Goal: Task Accomplishment & Management: Use online tool/utility

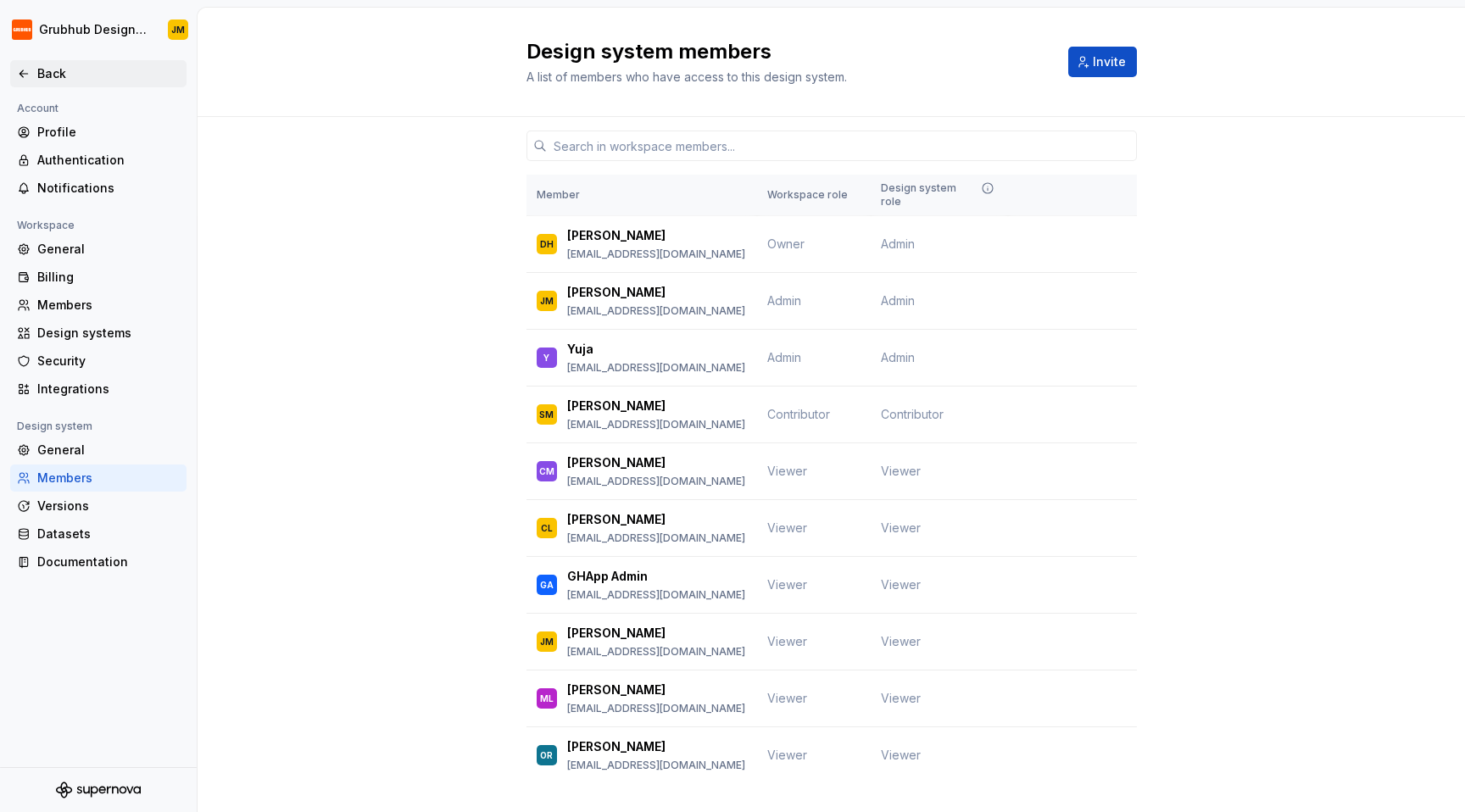
click at [65, 76] on div "Back" at bounding box center [108, 74] width 143 height 17
click at [67, 508] on div "Versions" at bounding box center [108, 506] width 143 height 17
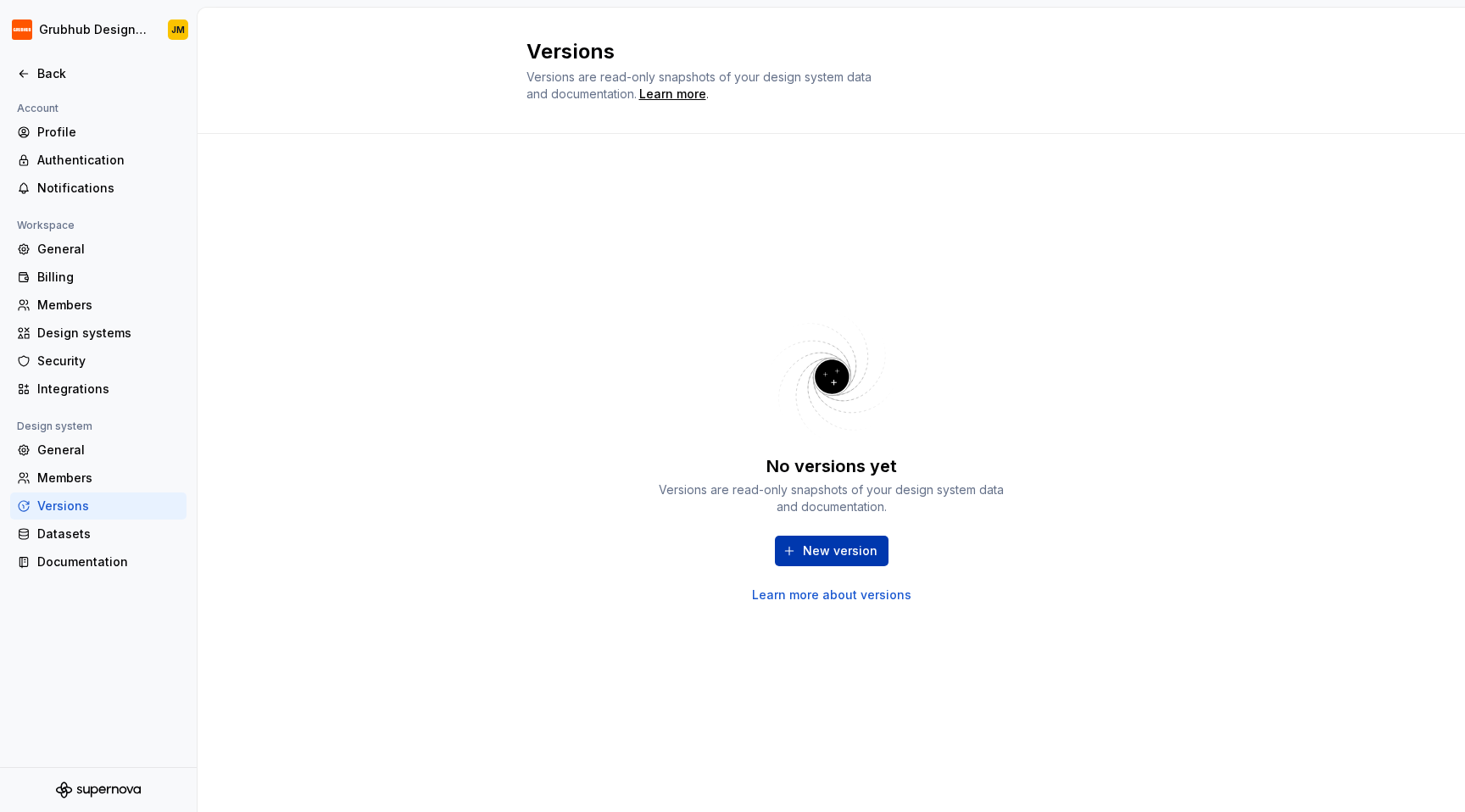
click at [806, 554] on span "New version" at bounding box center [840, 551] width 74 height 17
click at [55, 81] on div "Back" at bounding box center [108, 74] width 143 height 17
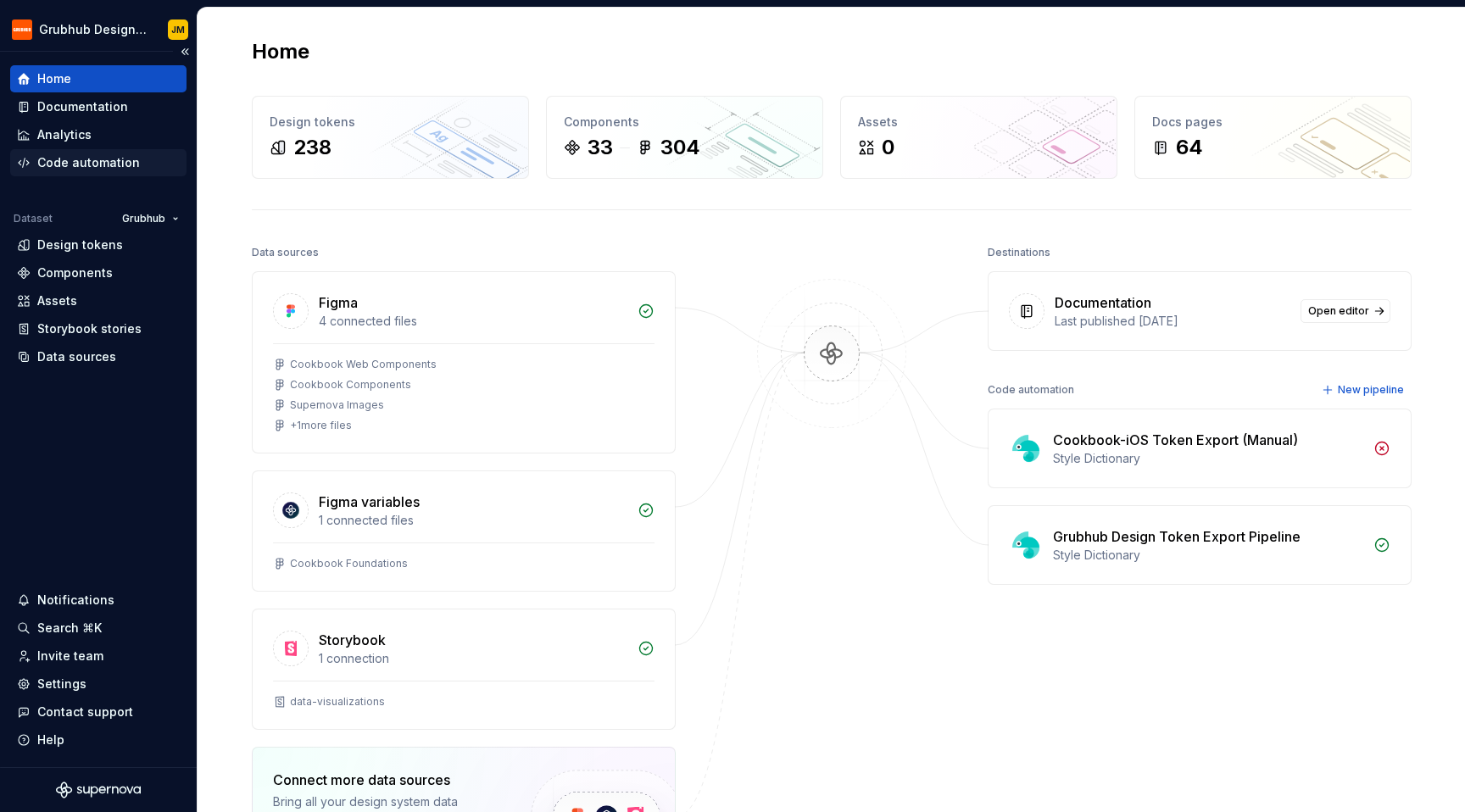
click at [92, 160] on div "Code automation" at bounding box center [88, 163] width 103 height 17
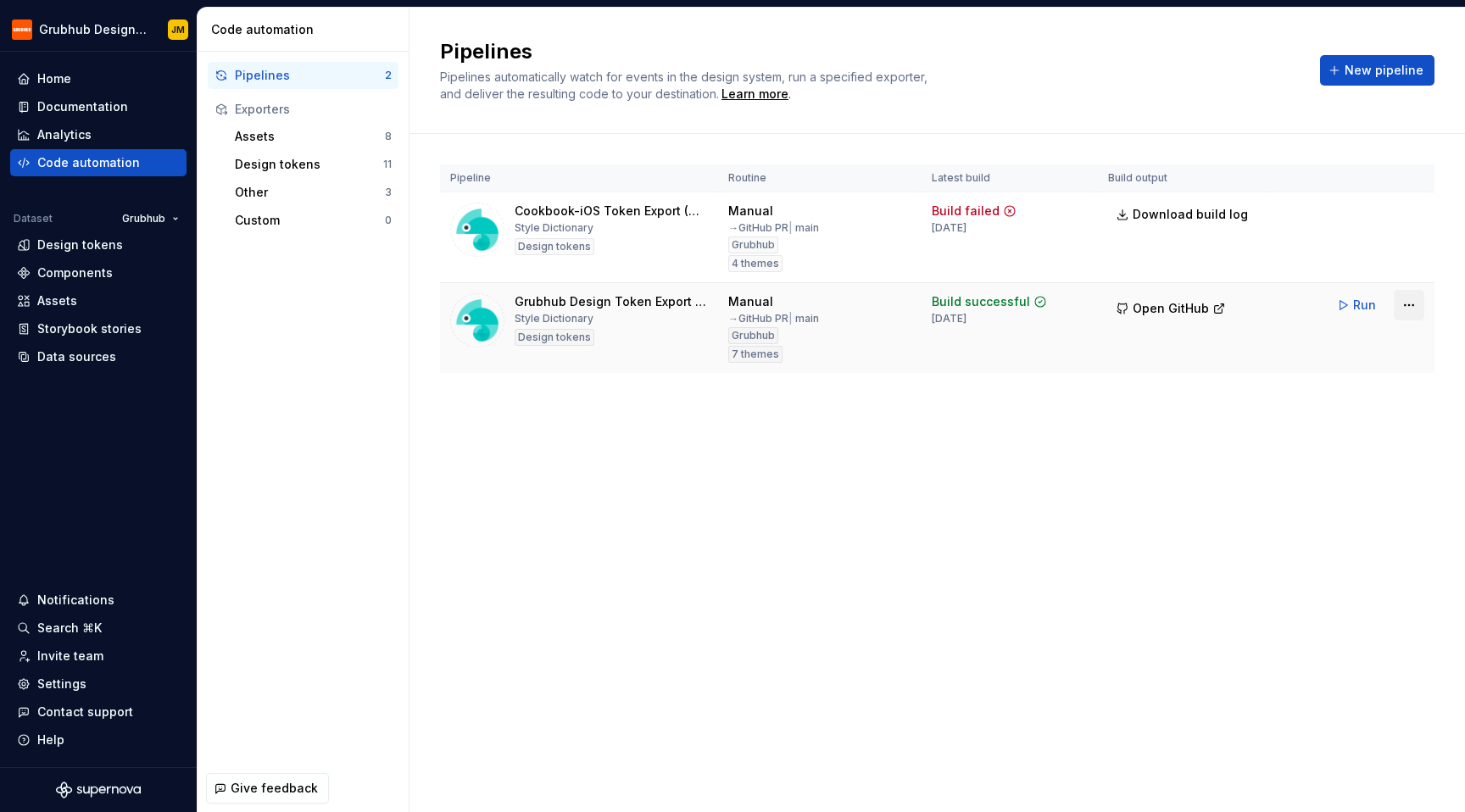
click at [1416, 315] on html "Grubhub Design System JM Home Documentation Analytics Code automation Dataset G…" at bounding box center [732, 406] width 1465 height 812
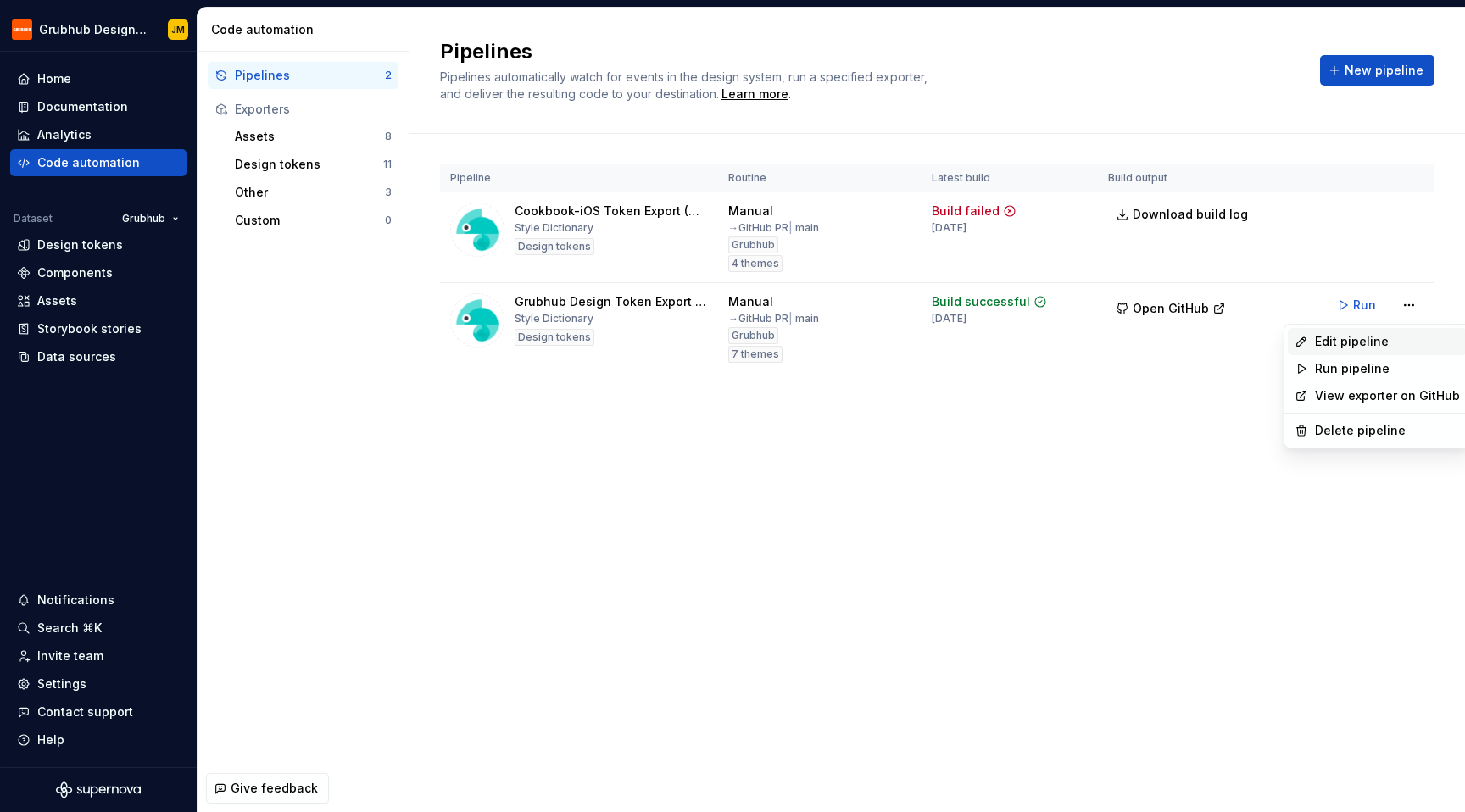
click at [1389, 337] on div "Edit pipeline" at bounding box center [1387, 341] width 145 height 17
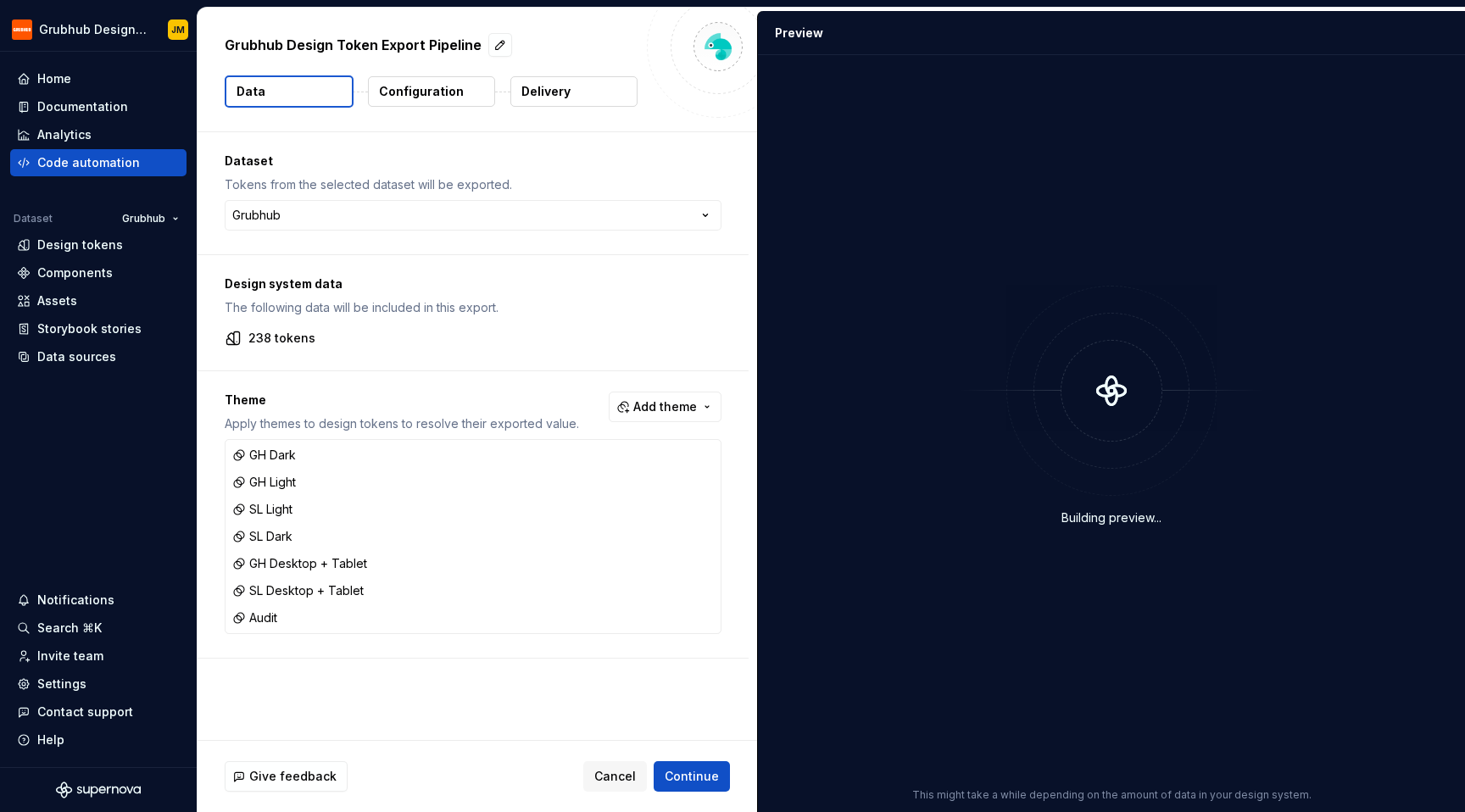
click at [525, 89] on p "Delivery" at bounding box center [546, 91] width 49 height 17
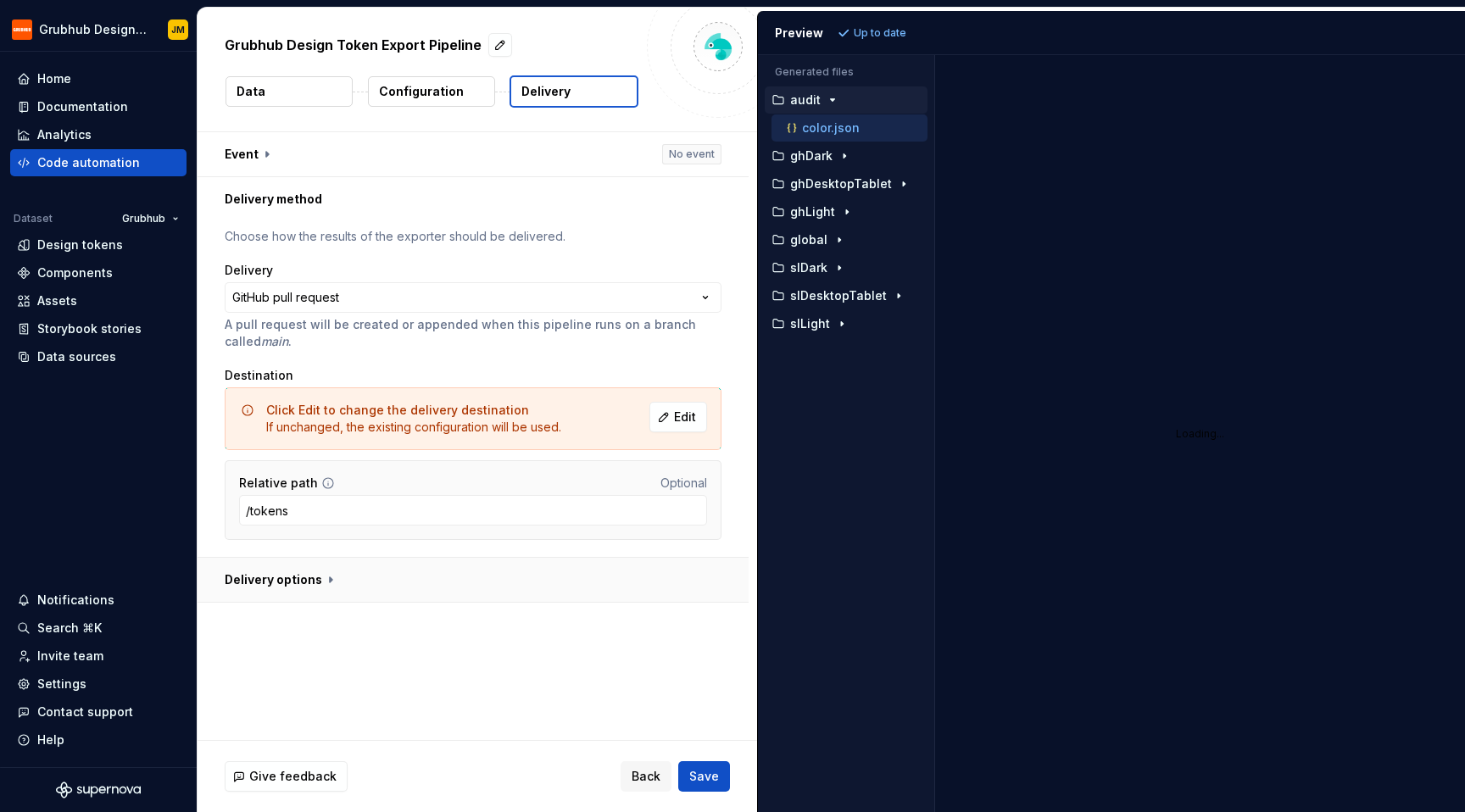
click at [309, 585] on button "button" at bounding box center [473, 579] width 551 height 44
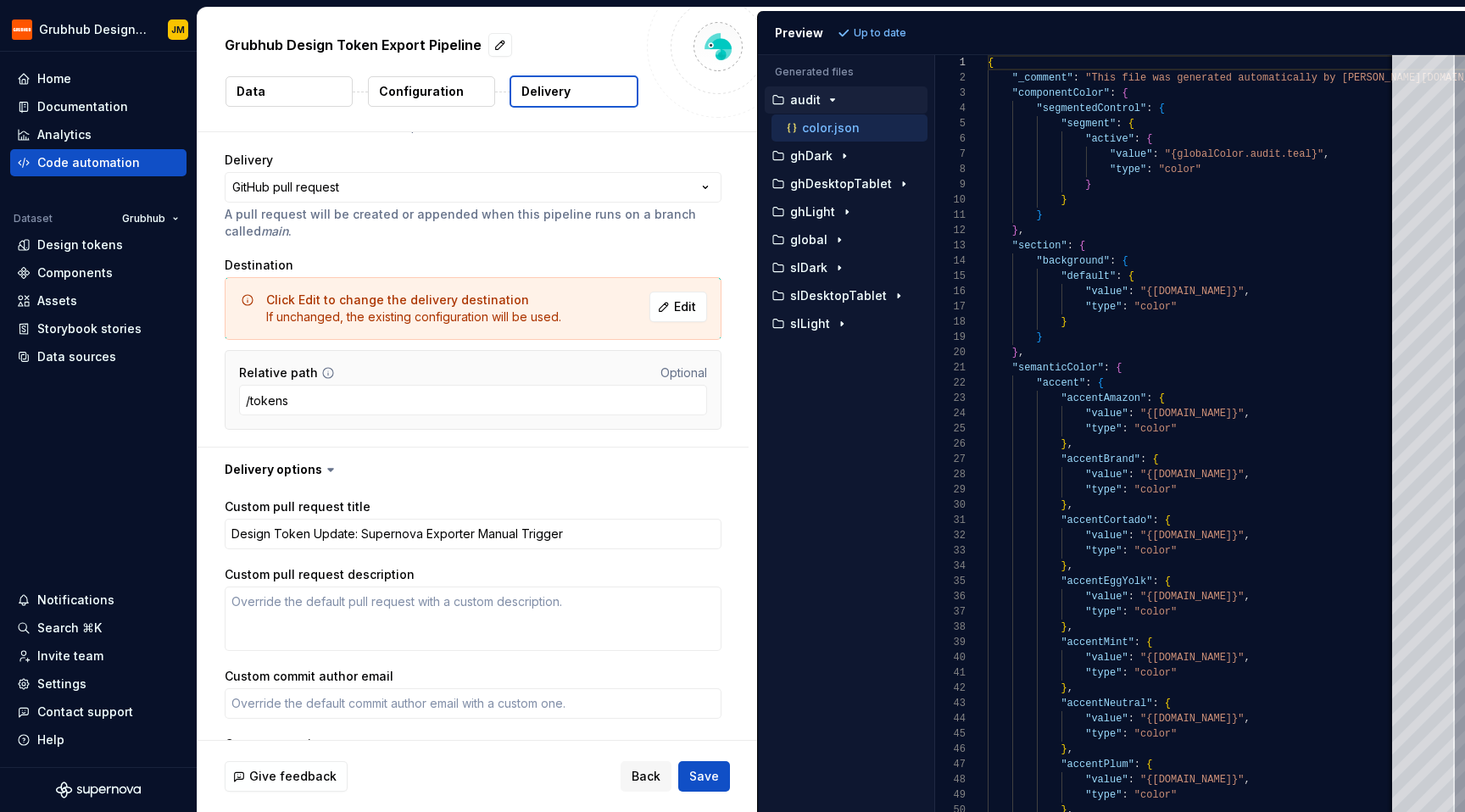
scroll to position [262, 0]
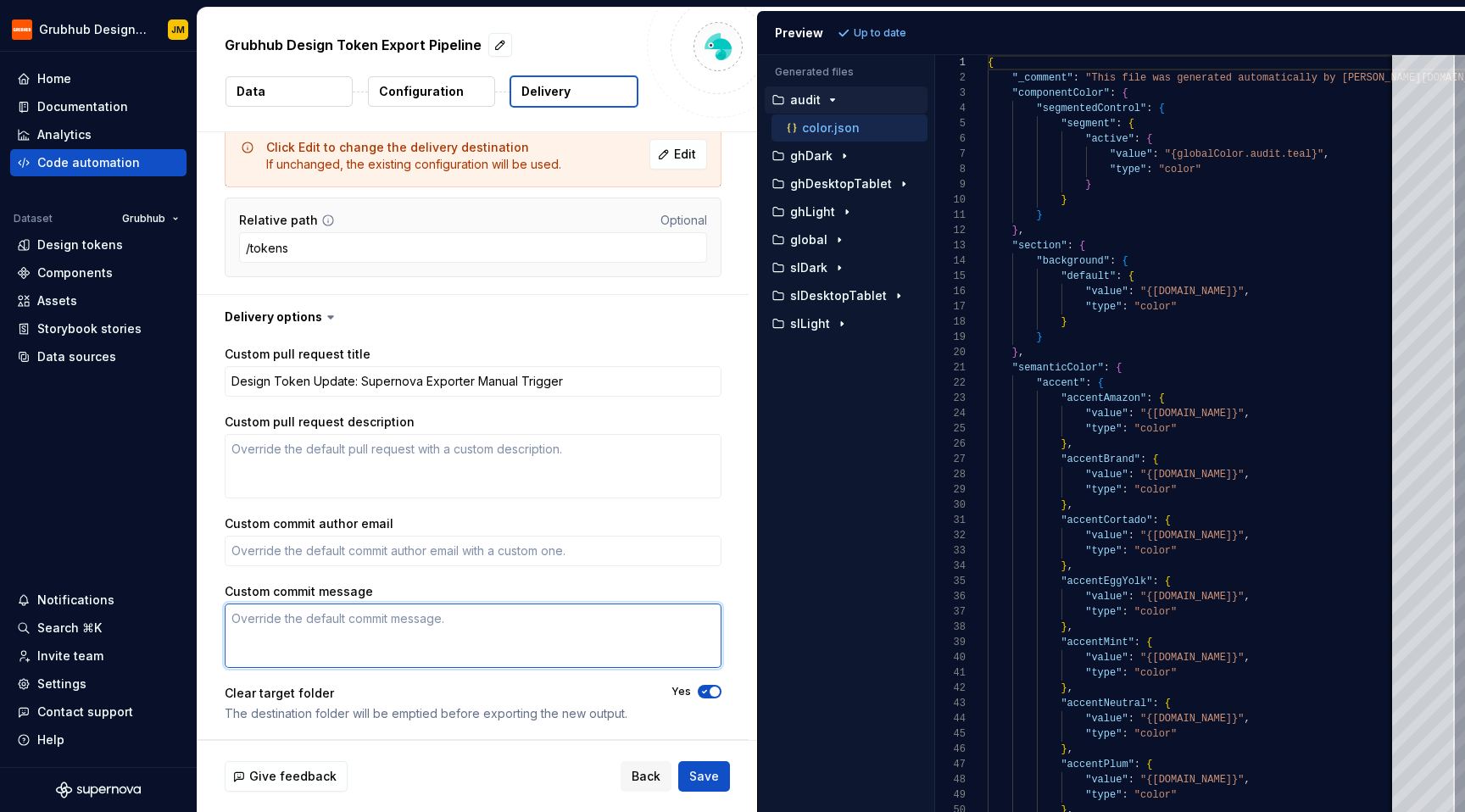
click at [453, 634] on textarea "Custom commit message" at bounding box center [473, 635] width 497 height 65
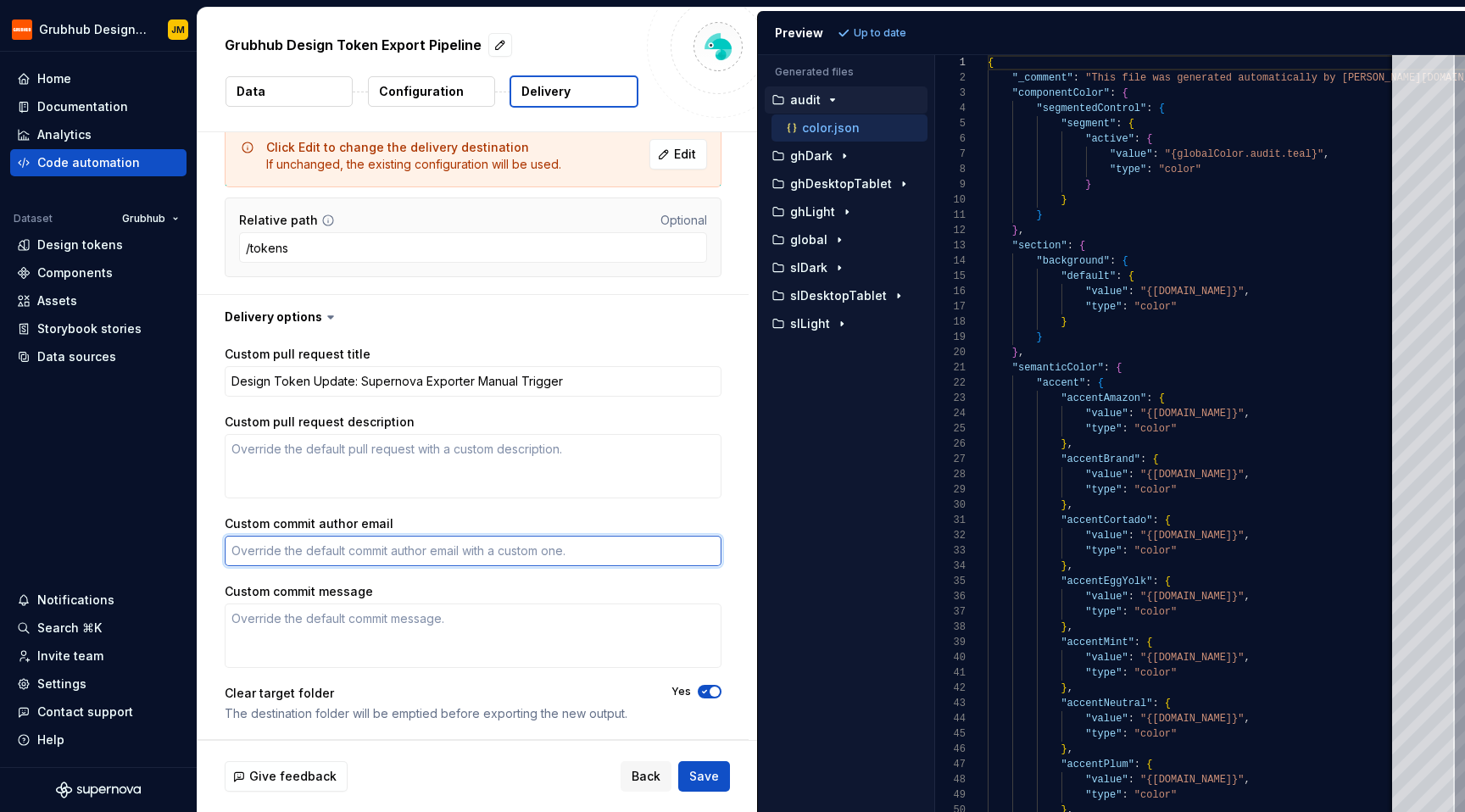
click at [465, 547] on textarea "Custom commit author email" at bounding box center [473, 551] width 497 height 30
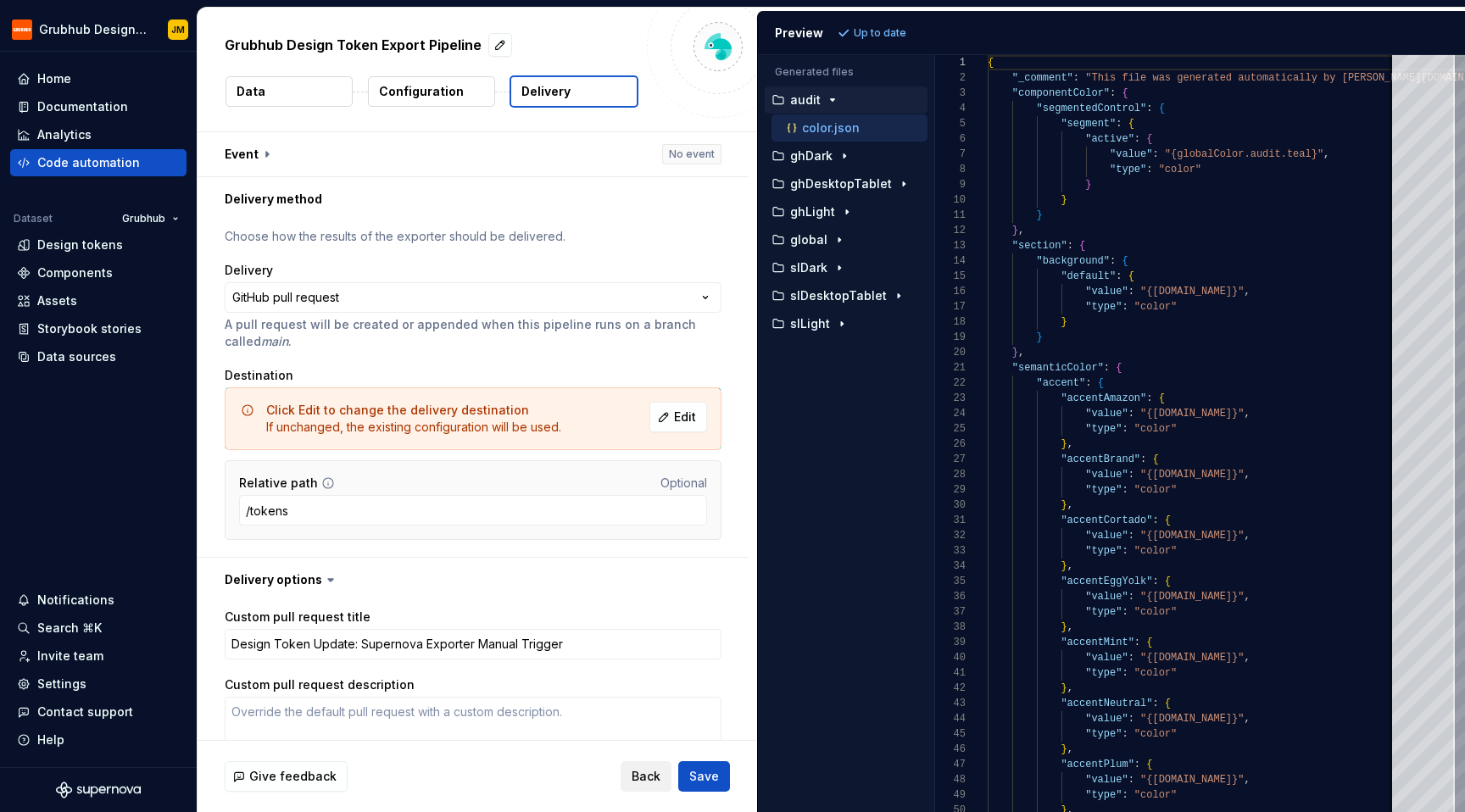
type textarea "*"
click at [639, 784] on button "Back" at bounding box center [645, 776] width 50 height 30
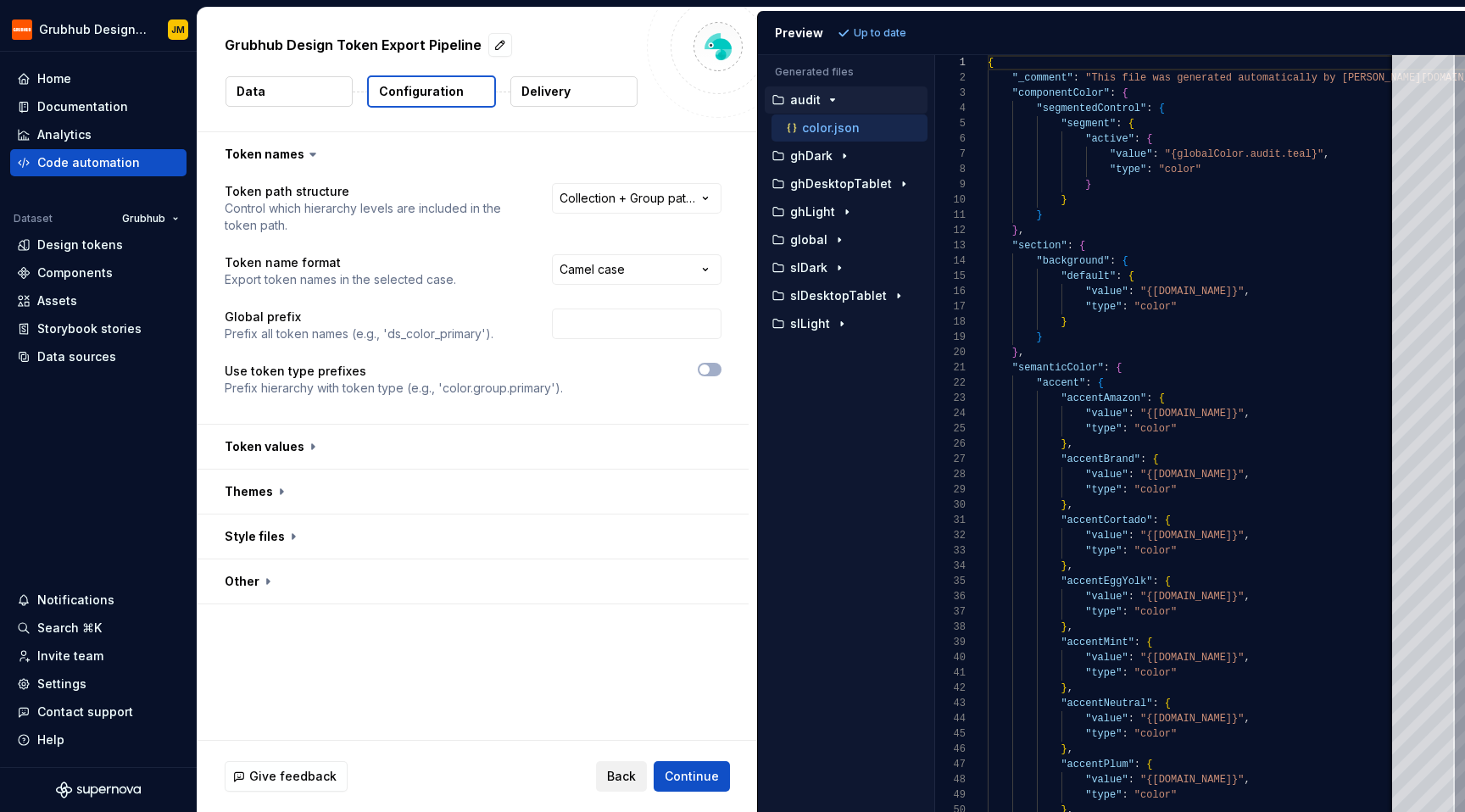
click at [627, 768] on span "Back" at bounding box center [621, 776] width 29 height 17
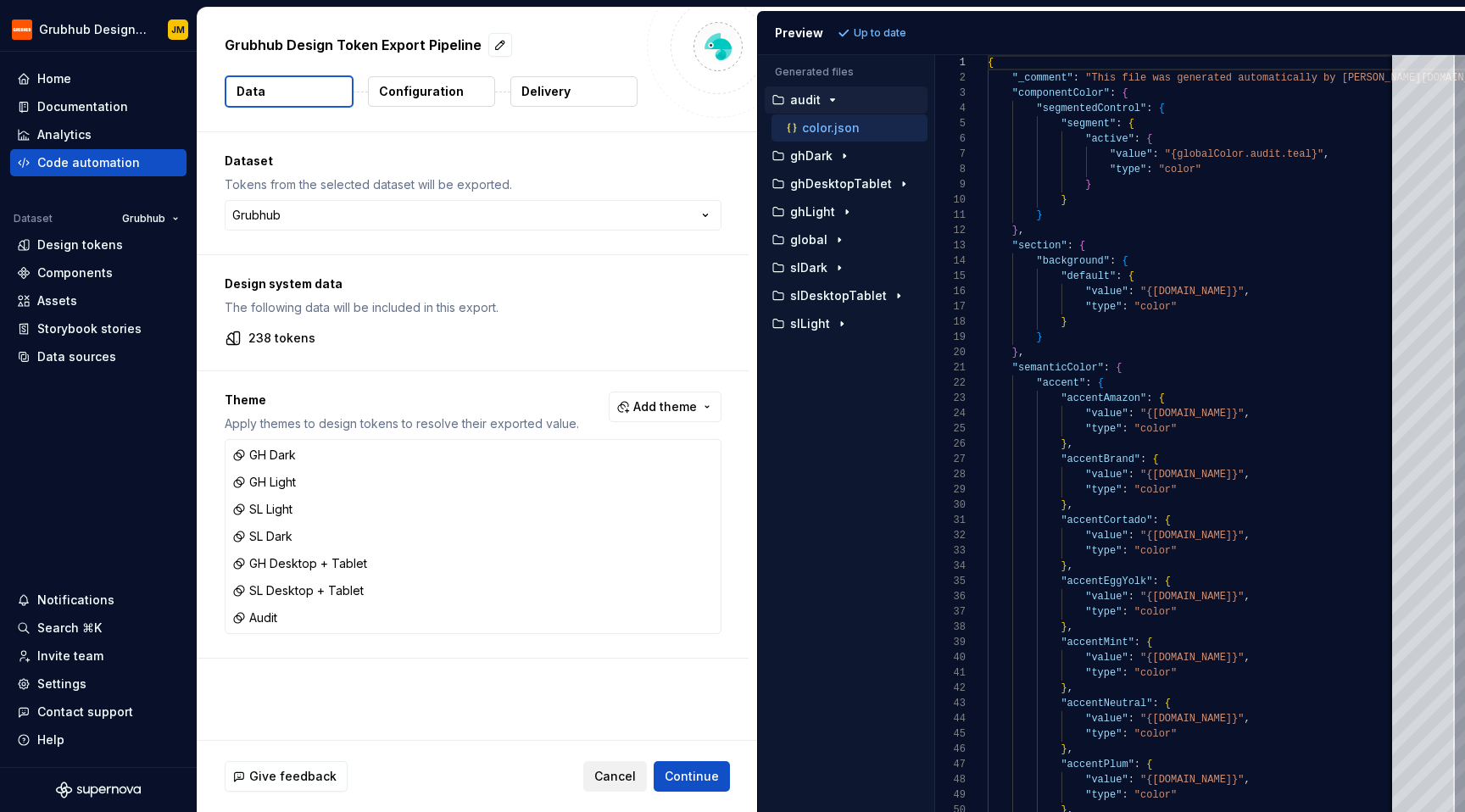
click at [644, 766] on button "Cancel" at bounding box center [615, 776] width 64 height 30
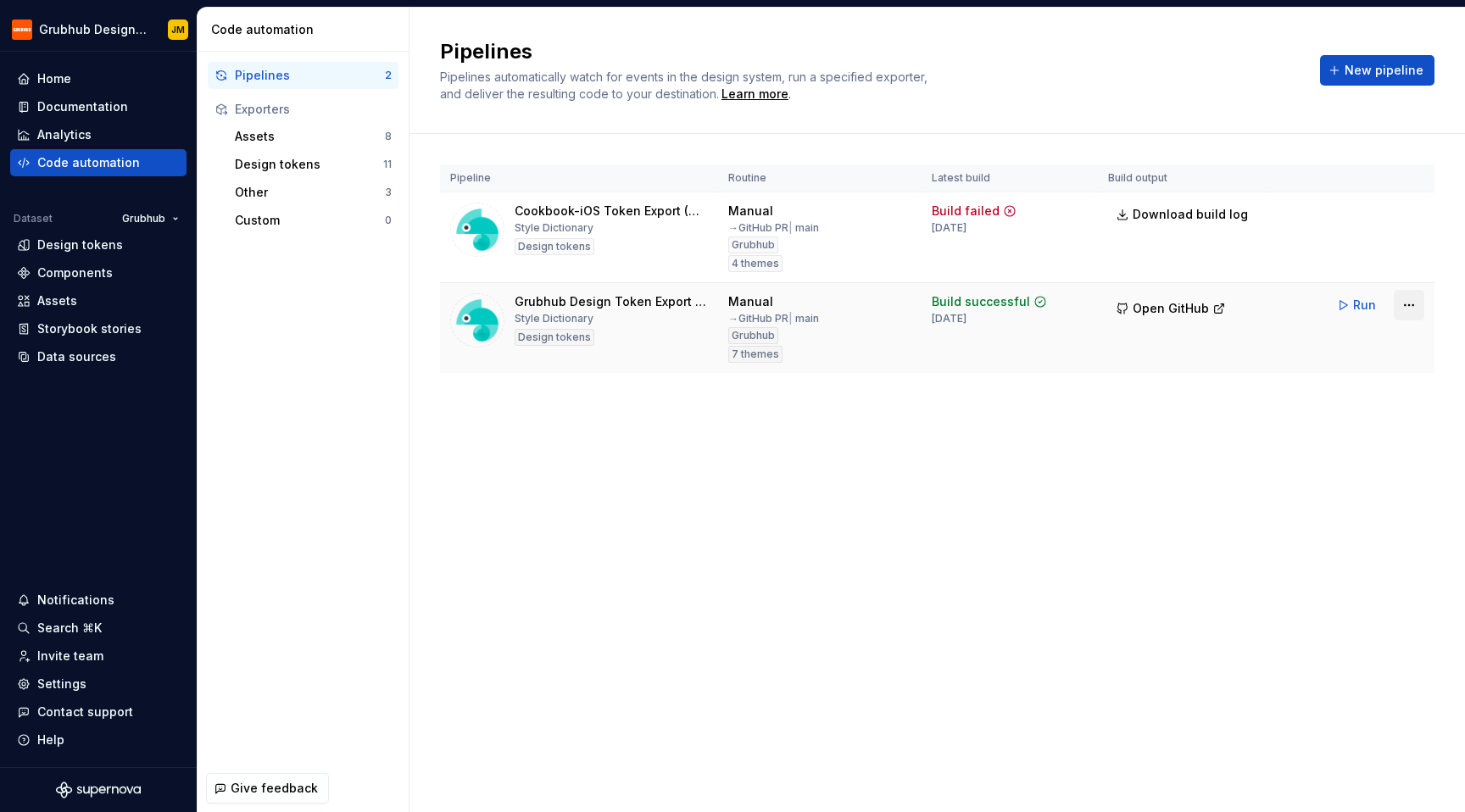
click at [1418, 299] on html "Grubhub Design System JM Home Documentation Analytics Code automation Dataset G…" at bounding box center [732, 406] width 1465 height 812
click at [1234, 425] on html "Grubhub Design System JM Home Documentation Analytics Code automation Dataset G…" at bounding box center [732, 406] width 1465 height 812
click at [1370, 64] on span "New pipeline" at bounding box center [1383, 70] width 79 height 17
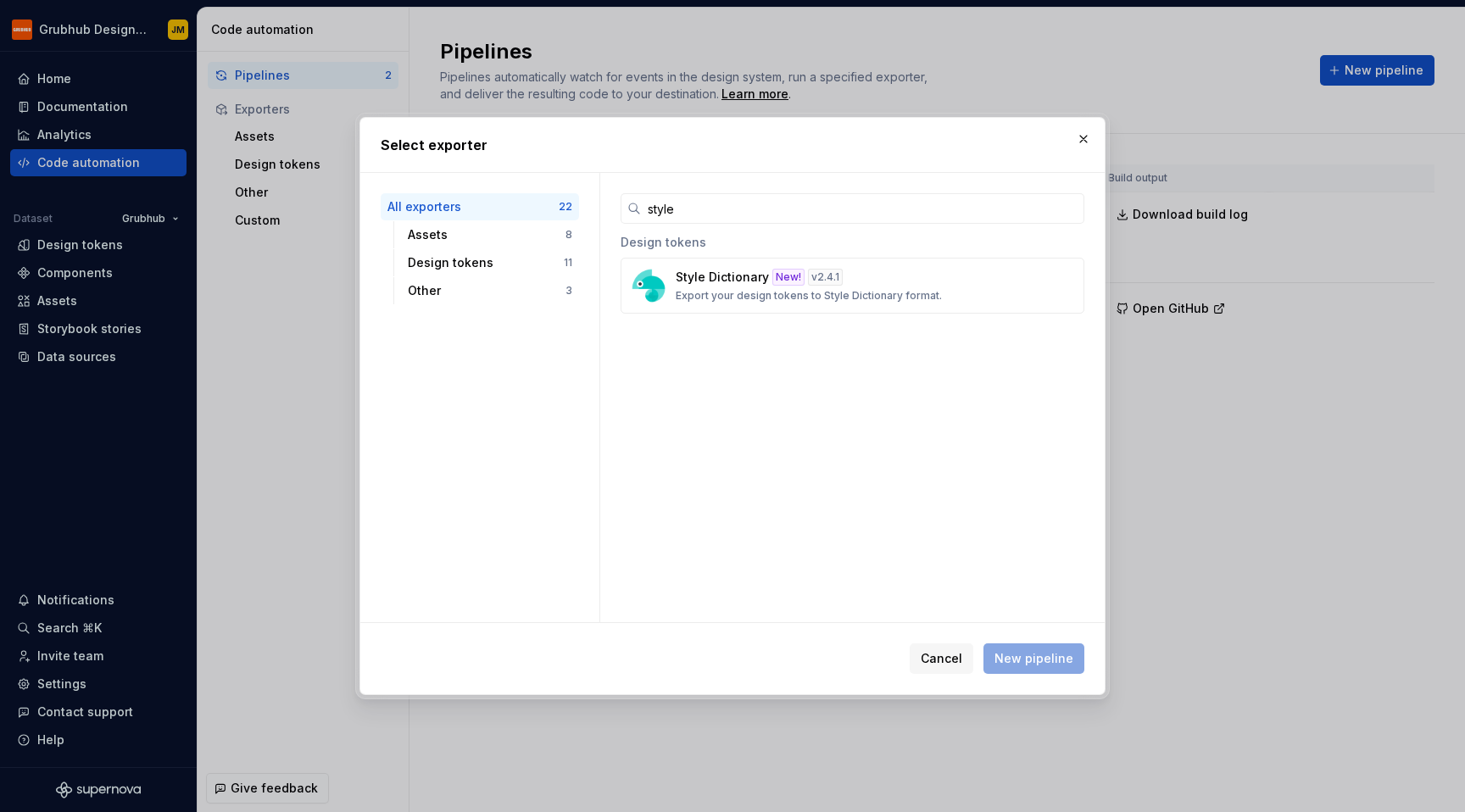
type input "style"
click at [746, 332] on div "Design tokens Style Dictionary New! v 2.4.1 Export your design tokens to Style …" at bounding box center [852, 279] width 504 height 110
click at [743, 292] on p "Export your design tokens to Style Dictionary format." at bounding box center [809, 296] width 266 height 13
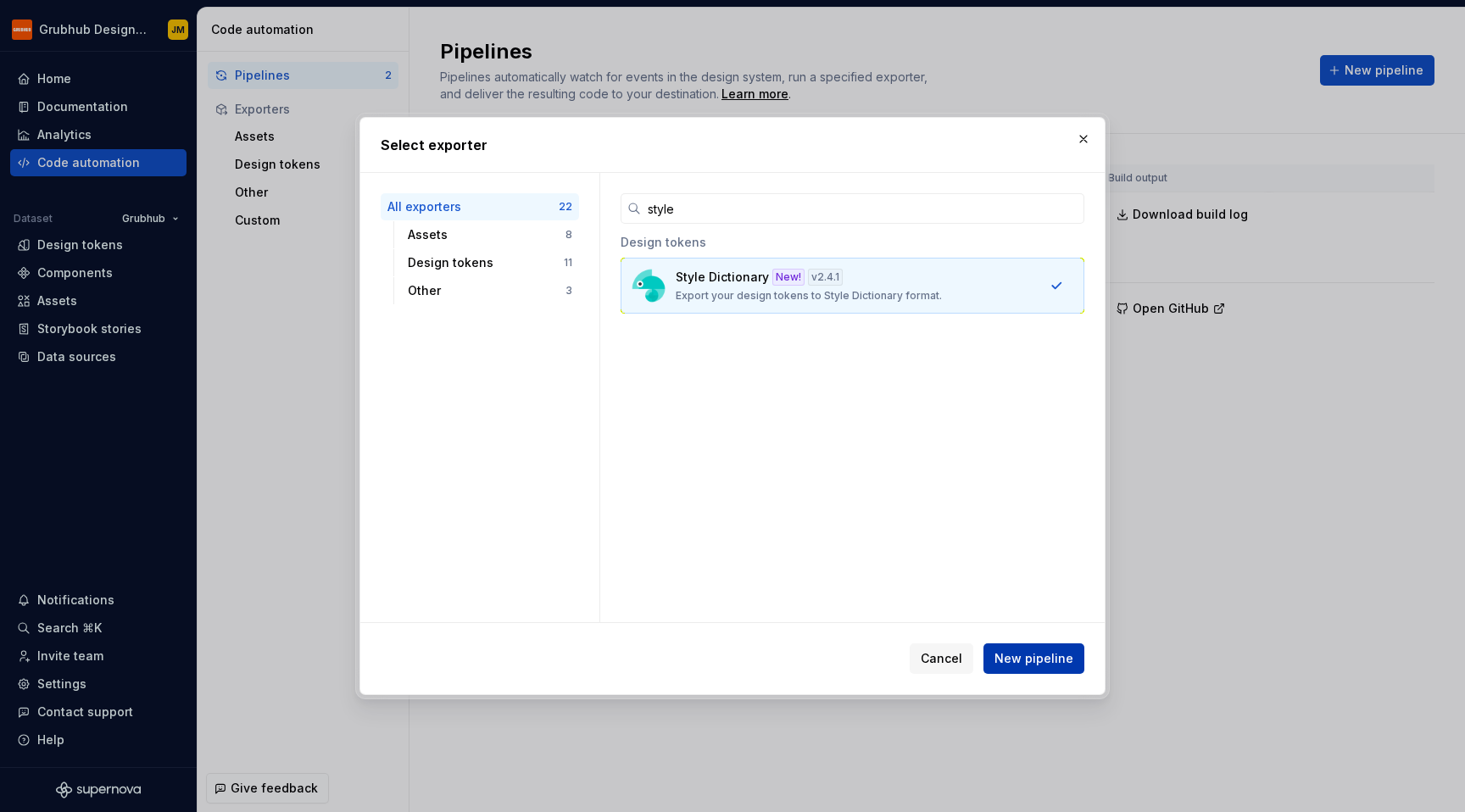
click at [1001, 670] on button "New pipeline" at bounding box center [1034, 658] width 101 height 30
click at [1004, 660] on span "New pipeline" at bounding box center [1033, 658] width 79 height 17
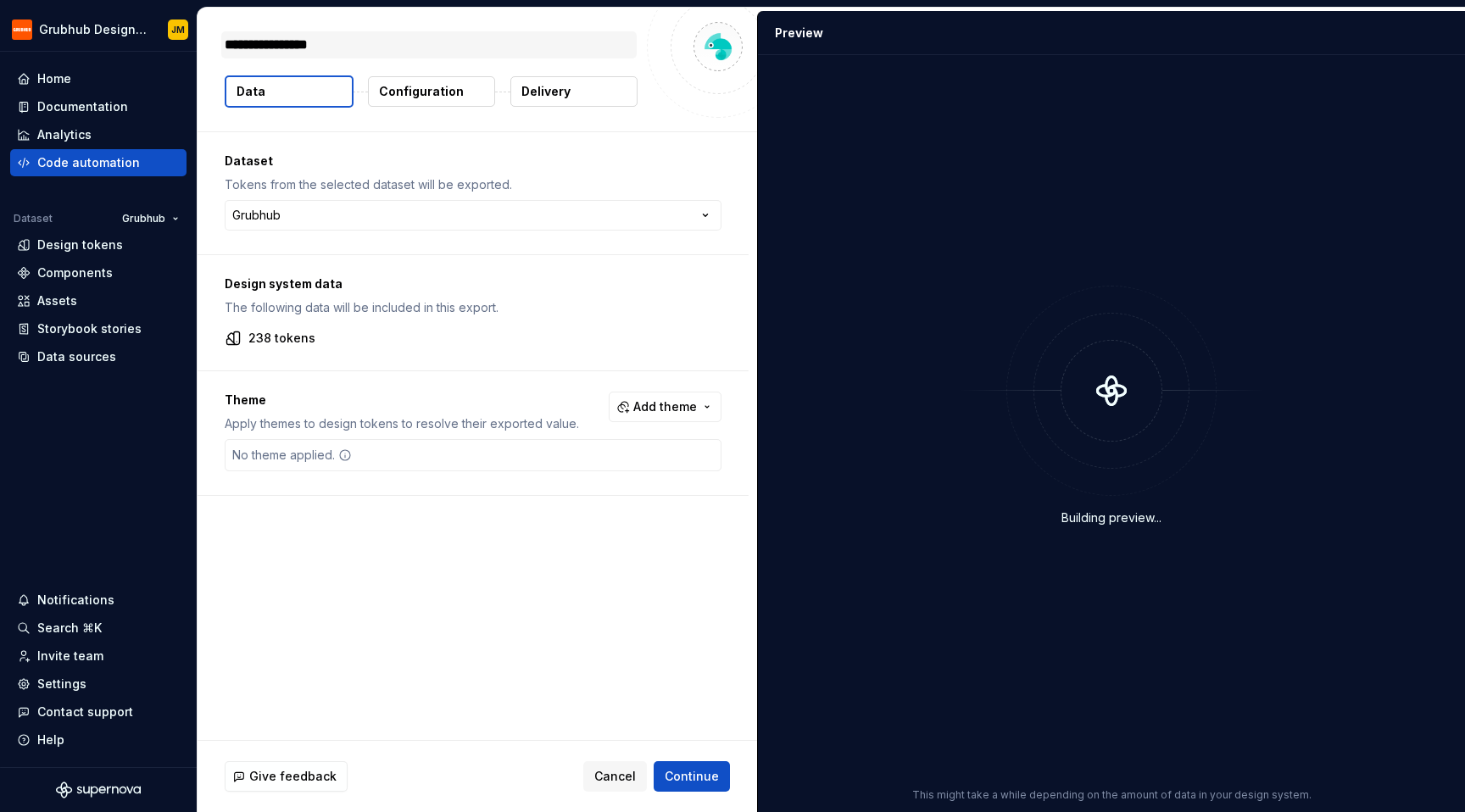
click at [400, 45] on textarea "**********" at bounding box center [429, 45] width 416 height 28
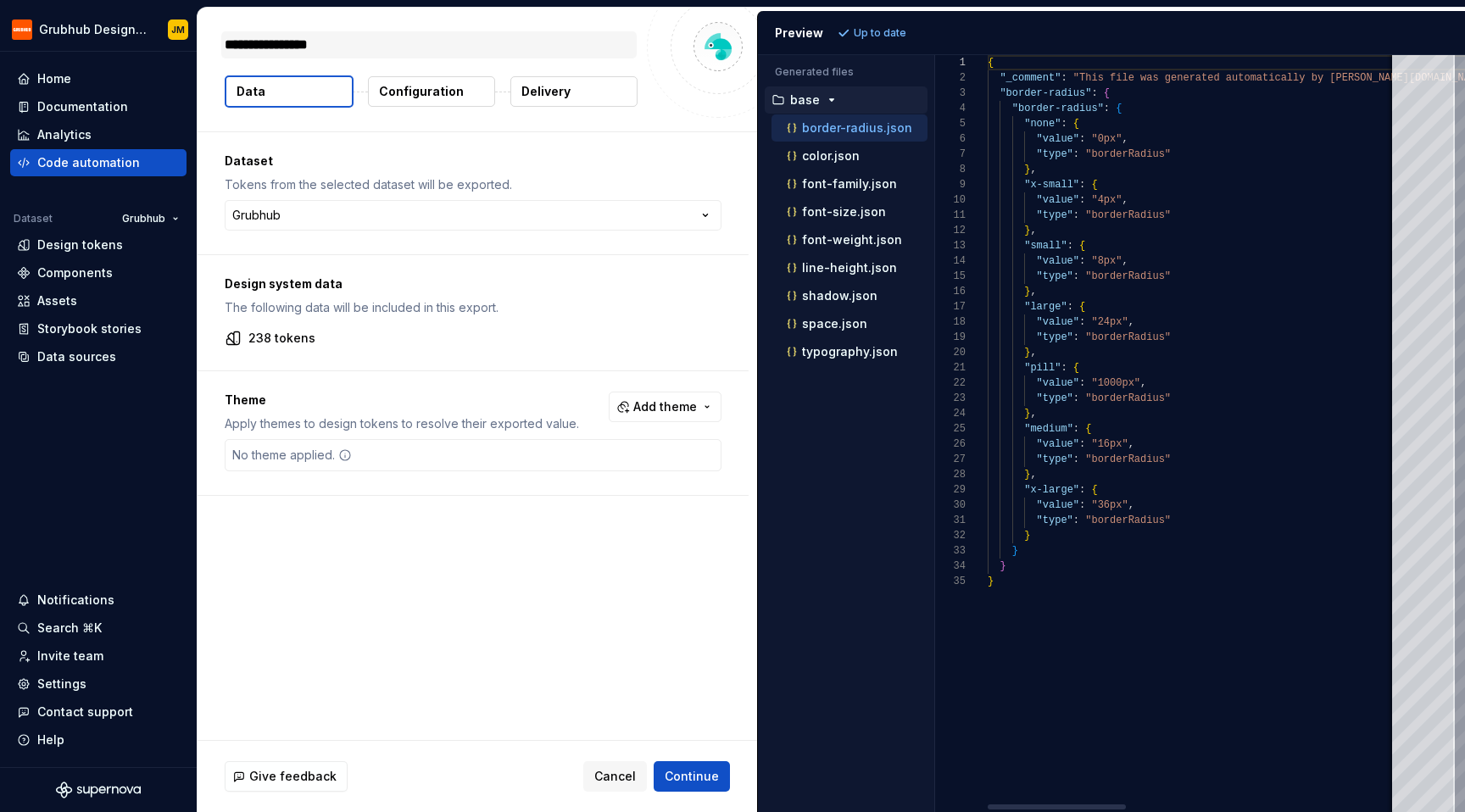
type textarea "*"
type textarea "**"
type textarea "*"
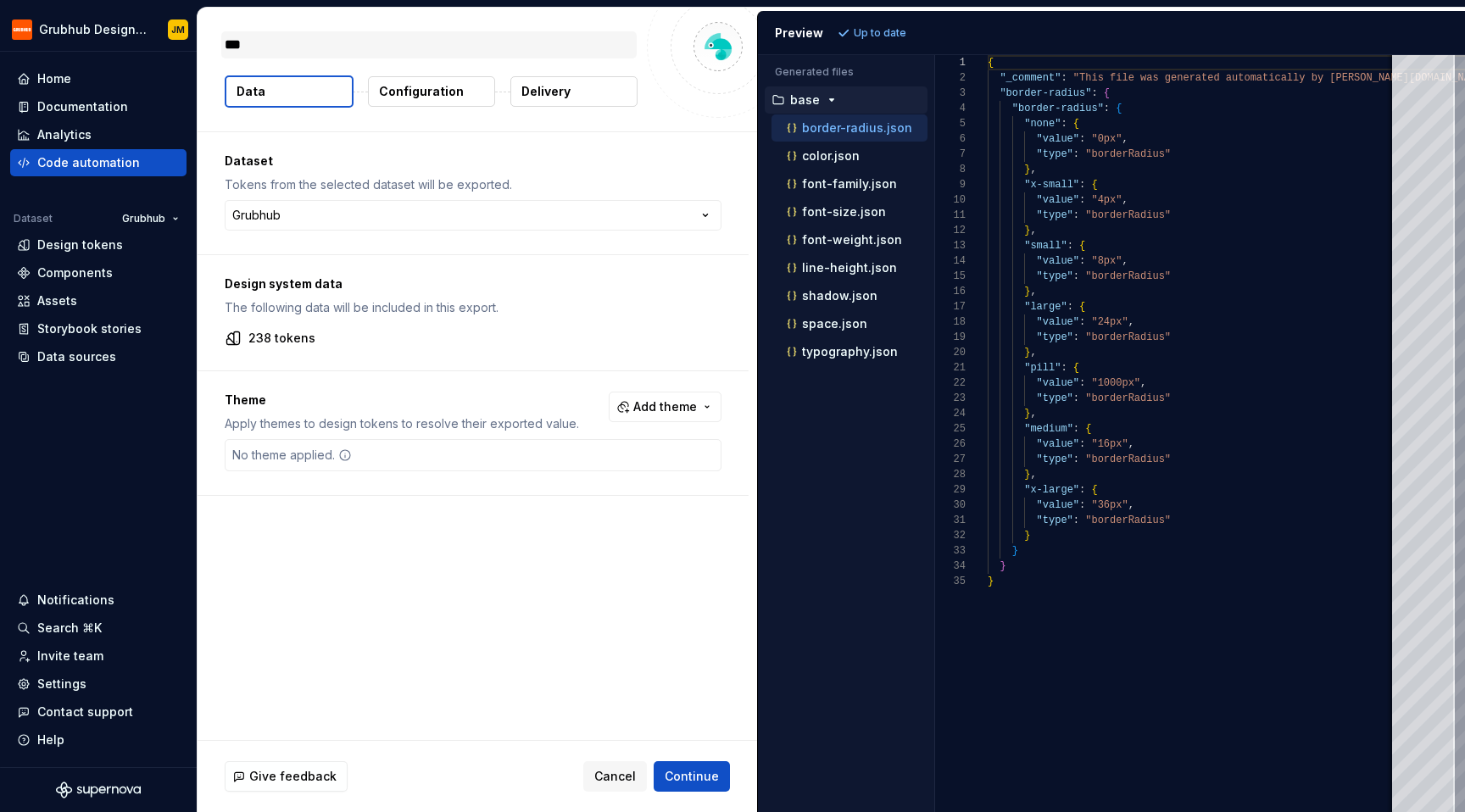
type textarea "****"
type textarea "*"
type textarea "*****"
type textarea "*"
type textarea "******"
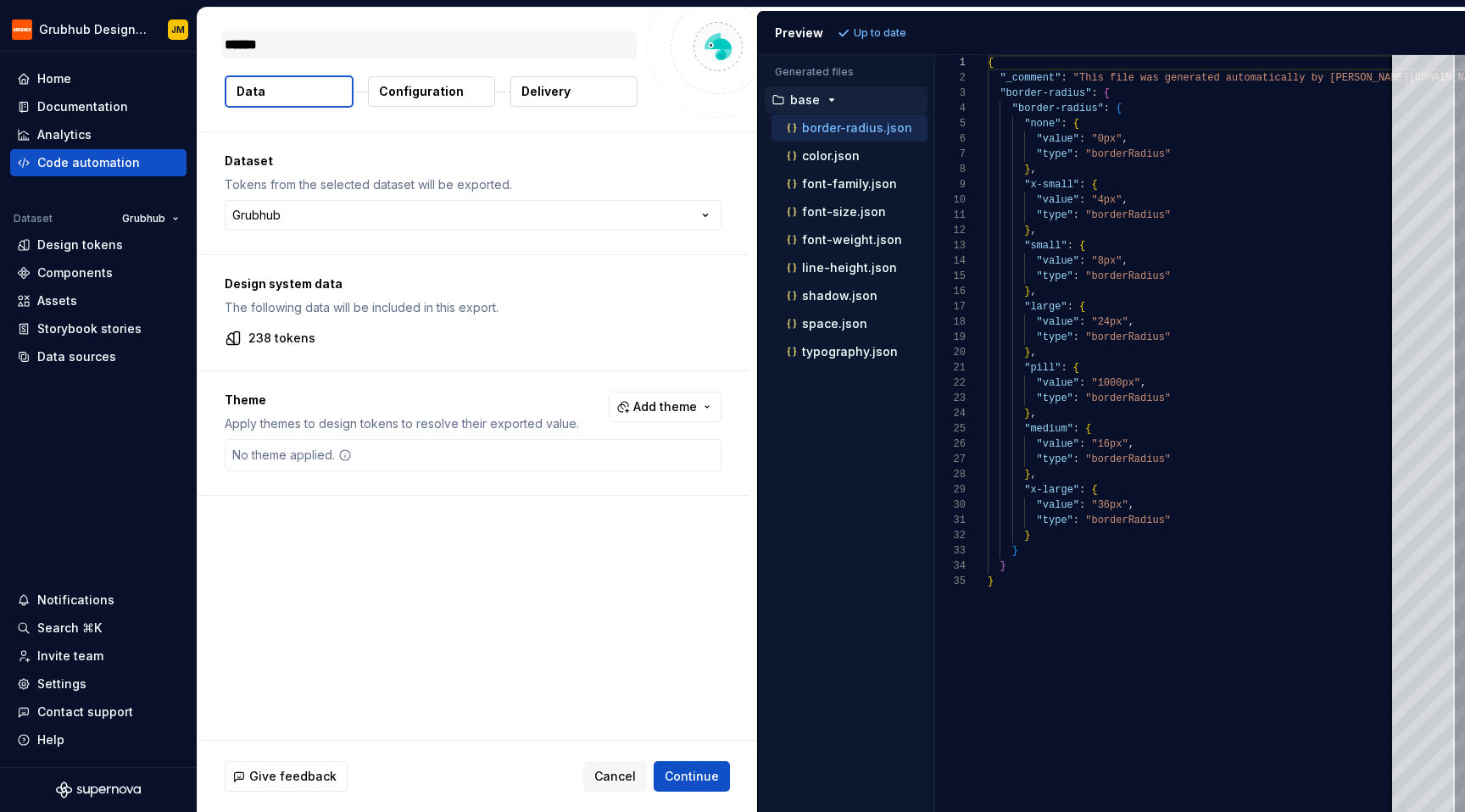
type textarea "*"
type textarea "*******"
type textarea "*"
type textarea "*******"
type textarea "*"
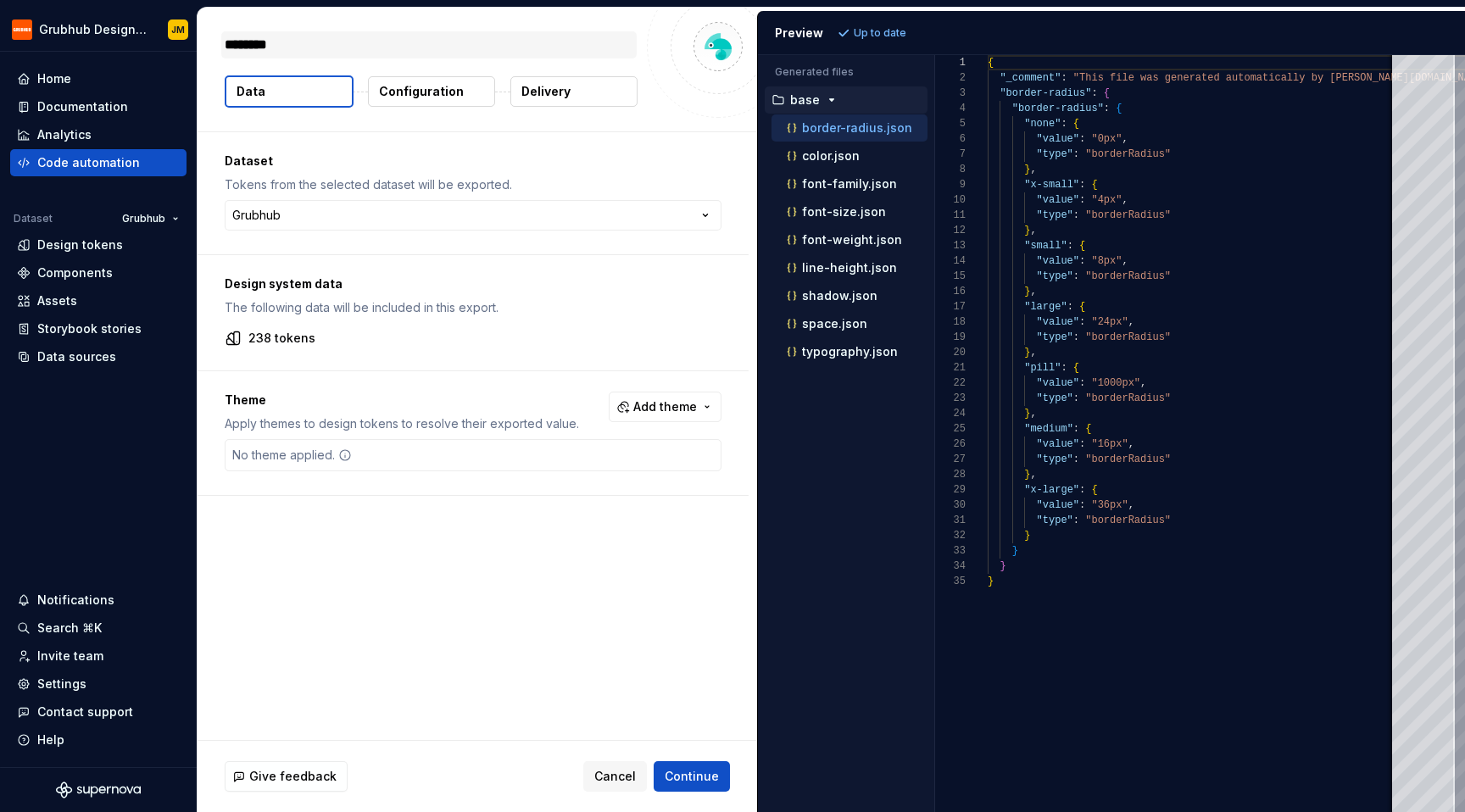
type textarea "*********"
type textarea "*"
type textarea "**********"
type textarea "*"
type textarea "**********"
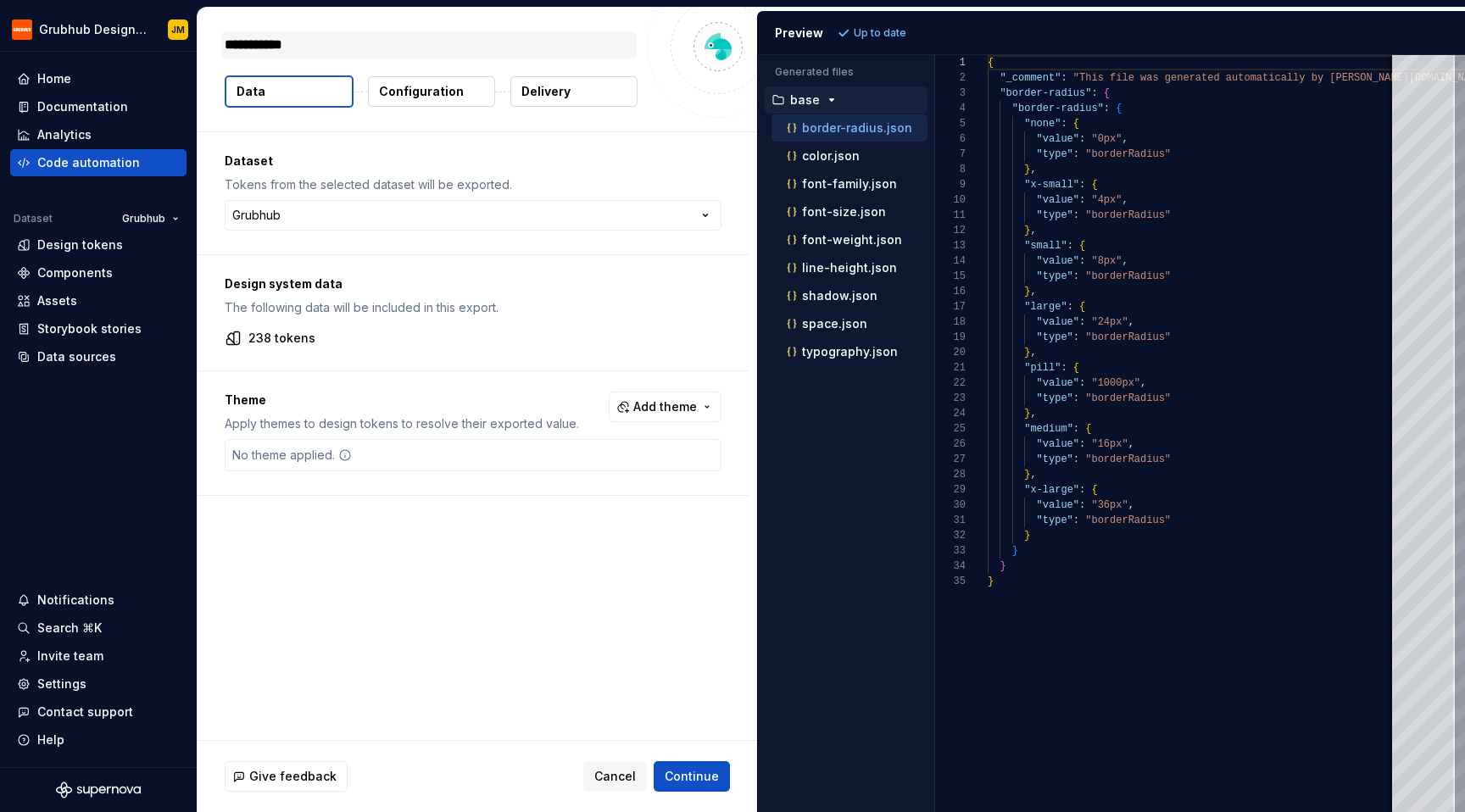
type textarea "*"
type textarea "**********"
type textarea "*"
type textarea "**********"
type textarea "*"
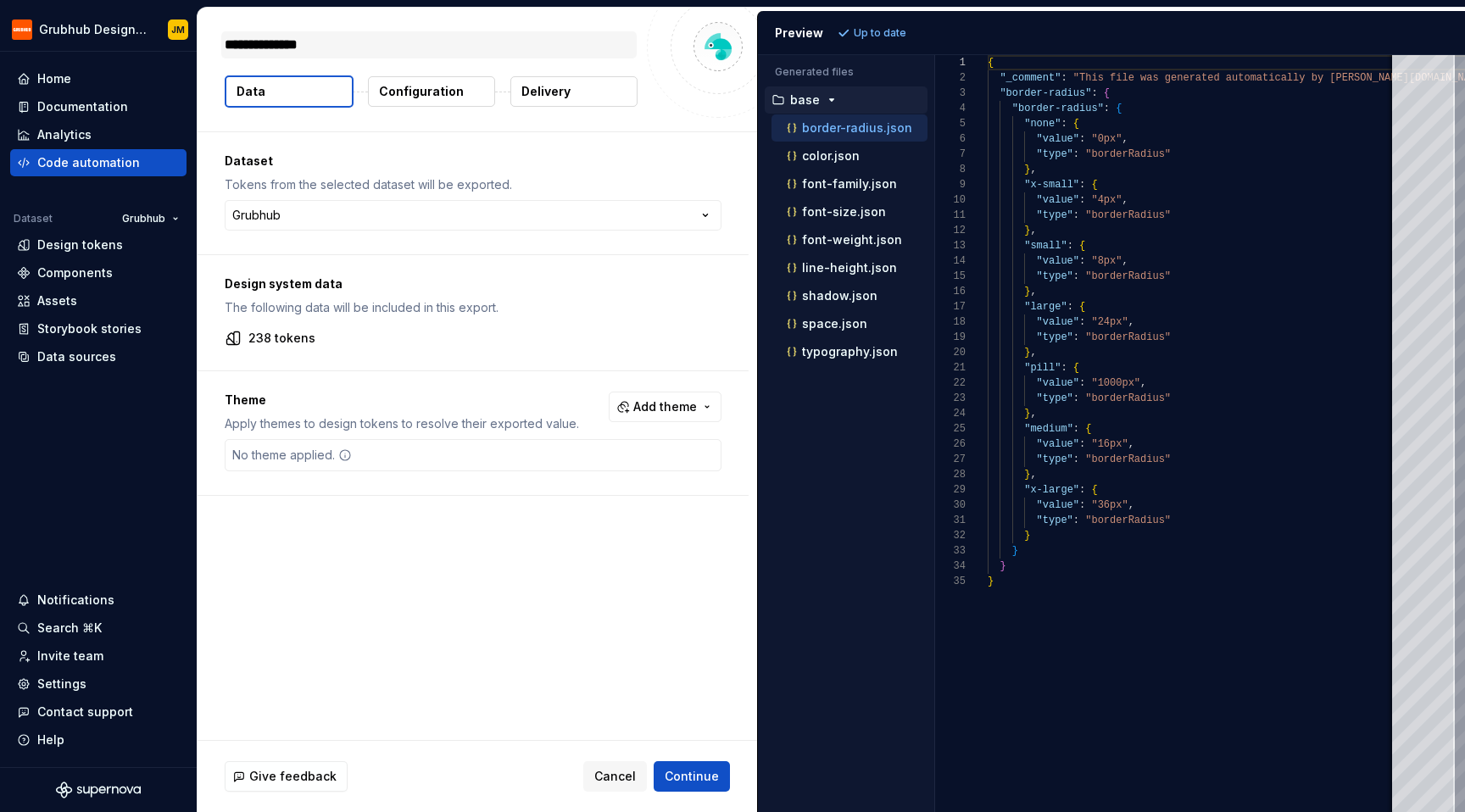
type textarea "**********"
type textarea "*"
type textarea "**********"
click at [403, 92] on p "Configuration" at bounding box center [420, 91] width 85 height 17
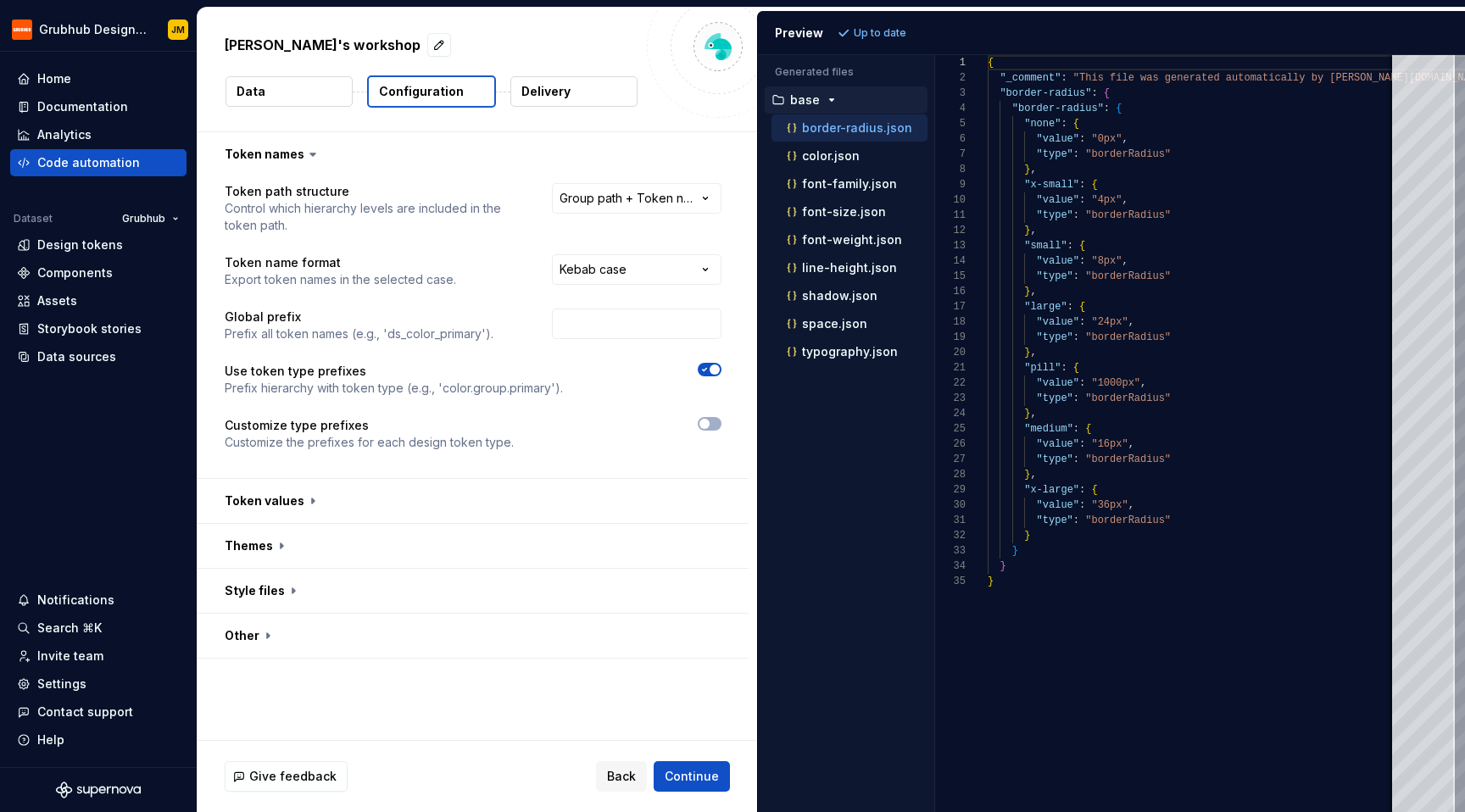
click at [539, 87] on p "Delivery" at bounding box center [546, 91] width 49 height 17
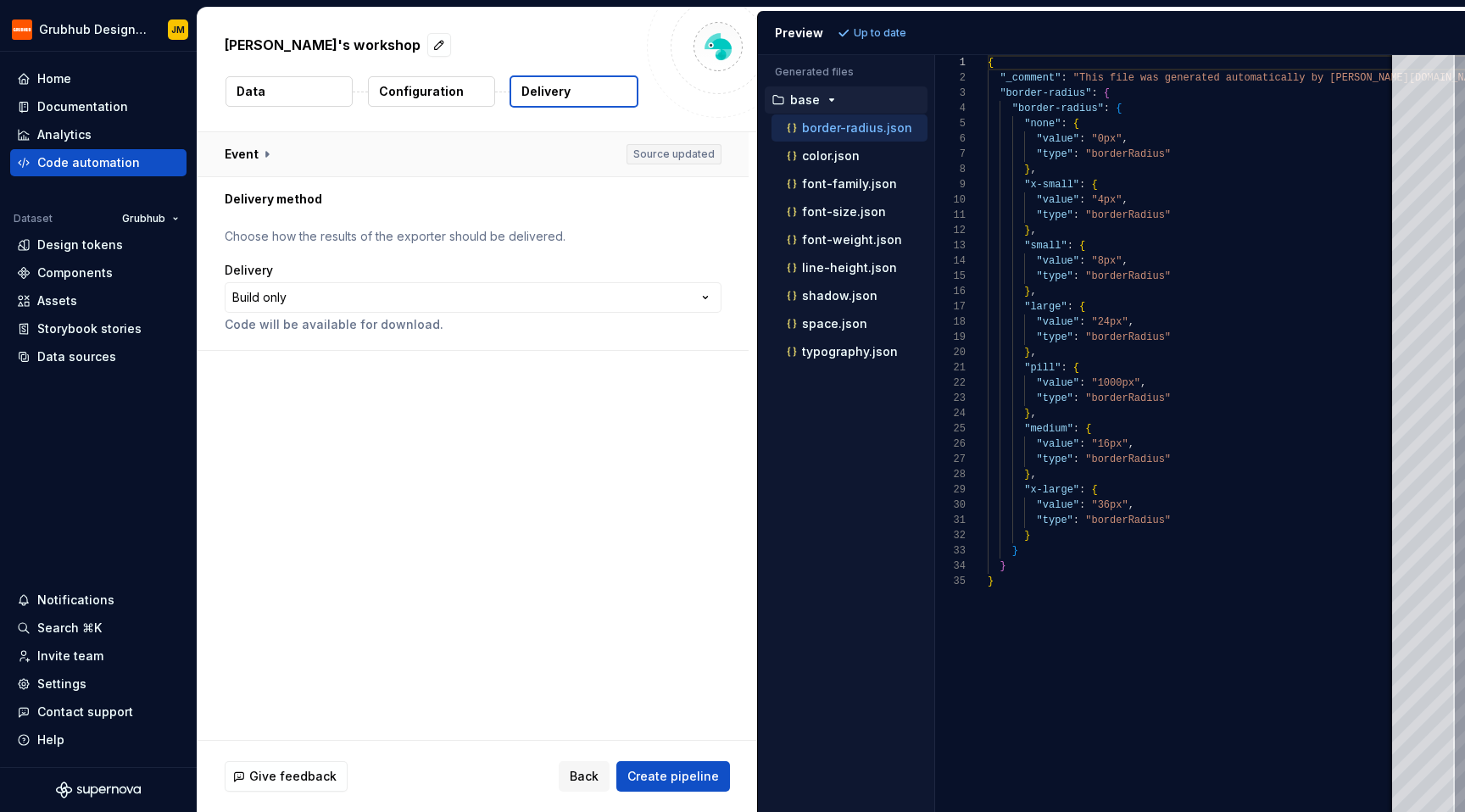
click at [608, 160] on button "button" at bounding box center [473, 154] width 551 height 44
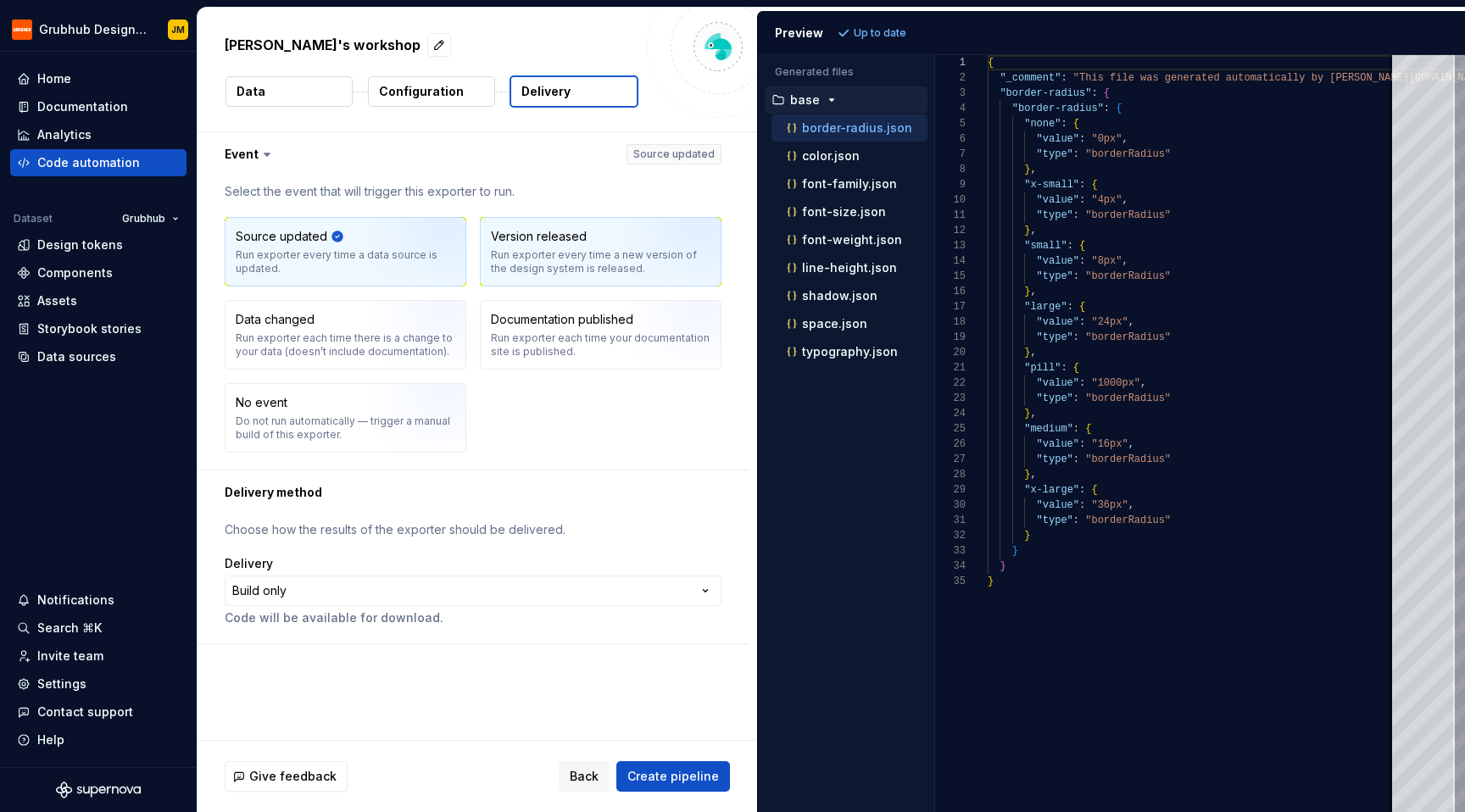
click at [541, 254] on div "Run exporter every time a new version of the design system is released." at bounding box center [600, 261] width 220 height 28
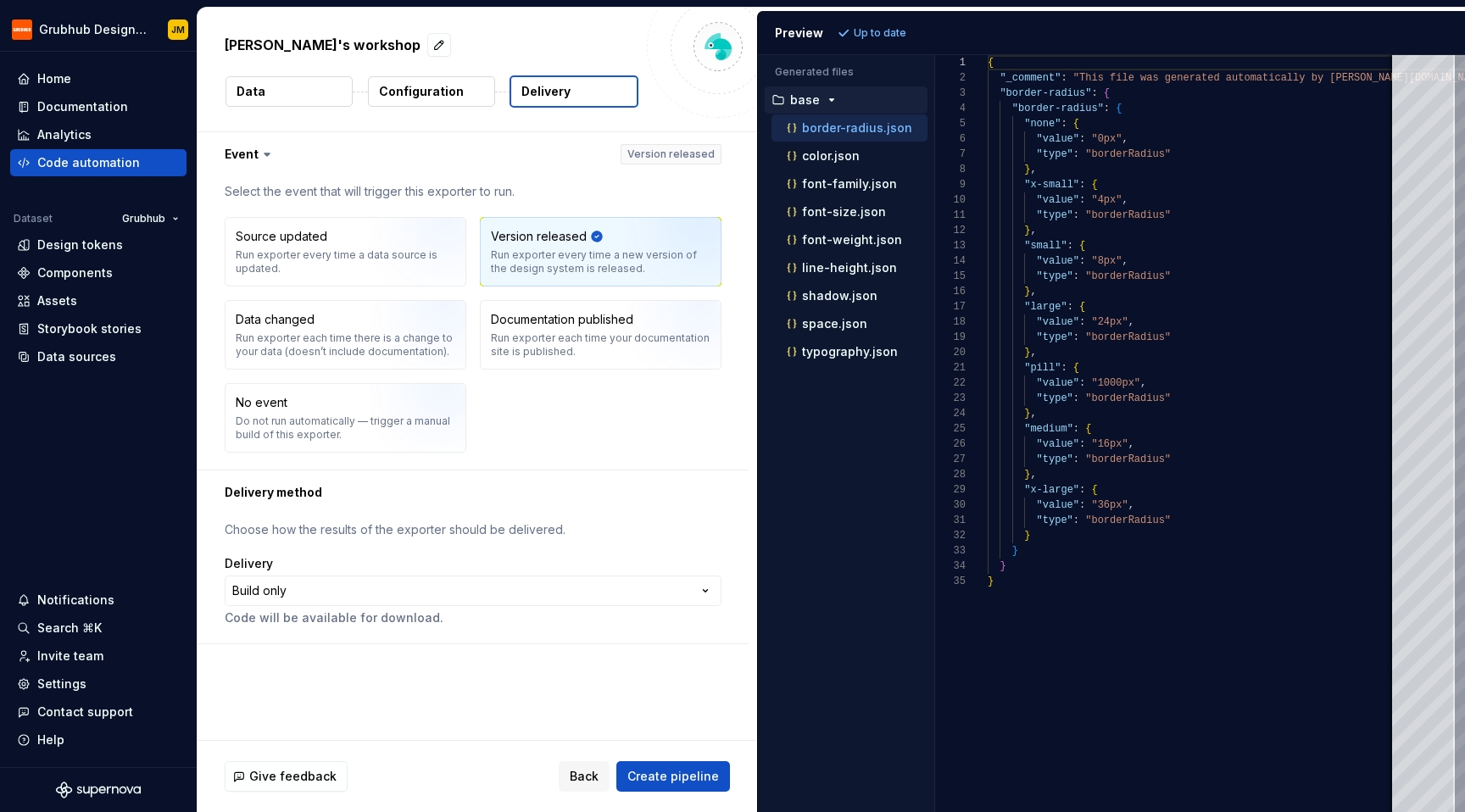
click at [438, 571] on div "**********" at bounding box center [473, 590] width 497 height 71
click at [438, 588] on html "**********" at bounding box center [732, 406] width 1465 height 812
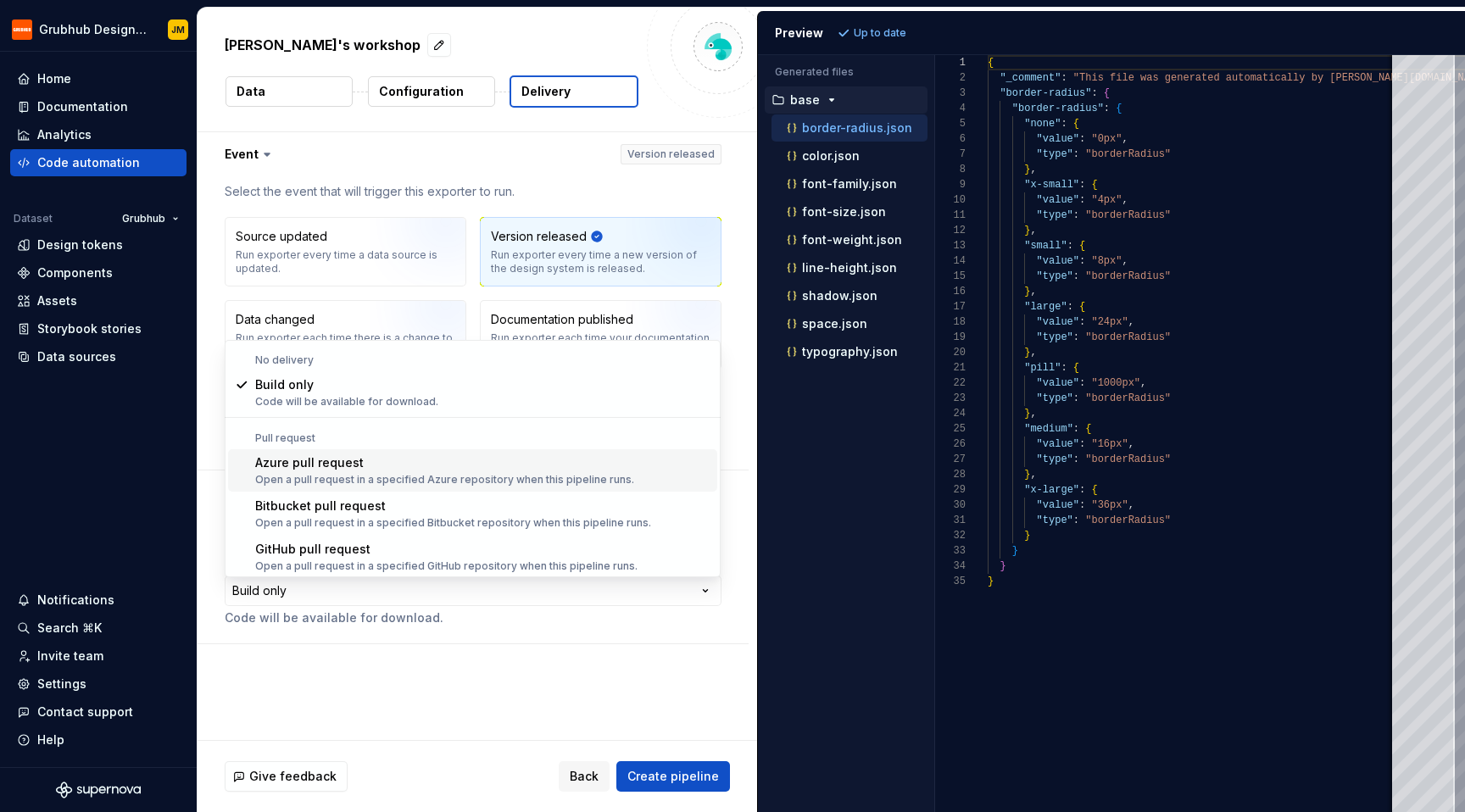
scroll to position [48, 0]
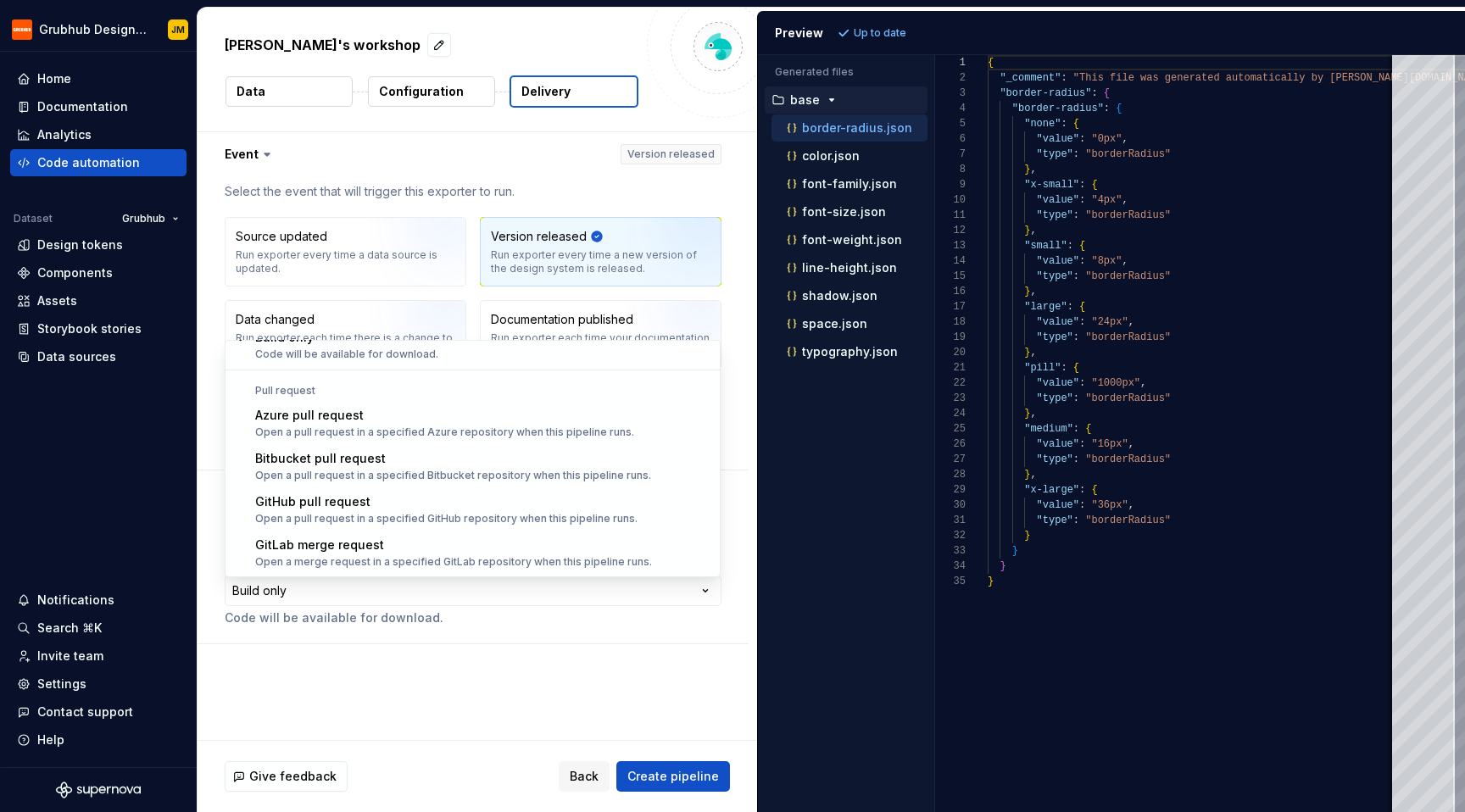
select select "******"
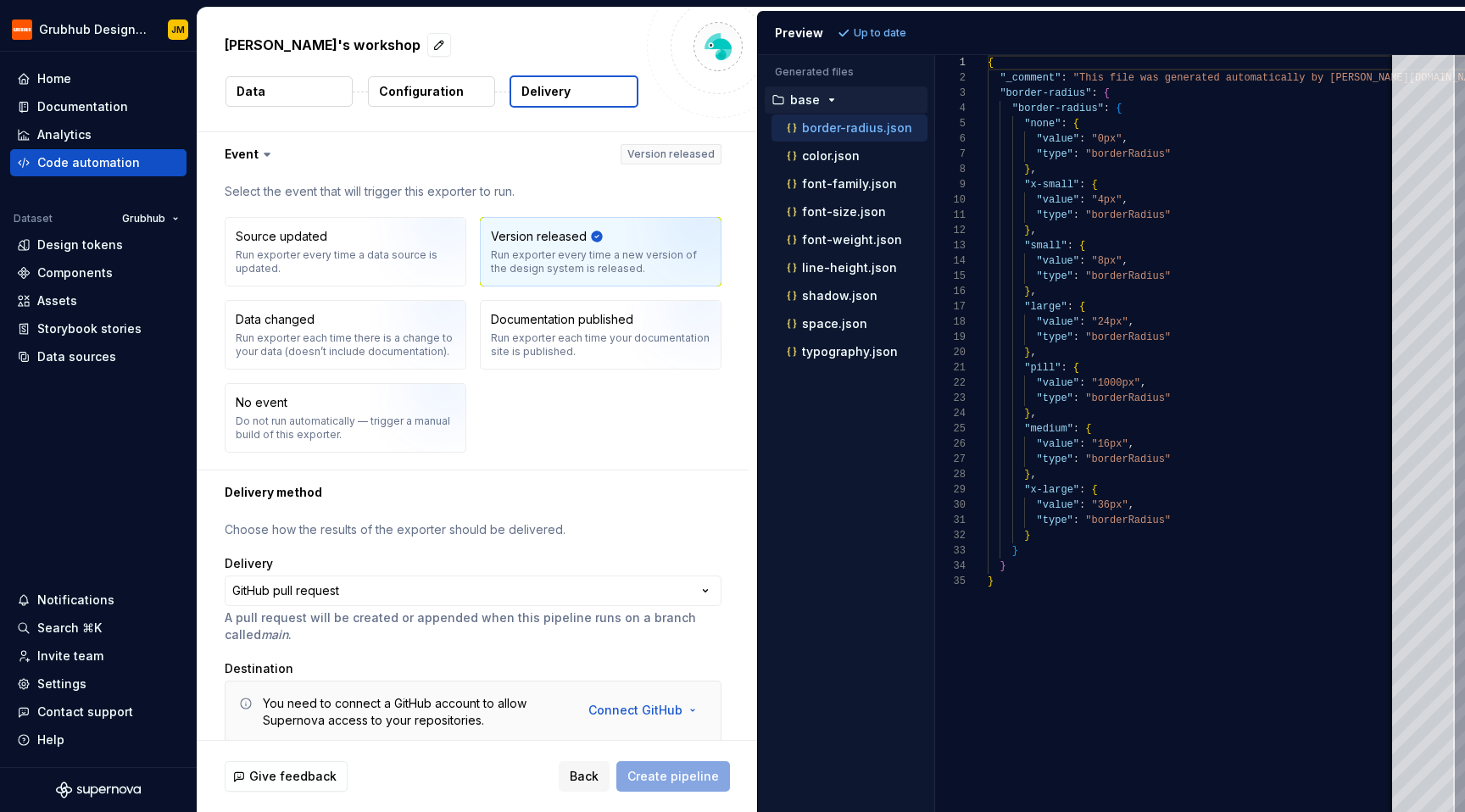
scroll to position [67, 0]
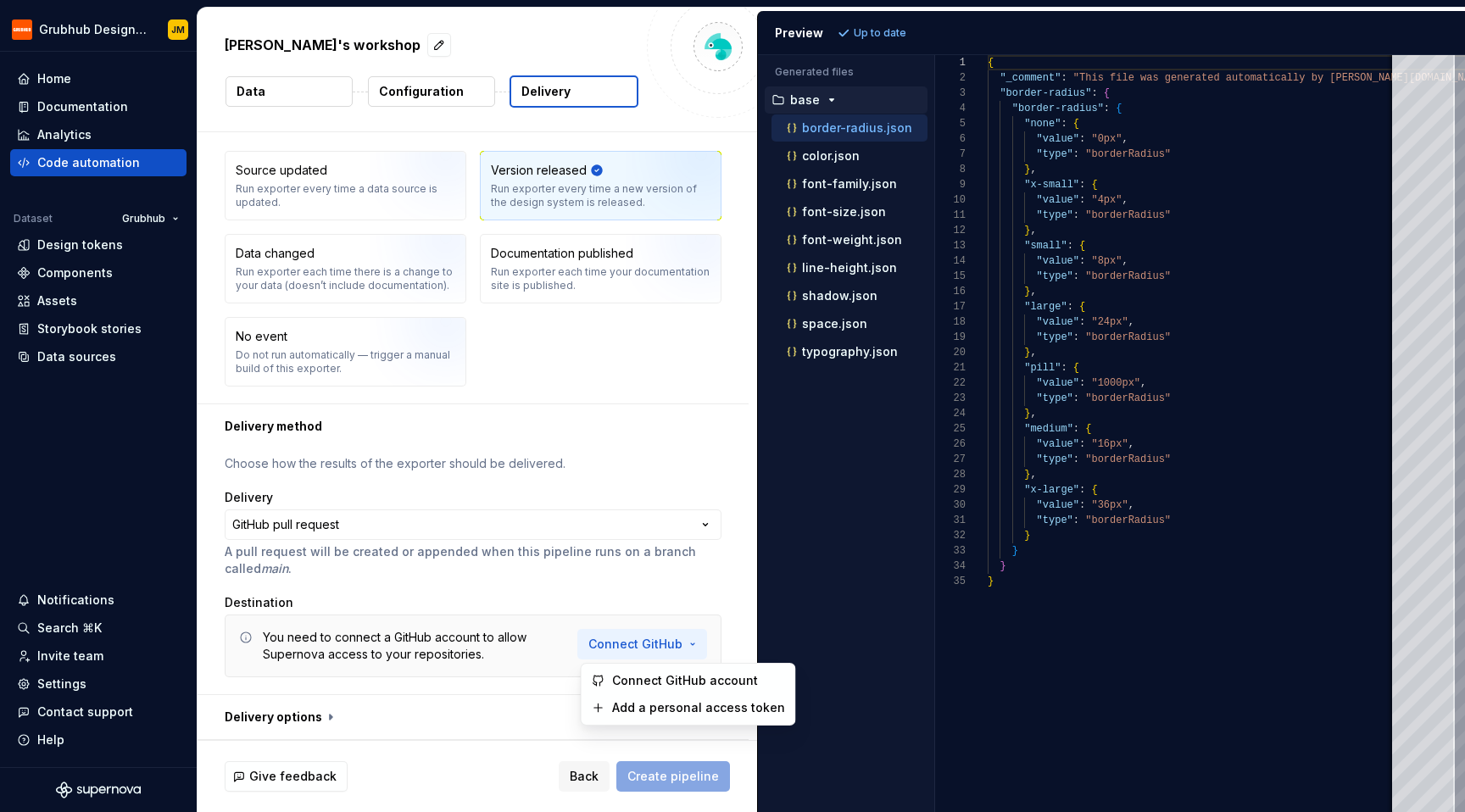
click at [612, 653] on html "**********" at bounding box center [732, 406] width 1465 height 812
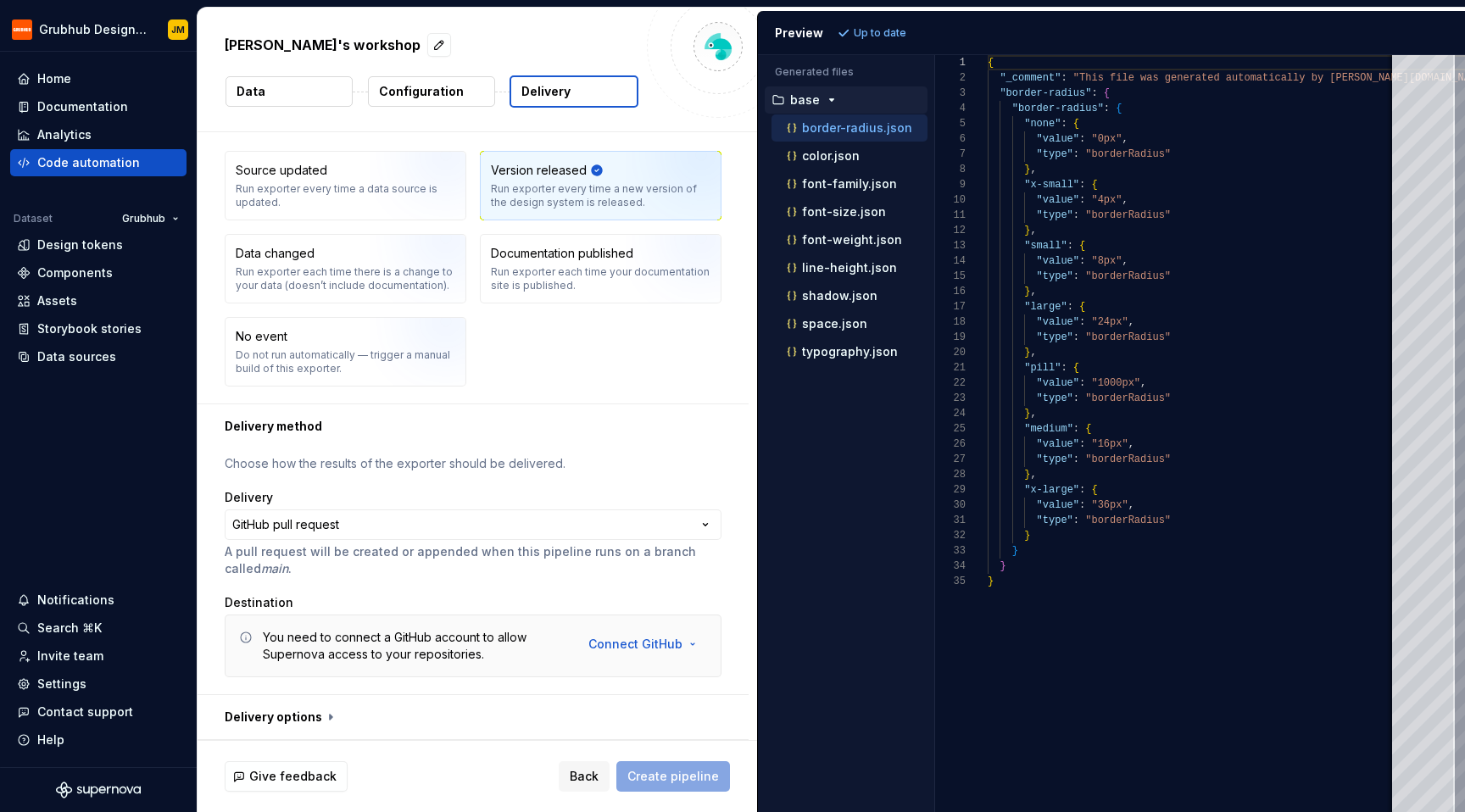
click at [541, 604] on html "**********" at bounding box center [732, 406] width 1465 height 812
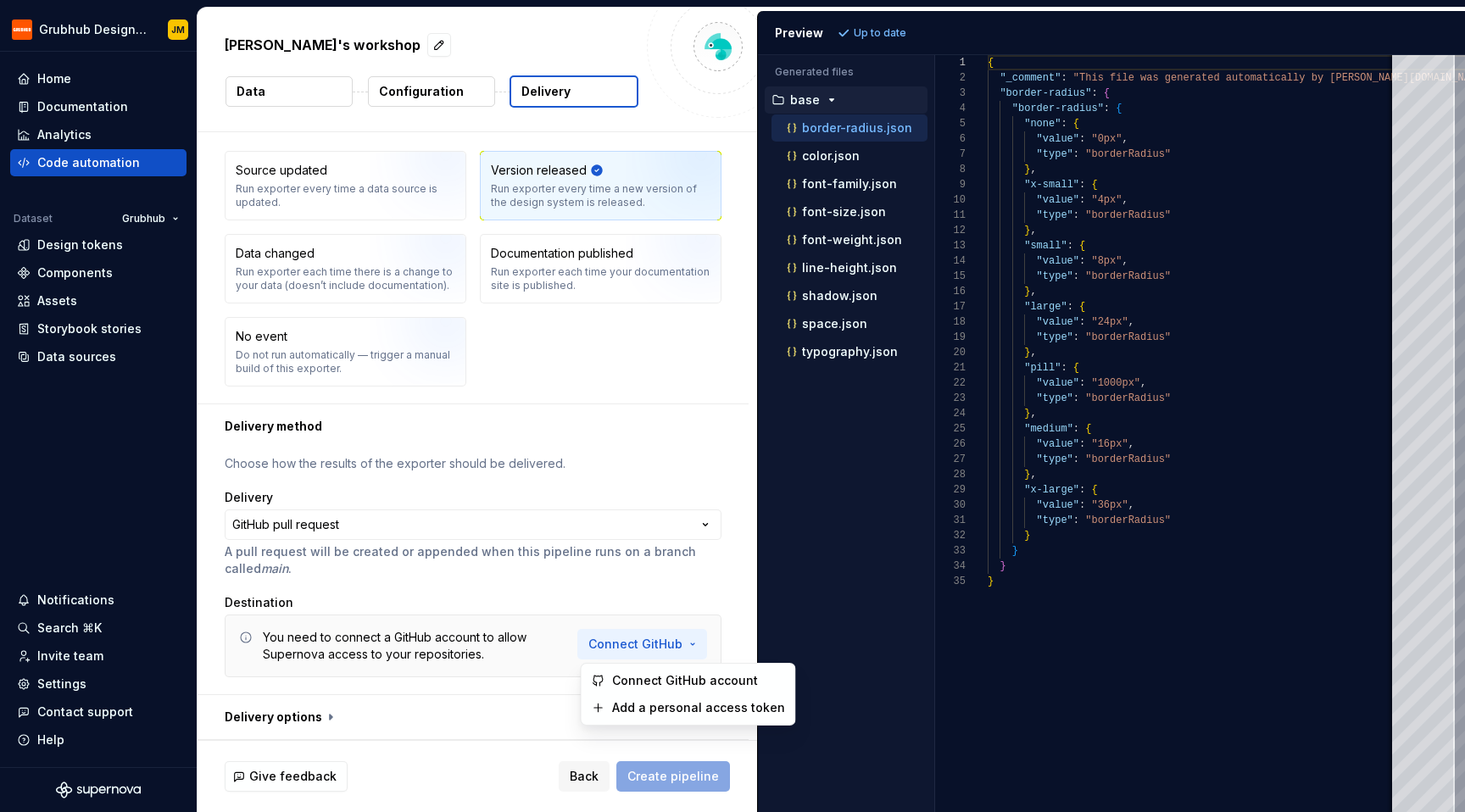
click at [601, 642] on html "**********" at bounding box center [732, 406] width 1465 height 812
click at [615, 669] on div "Connect GitHub account" at bounding box center [688, 680] width 206 height 28
click at [293, 697] on button "button" at bounding box center [473, 717] width 551 height 44
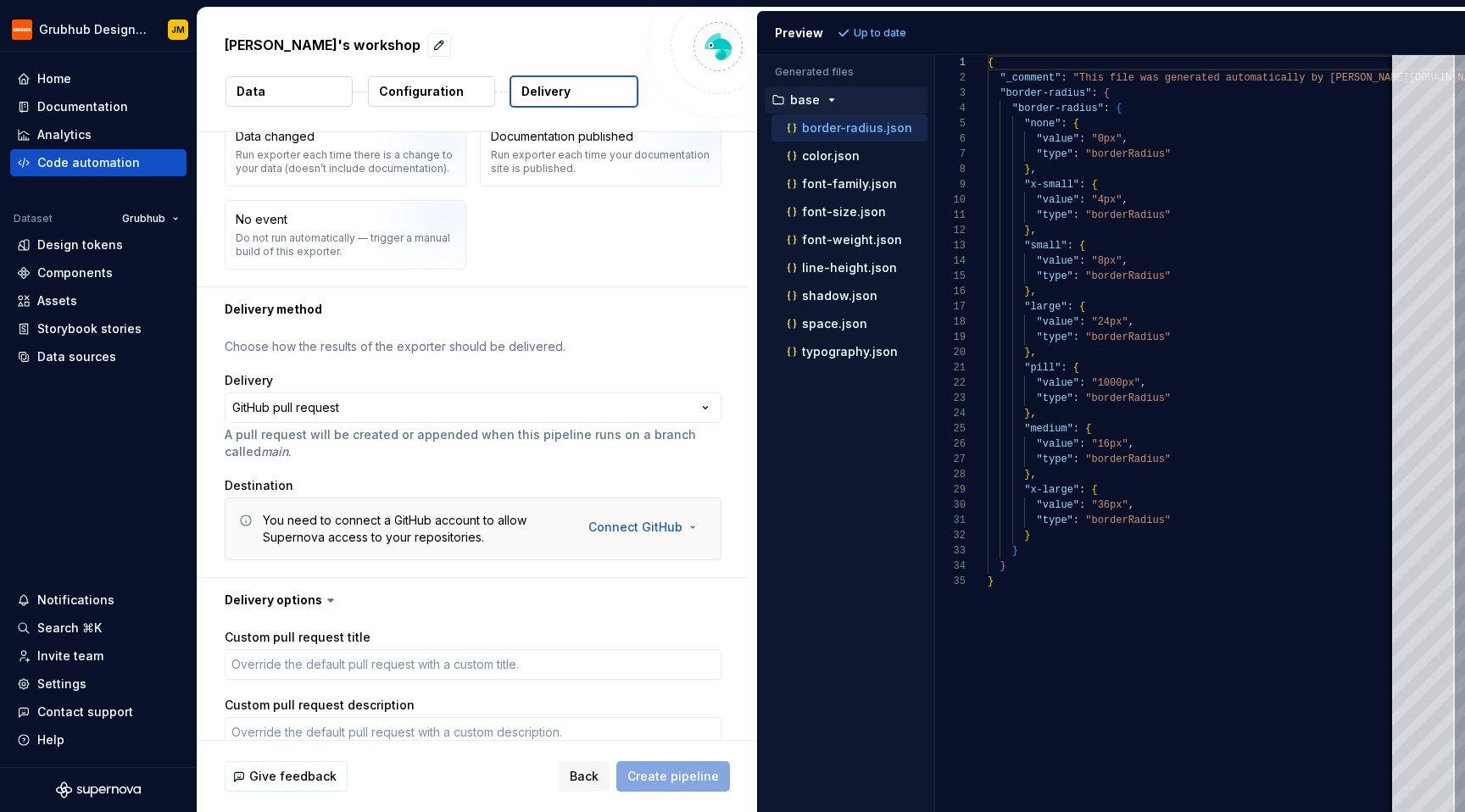
scroll to position [0, 0]
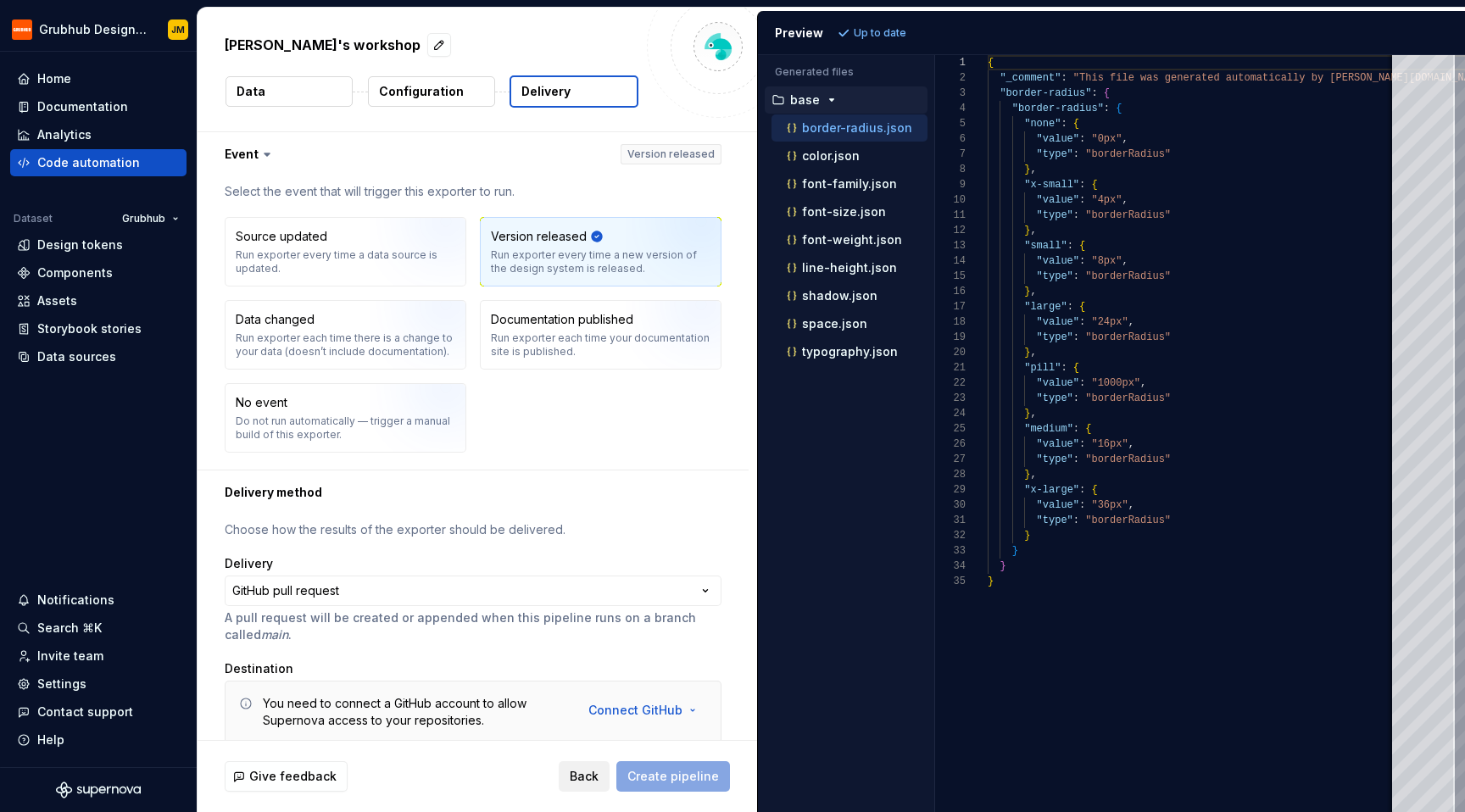
click at [581, 775] on span "Back" at bounding box center [584, 776] width 29 height 17
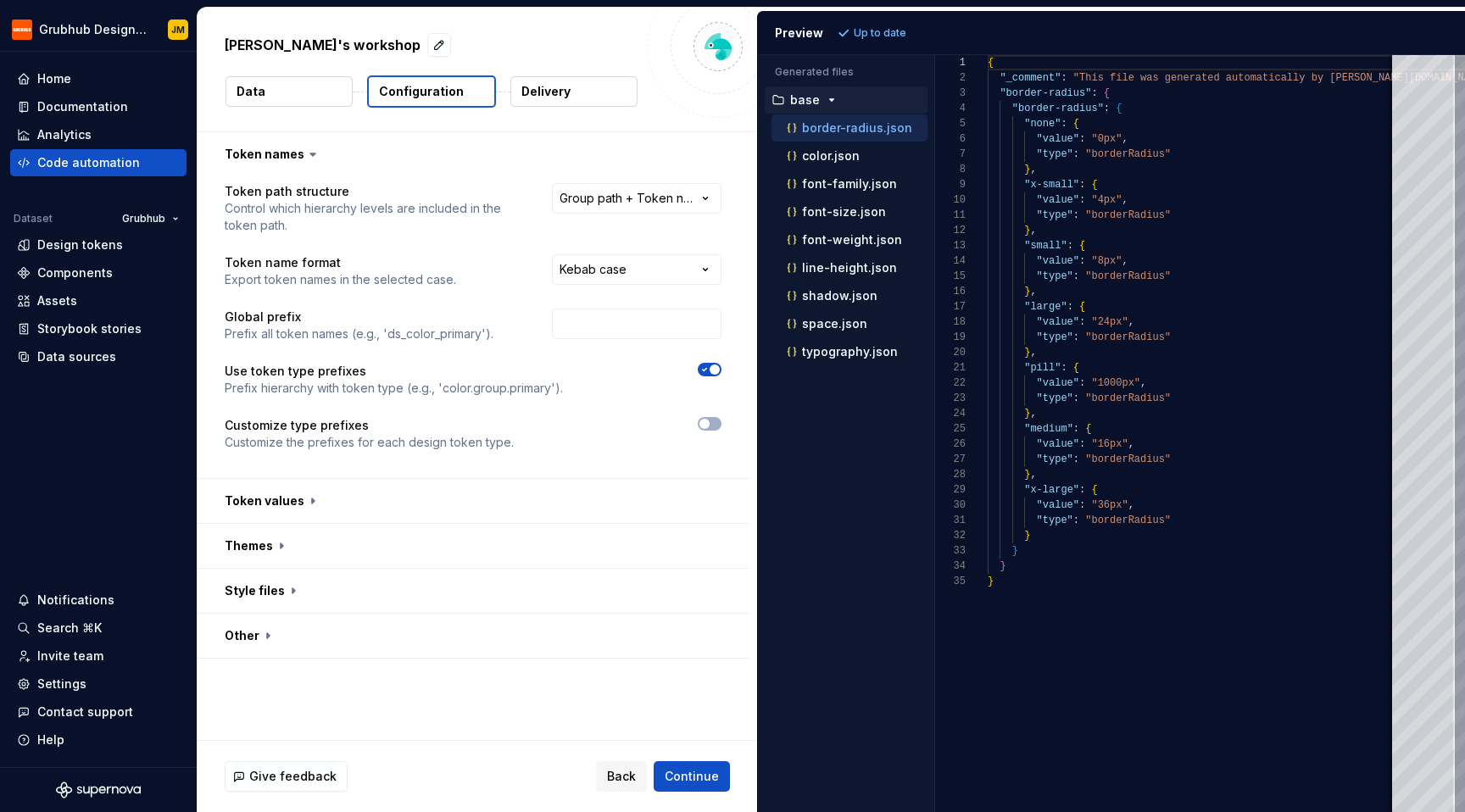
click at [613, 755] on div "Give feedback Back Continue" at bounding box center [478, 776] width 559 height 71
click at [613, 772] on span "Back" at bounding box center [621, 776] width 29 height 17
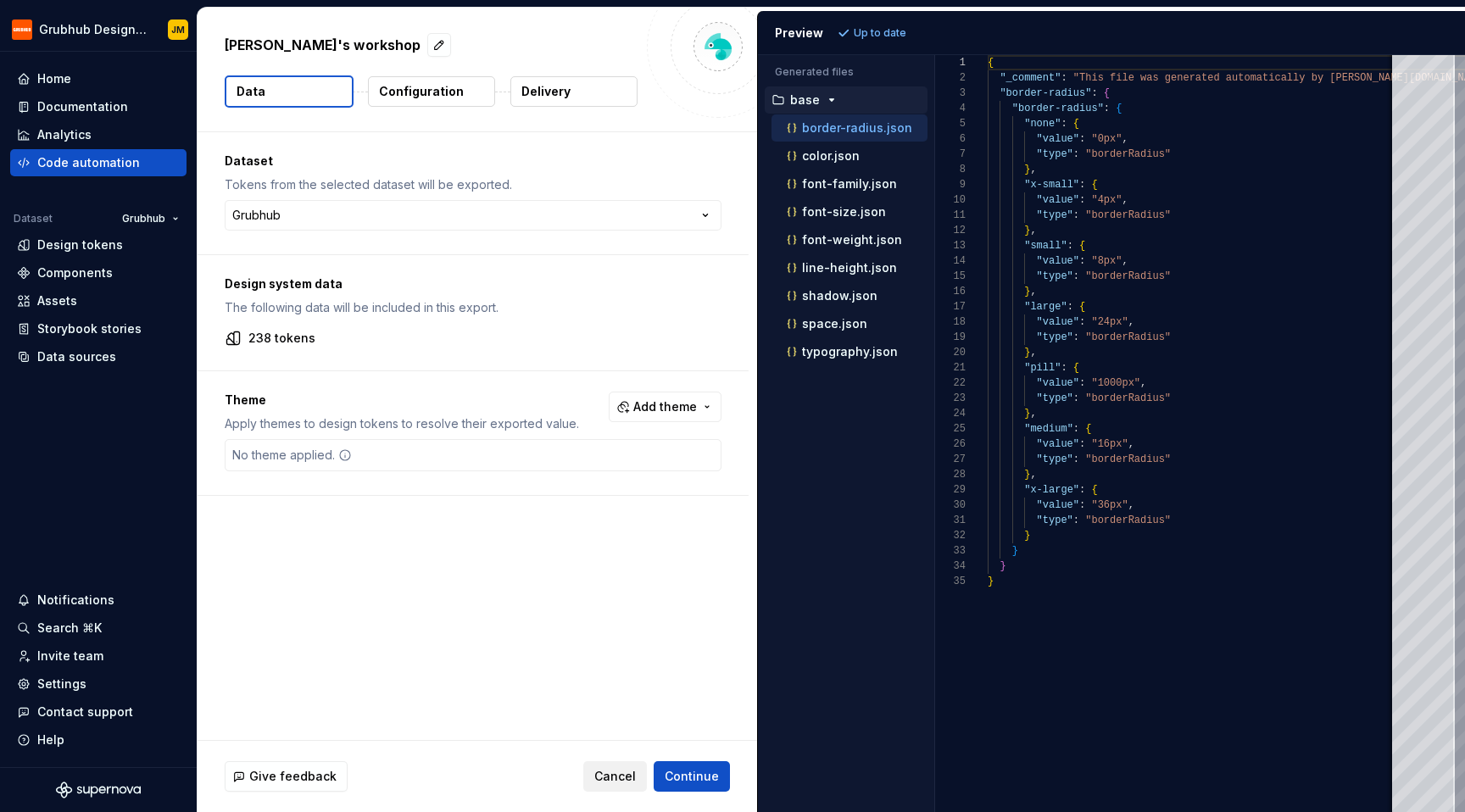
click at [614, 768] on span "Cancel" at bounding box center [615, 776] width 42 height 17
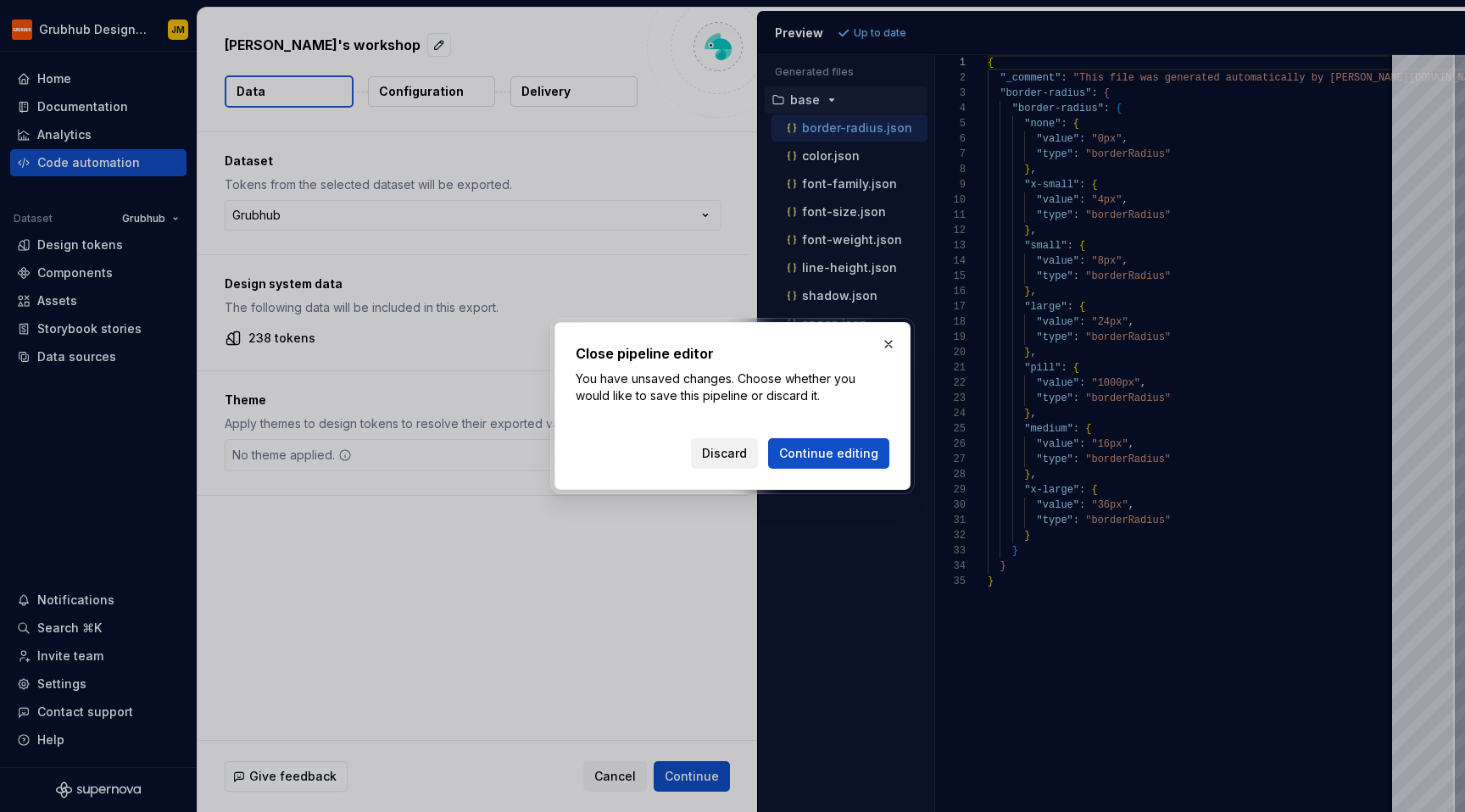
click at [735, 460] on span "Discard" at bounding box center [724, 454] width 45 height 17
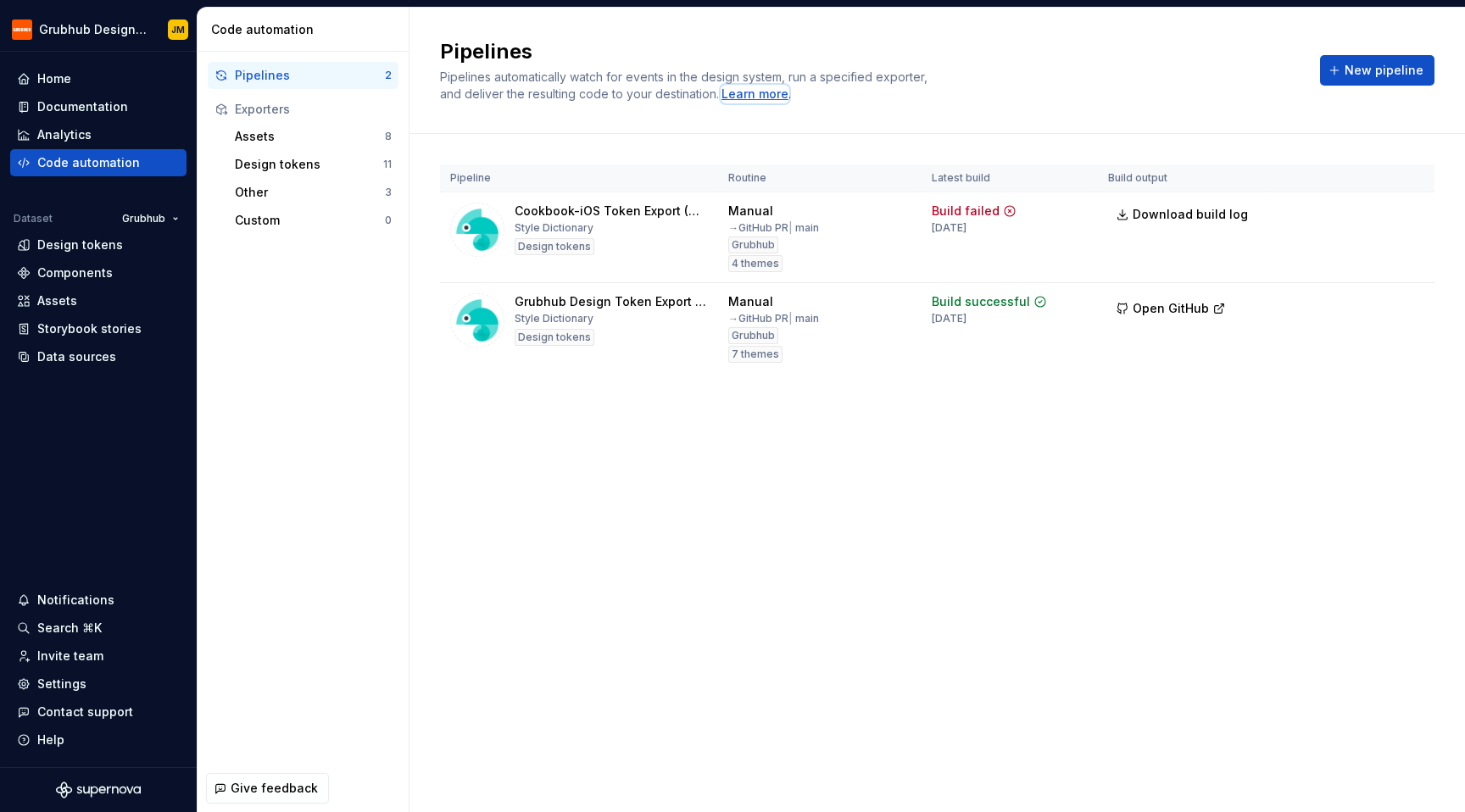
click at [765, 97] on div "Learn more" at bounding box center [754, 94] width 67 height 17
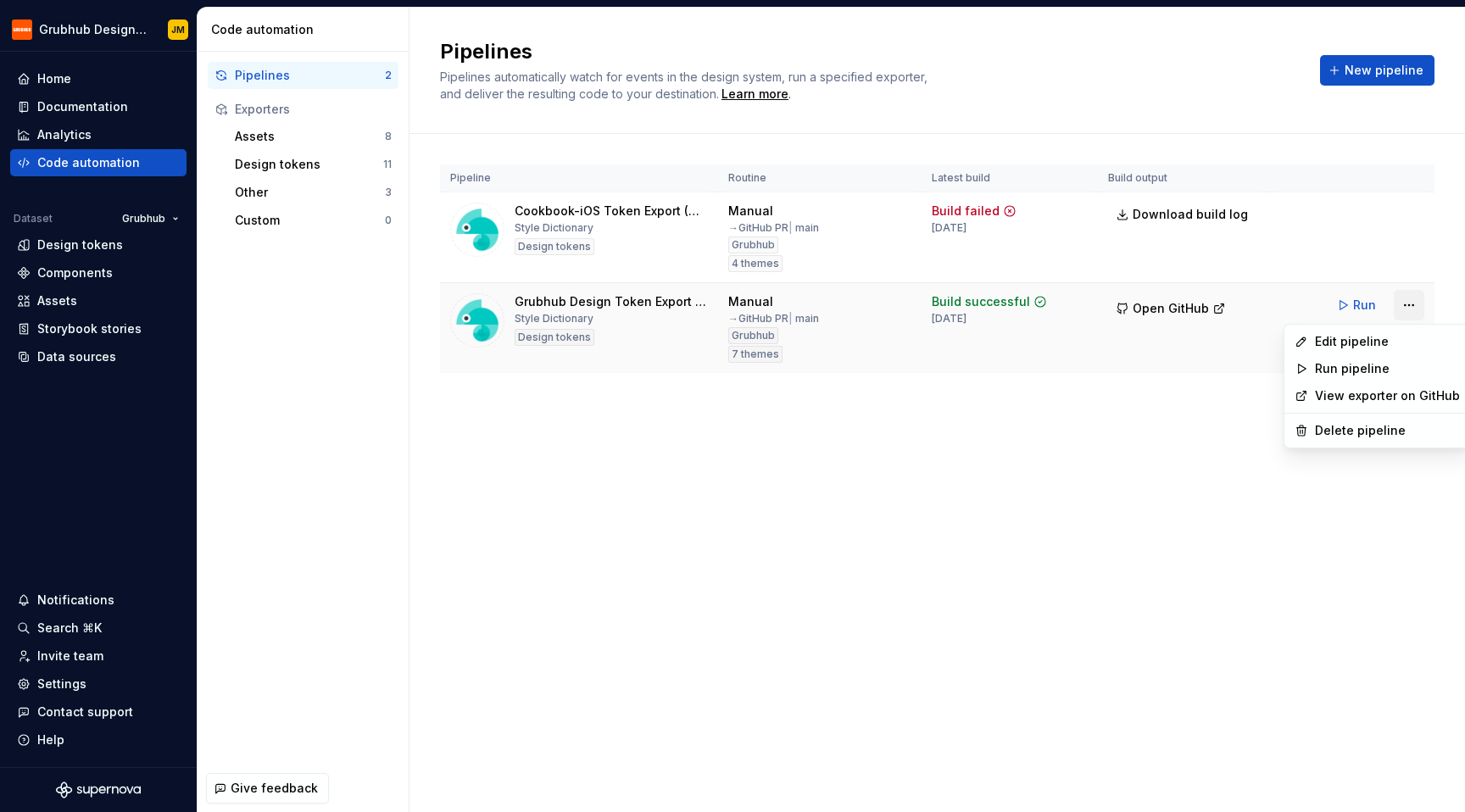
click at [1417, 301] on html "Grubhub Design System JM Home Documentation Analytics Code automation Dataset G…" at bounding box center [732, 406] width 1465 height 812
click at [1379, 336] on div "Edit pipeline" at bounding box center [1387, 341] width 145 height 17
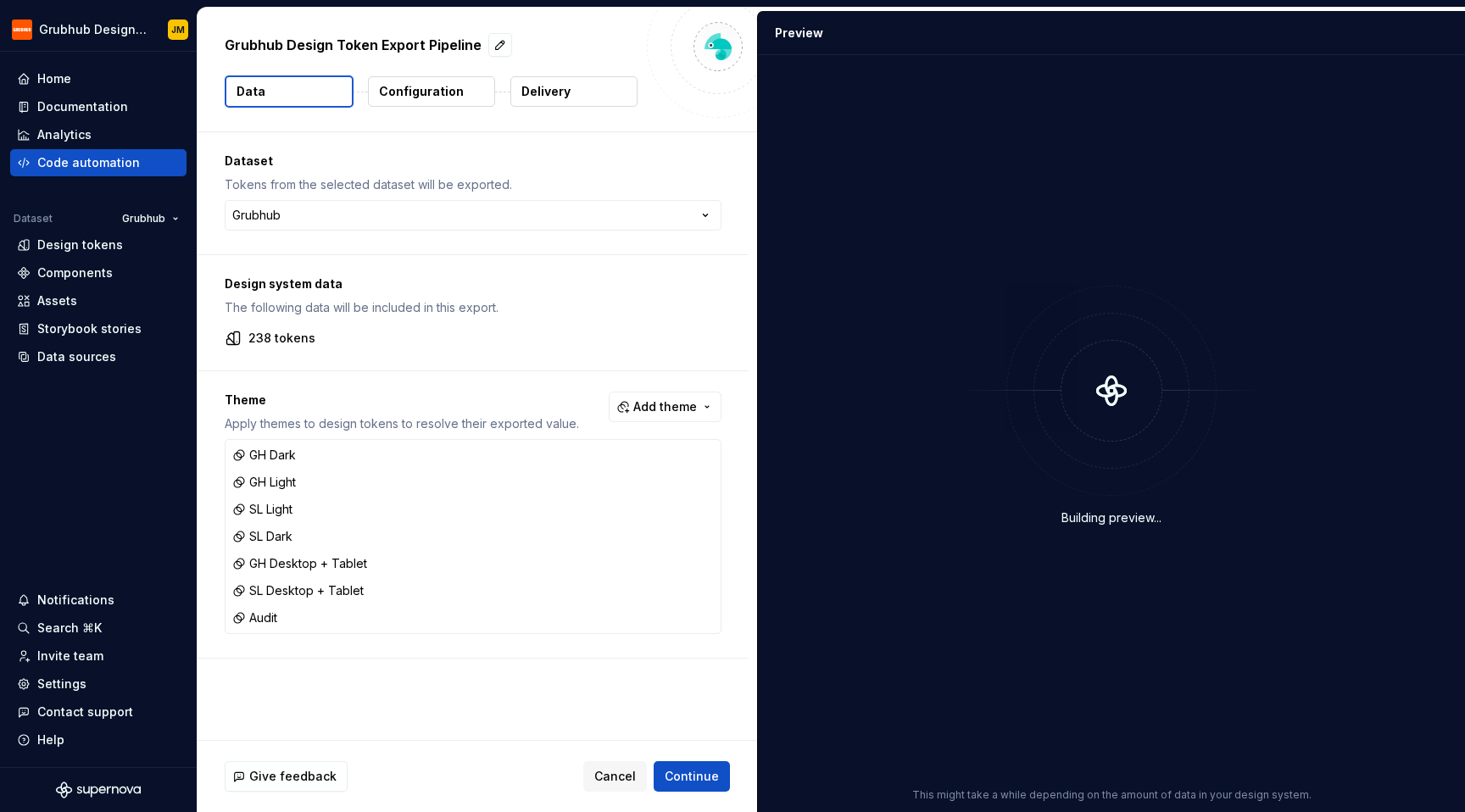
click at [541, 97] on p "Delivery" at bounding box center [546, 91] width 49 height 17
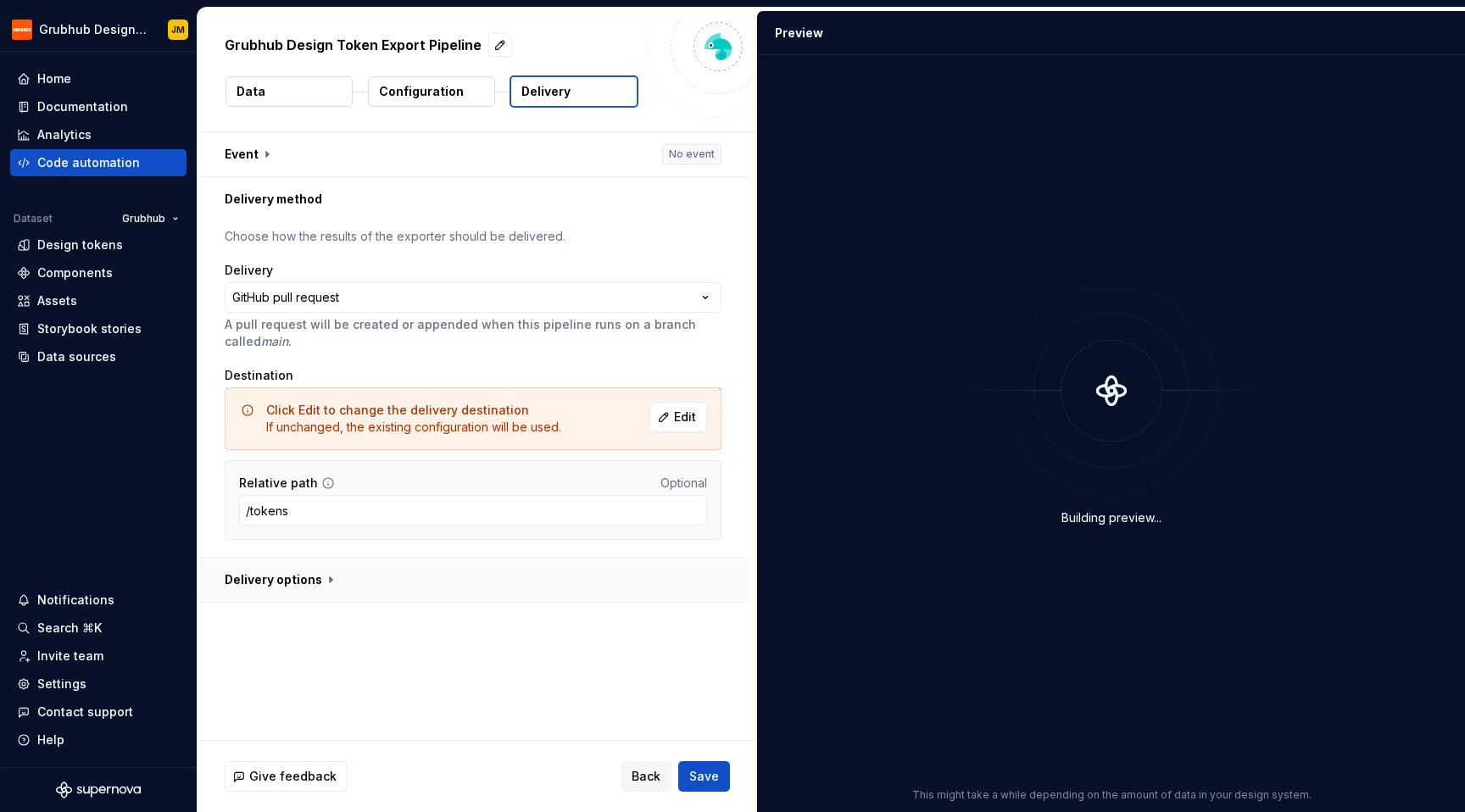
click at [307, 583] on button "button" at bounding box center [473, 579] width 551 height 44
type textarea "*"
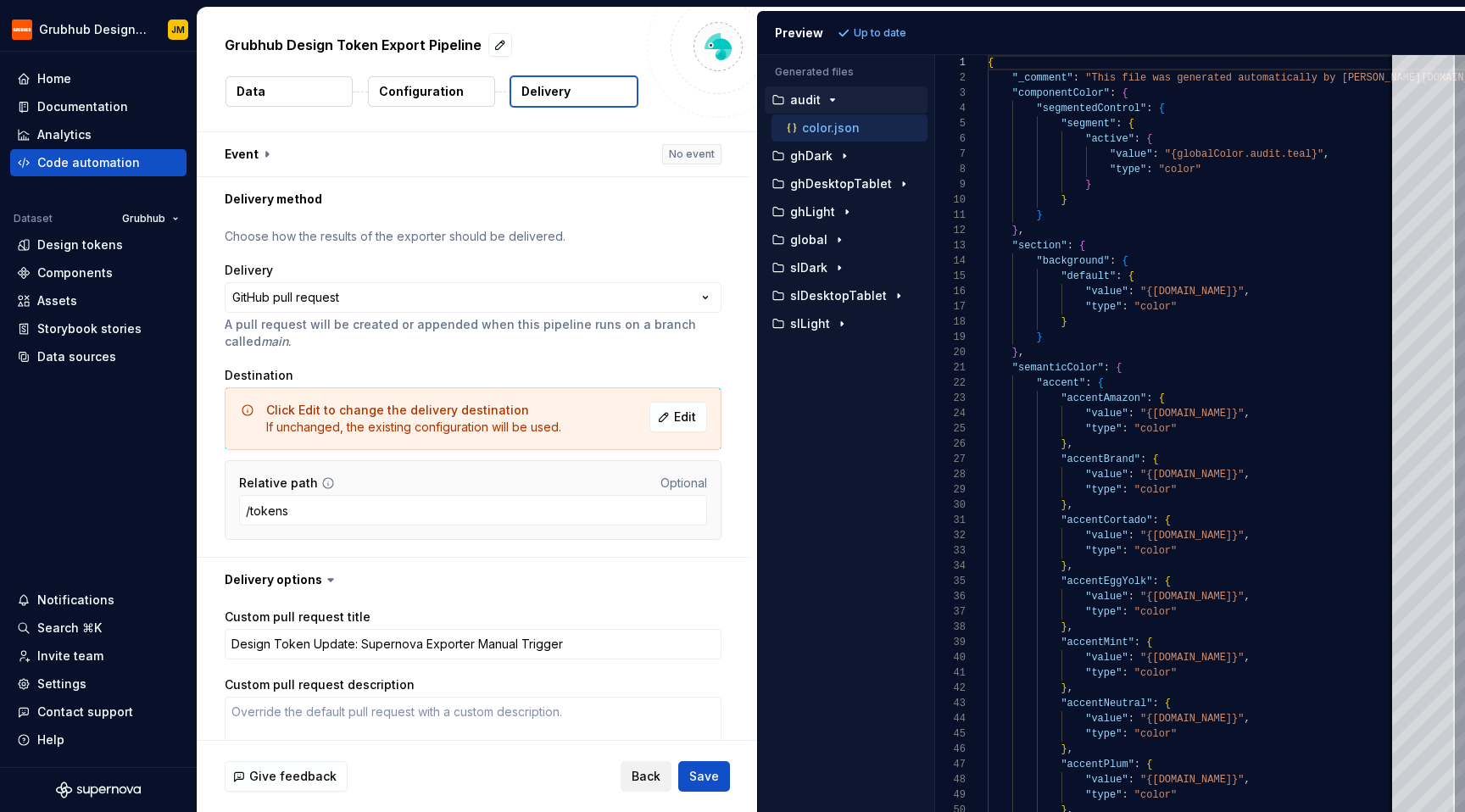
click at [625, 771] on button "Back" at bounding box center [645, 776] width 50 height 30
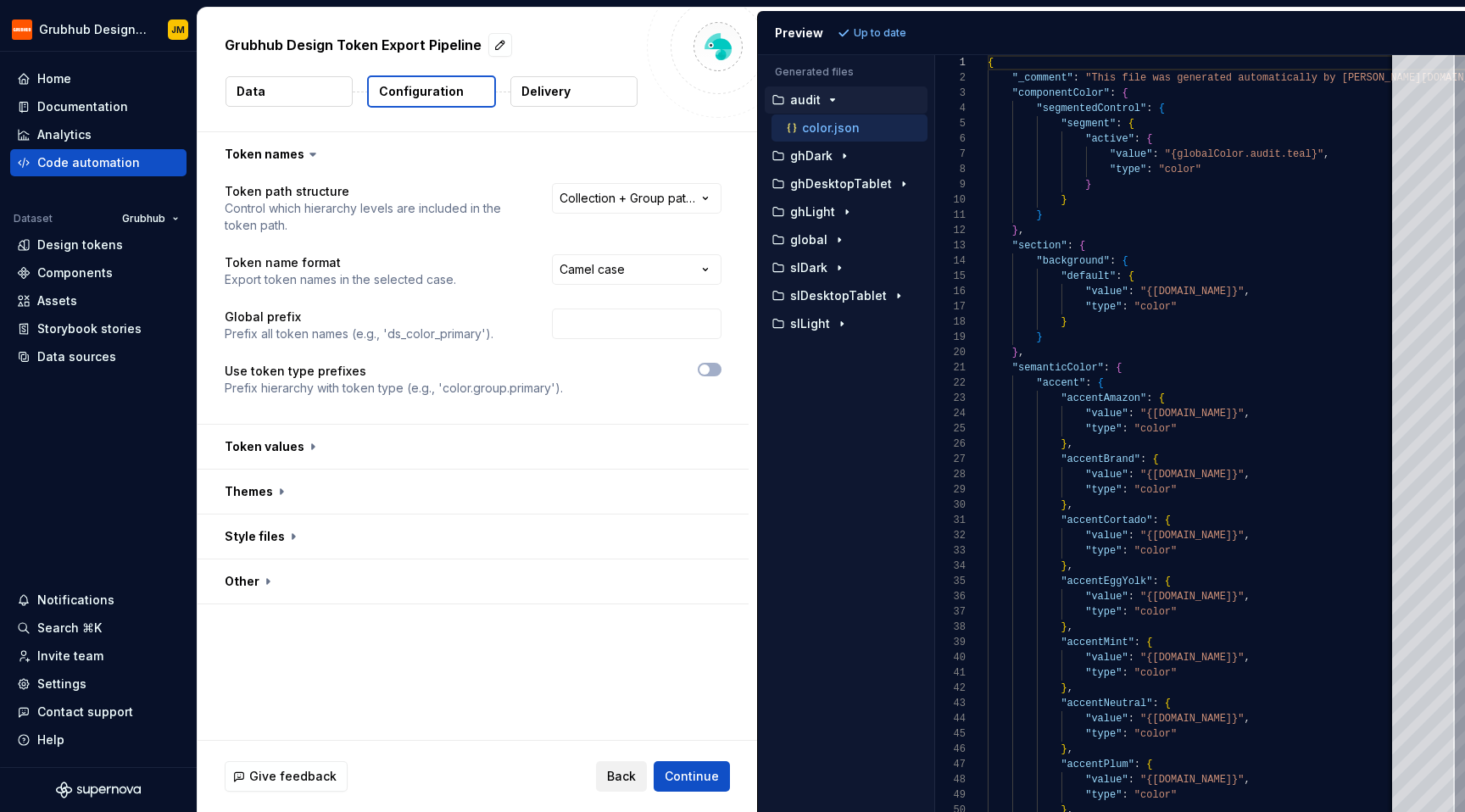
click at [641, 775] on button "Back" at bounding box center [620, 776] width 50 height 30
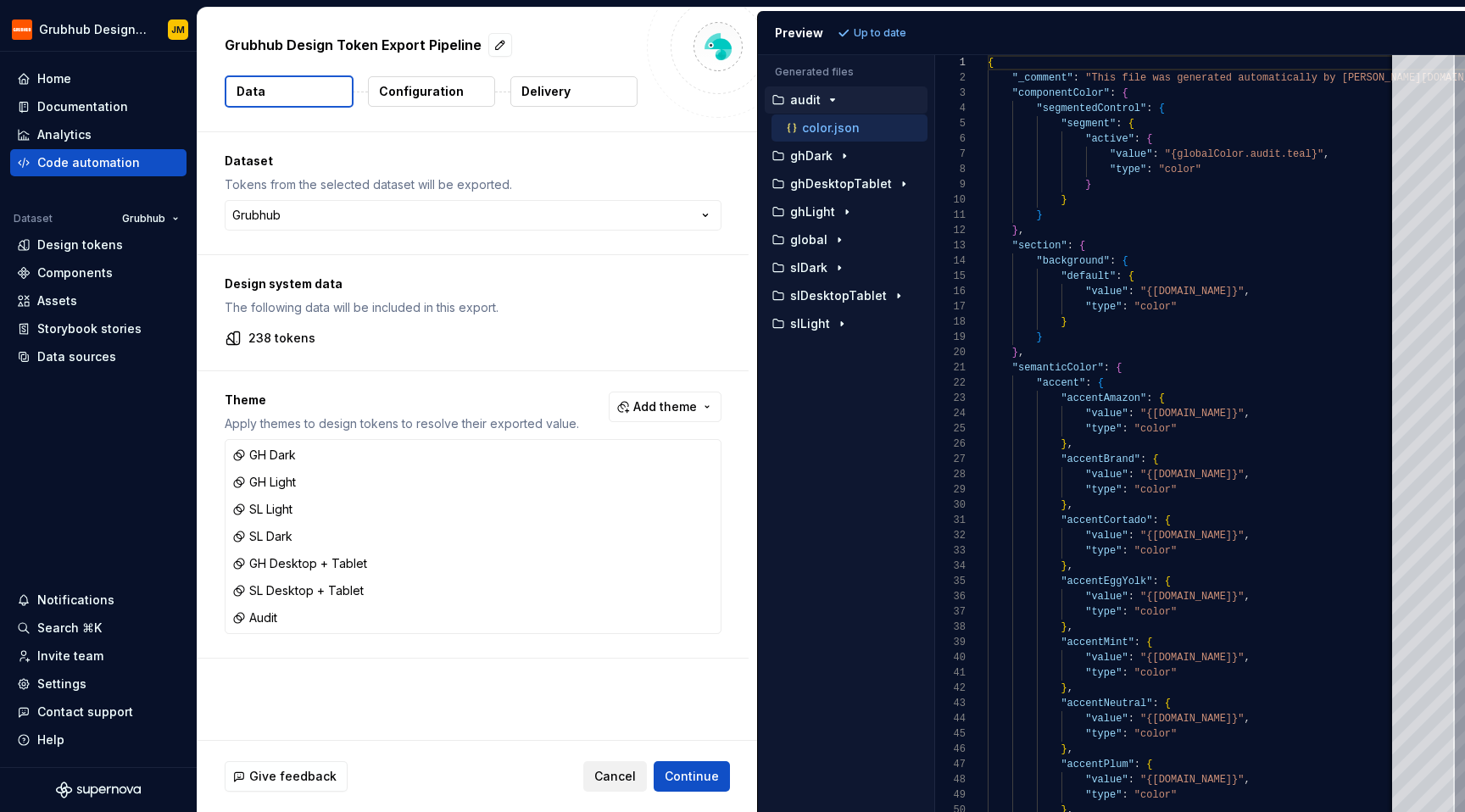
click at [620, 775] on span "Cancel" at bounding box center [615, 776] width 42 height 17
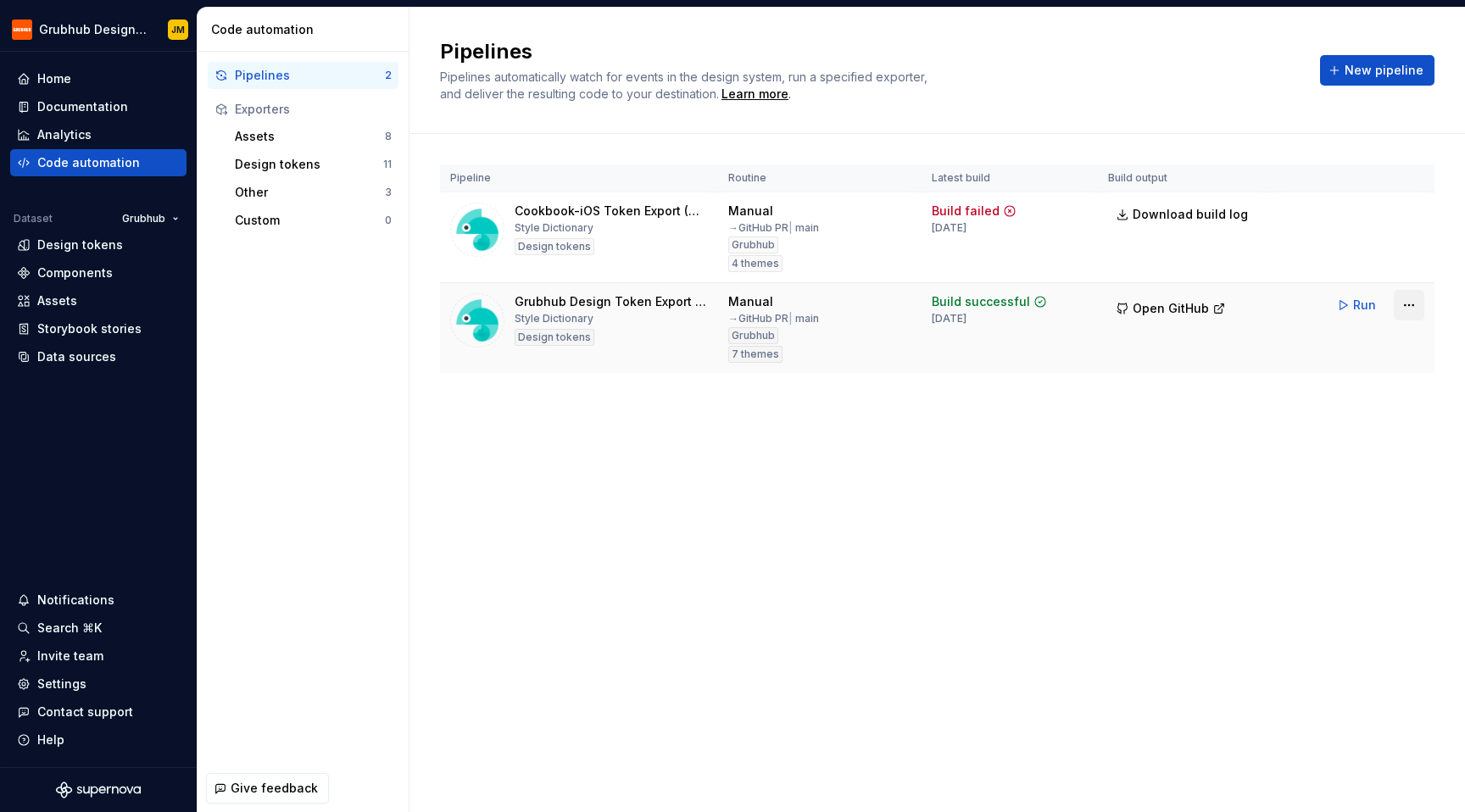
click at [1407, 304] on html "Grubhub Design System JM Home Documentation Analytics Code automation Dataset G…" at bounding box center [732, 406] width 1465 height 812
click at [1372, 388] on link "View exporter on GitHub" at bounding box center [1387, 396] width 145 height 17
click at [1405, 309] on html "Grubhub Design System JM Home Documentation Analytics Code automation Dataset G…" at bounding box center [732, 406] width 1465 height 812
click at [1335, 397] on link "View exporter on GitHub" at bounding box center [1387, 396] width 145 height 17
click at [1358, 78] on span "New pipeline" at bounding box center [1383, 70] width 79 height 17
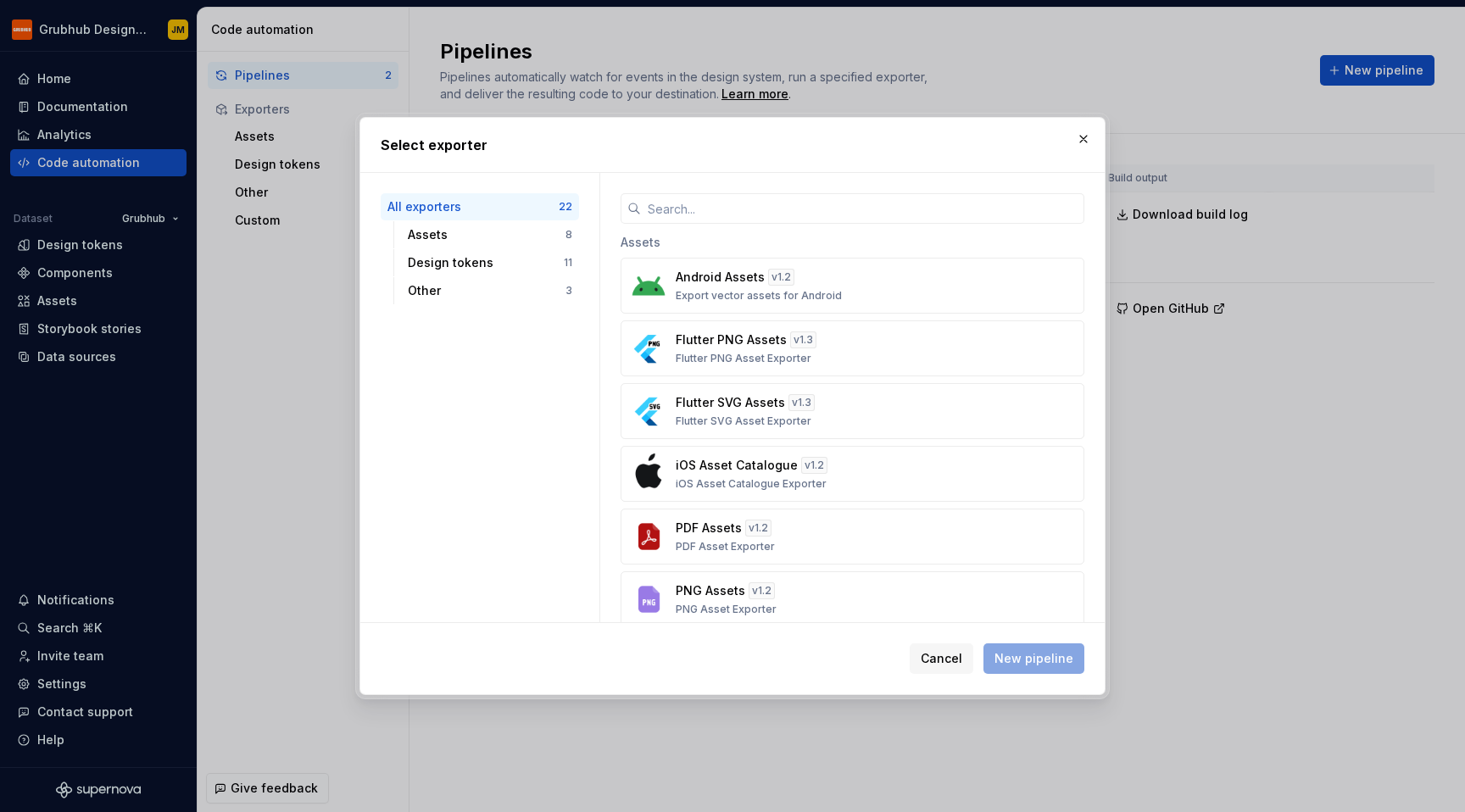
click at [1064, 141] on h2 "Select exporter" at bounding box center [732, 145] width 704 height 20
click at [1078, 141] on button "button" at bounding box center [1083, 139] width 24 height 24
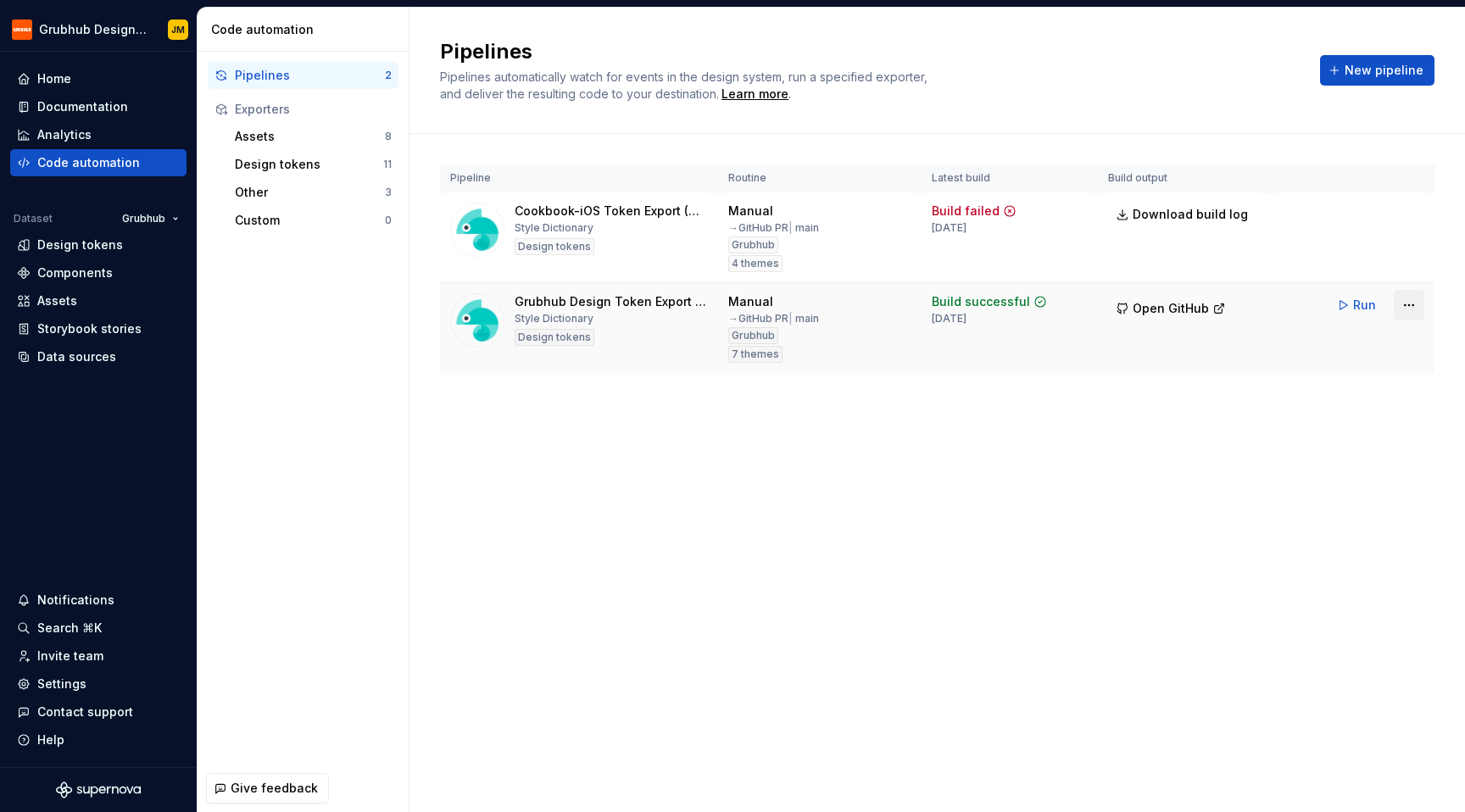
click at [1416, 302] on html "Grubhub Design System JM Home Documentation Analytics Code automation Dataset G…" at bounding box center [732, 406] width 1465 height 812
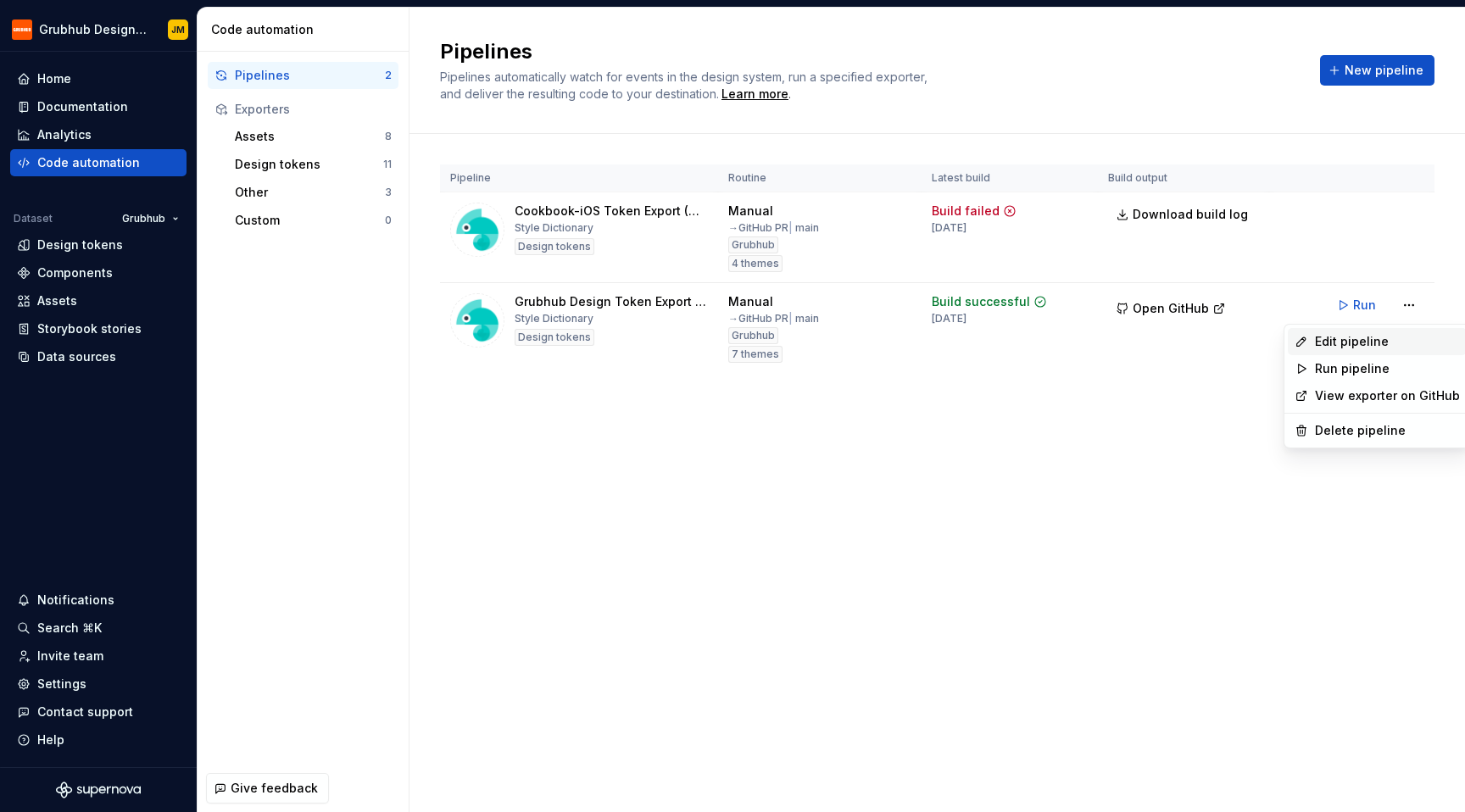
click at [1365, 344] on div "Edit pipeline" at bounding box center [1387, 341] width 145 height 17
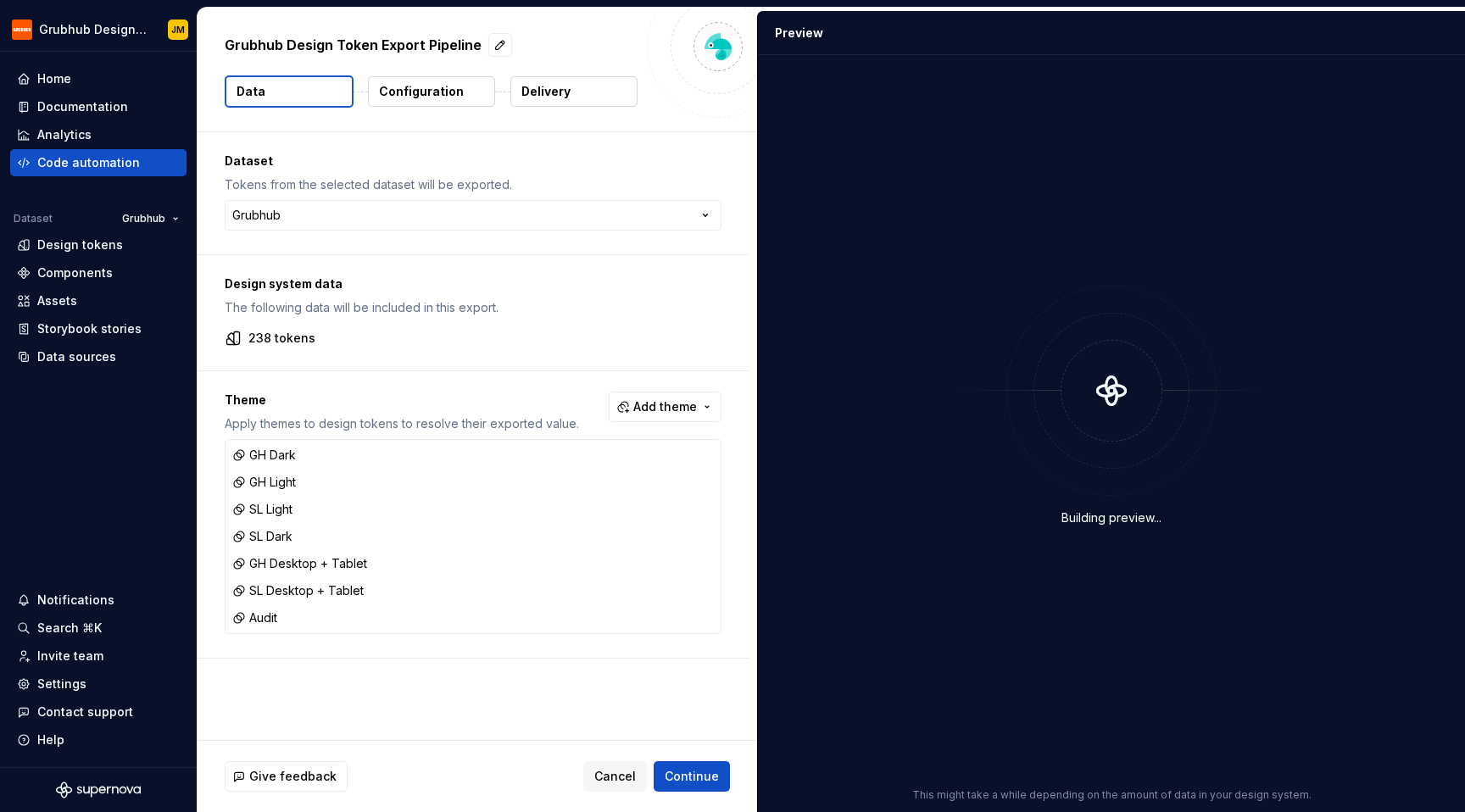
click at [565, 95] on p "Delivery" at bounding box center [546, 91] width 49 height 17
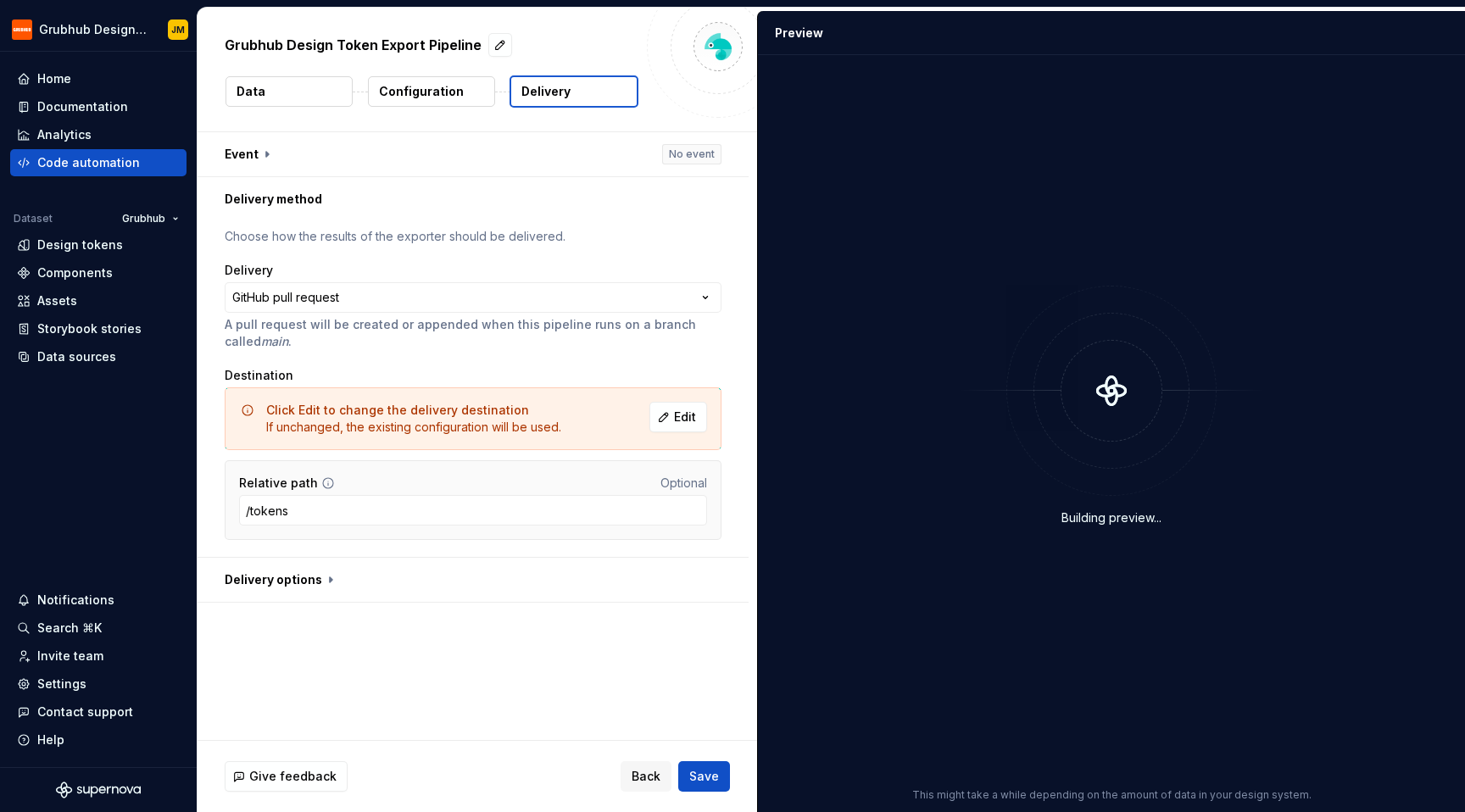
click at [424, 176] on div "Event No event" at bounding box center [473, 154] width 551 height 45
click at [424, 162] on button "button" at bounding box center [473, 154] width 551 height 44
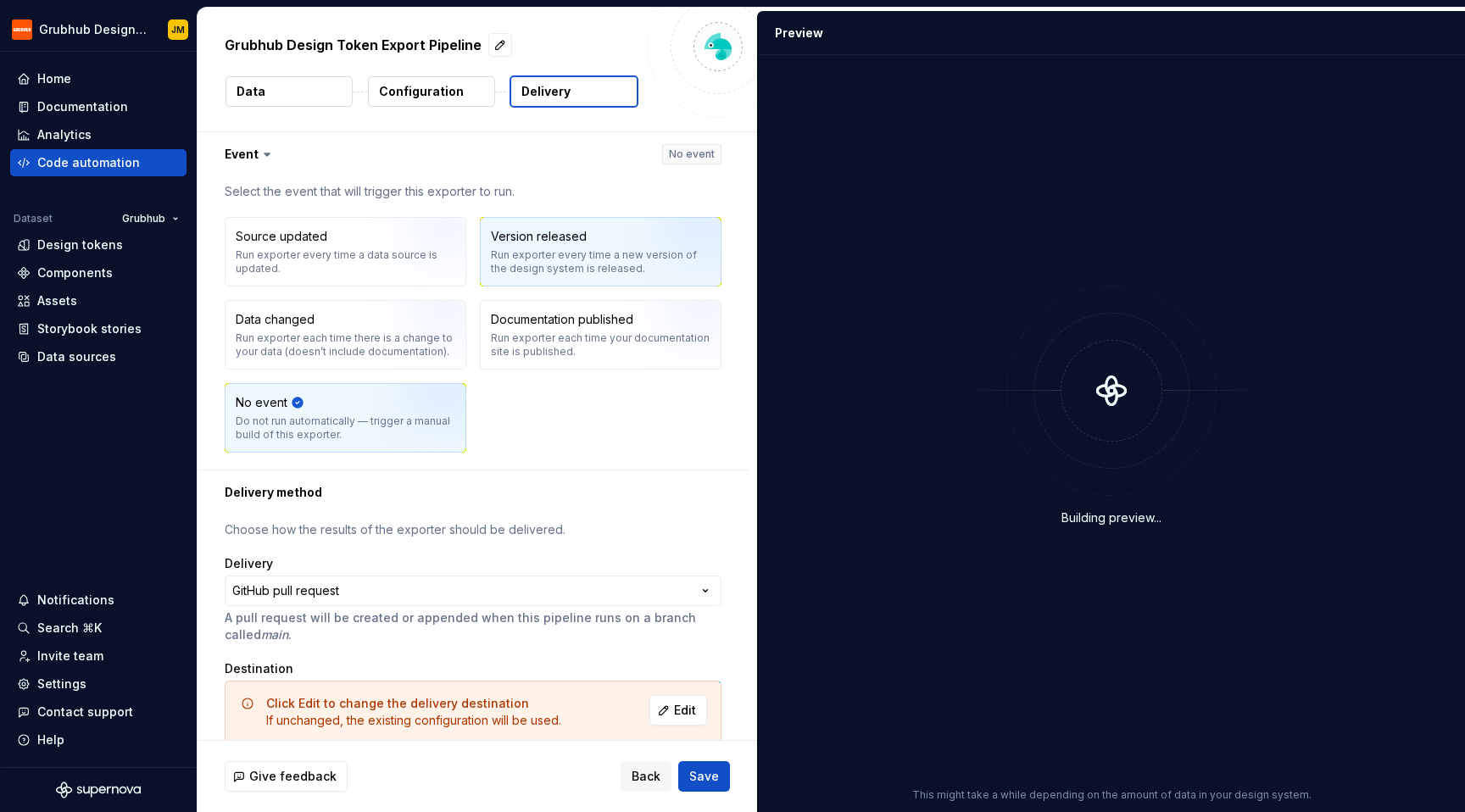
click at [545, 232] on div "Version released" at bounding box center [538, 237] width 96 height 17
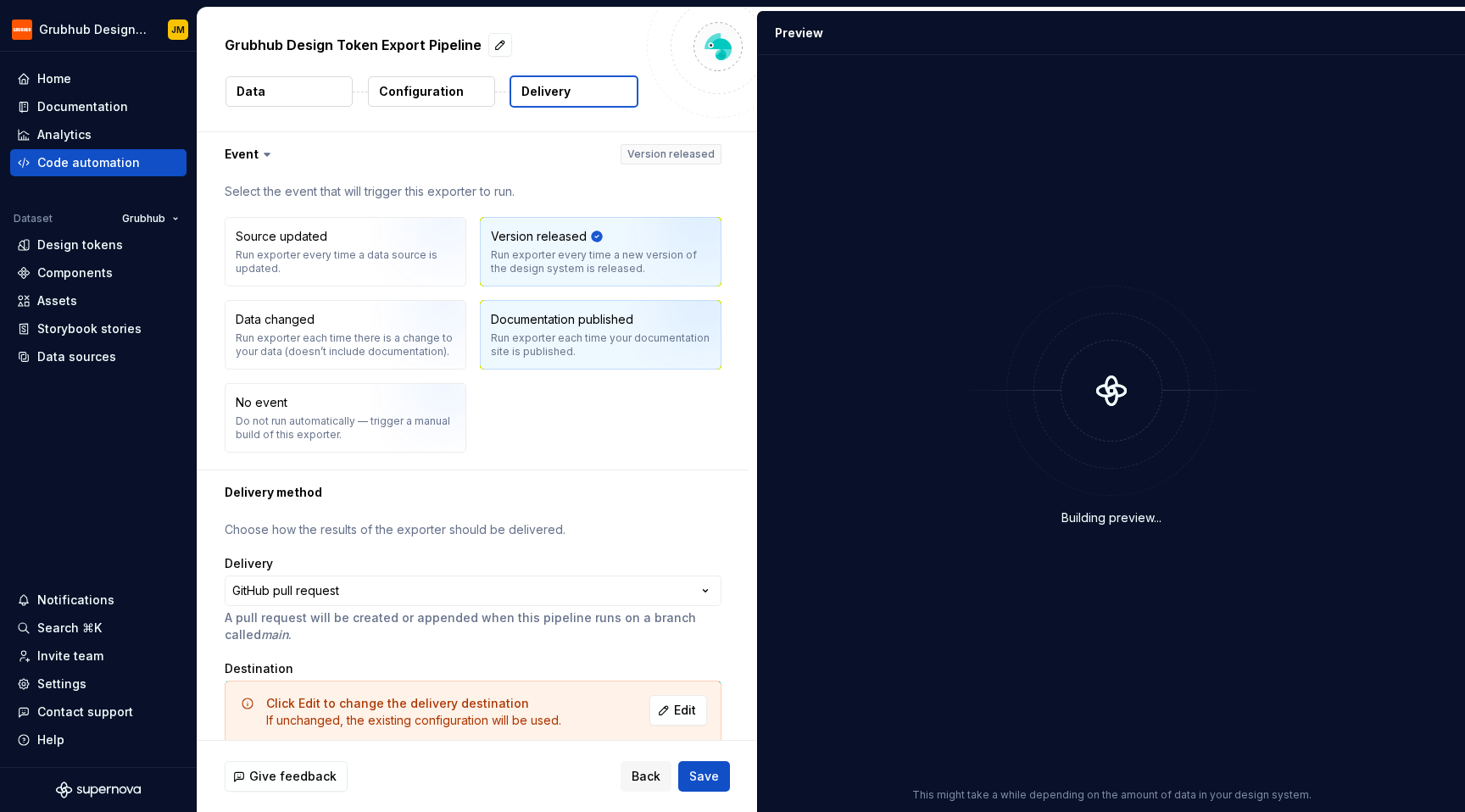
scroll to position [156, 0]
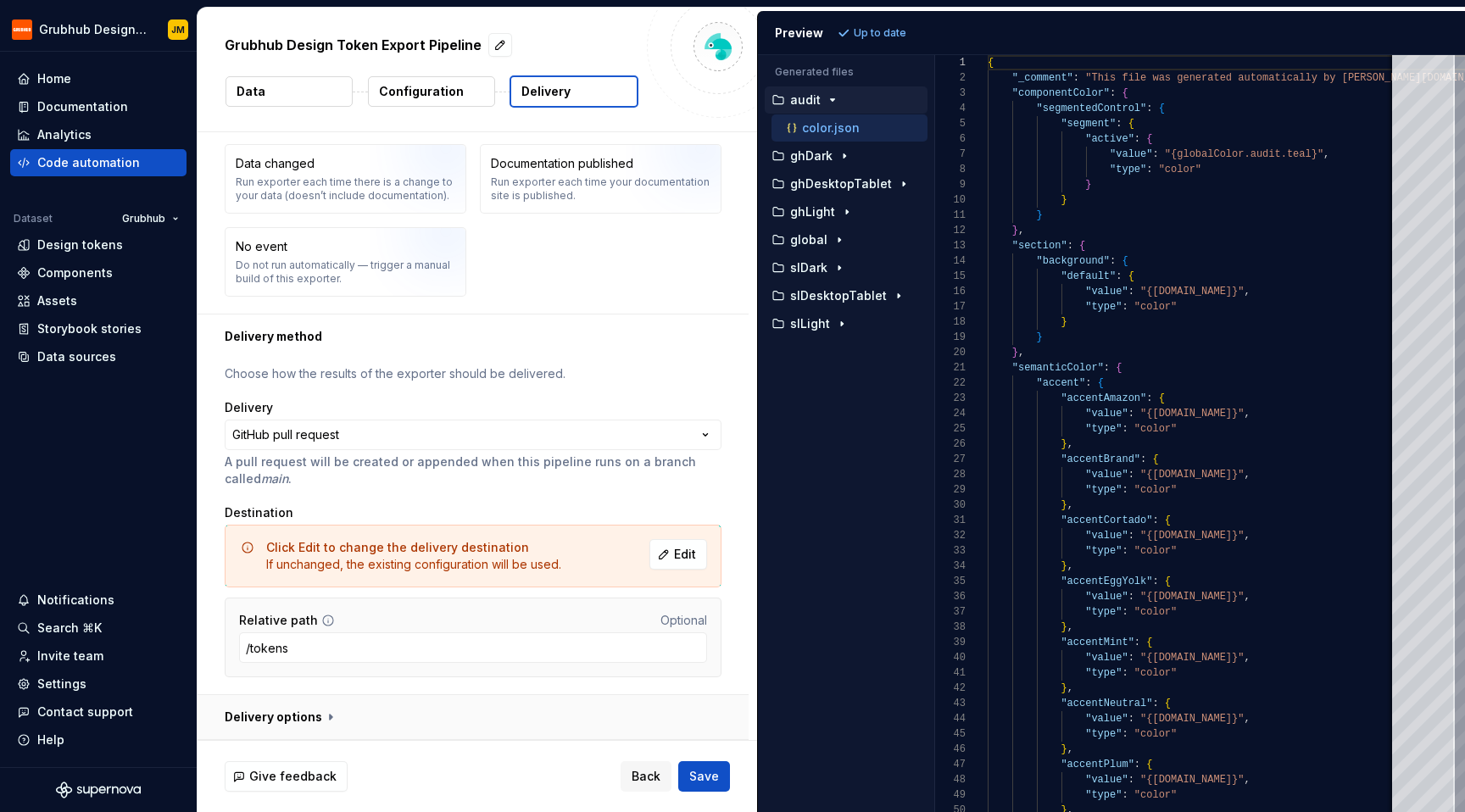
click at [297, 720] on button "button" at bounding box center [473, 717] width 551 height 44
type textarea "*"
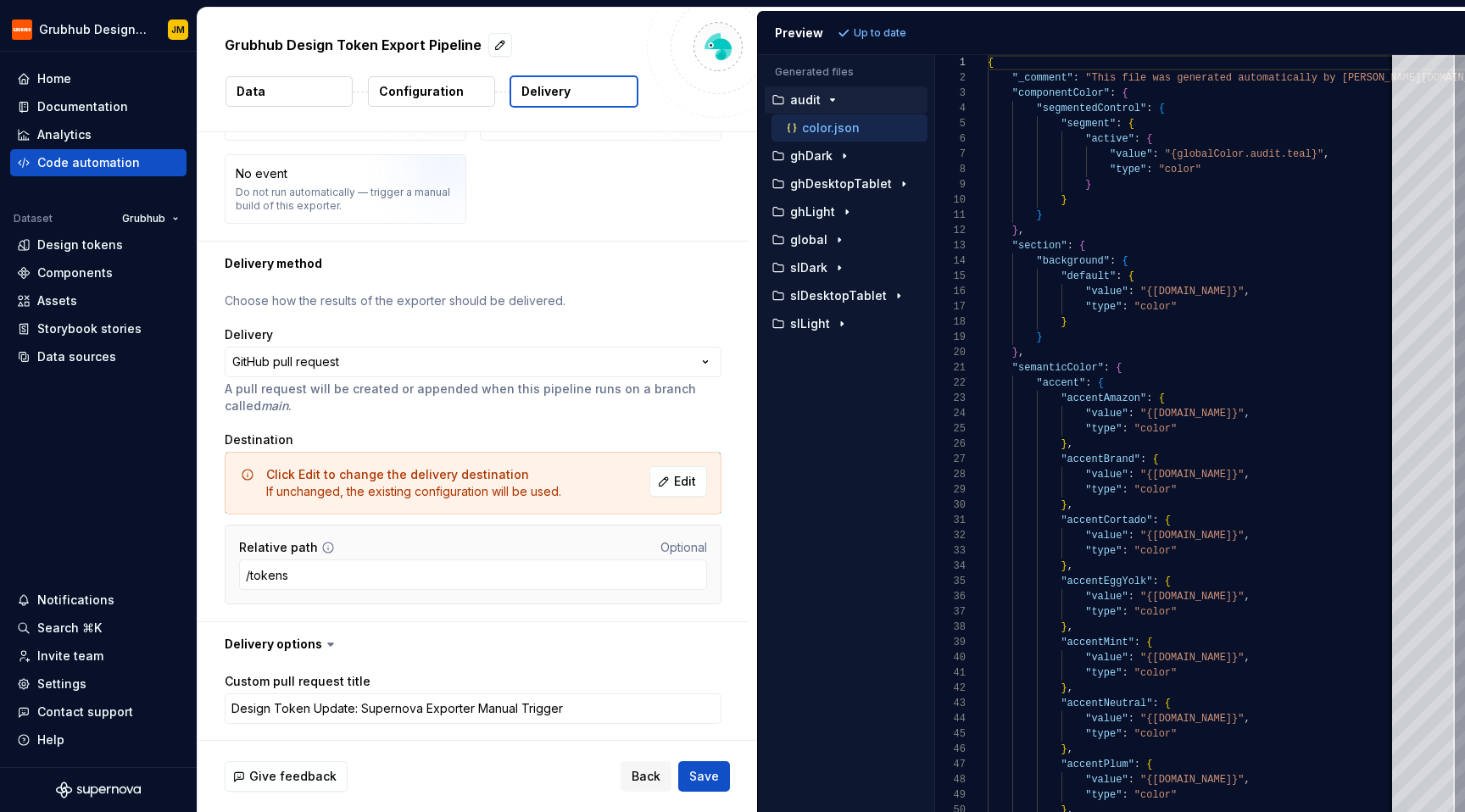
scroll to position [0, 0]
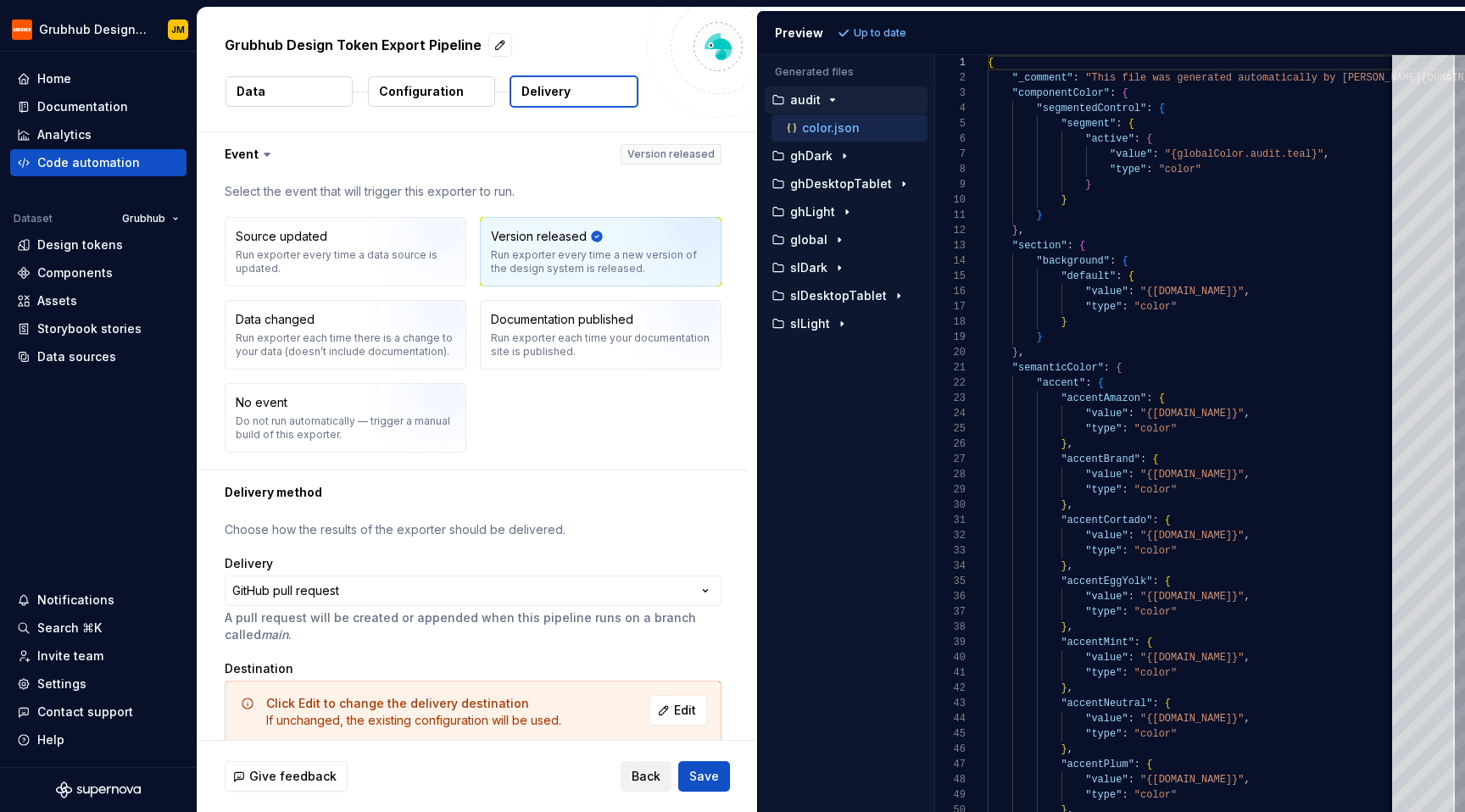
click at [636, 766] on button "Back" at bounding box center [645, 776] width 50 height 30
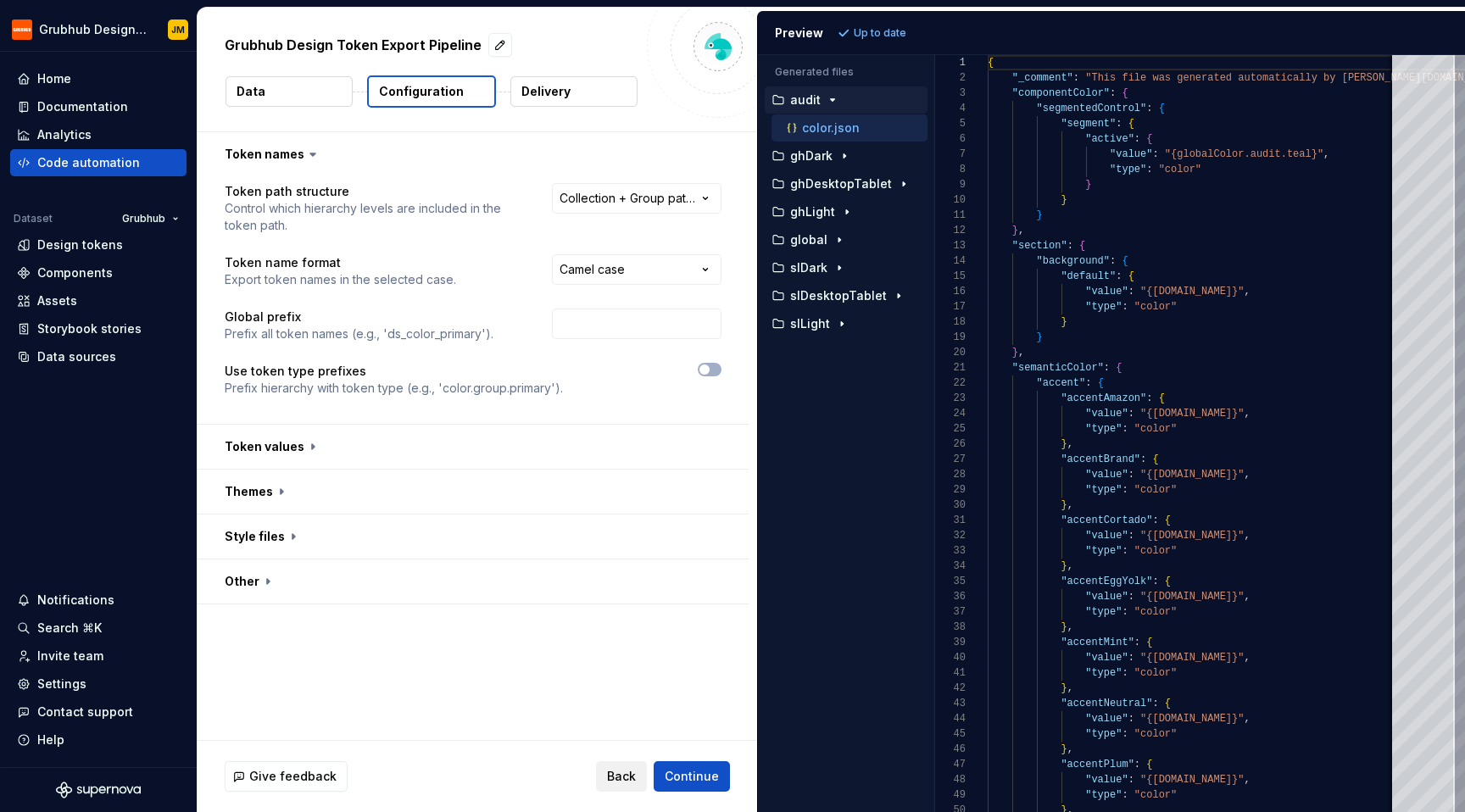
click at [631, 773] on span "Back" at bounding box center [621, 776] width 29 height 17
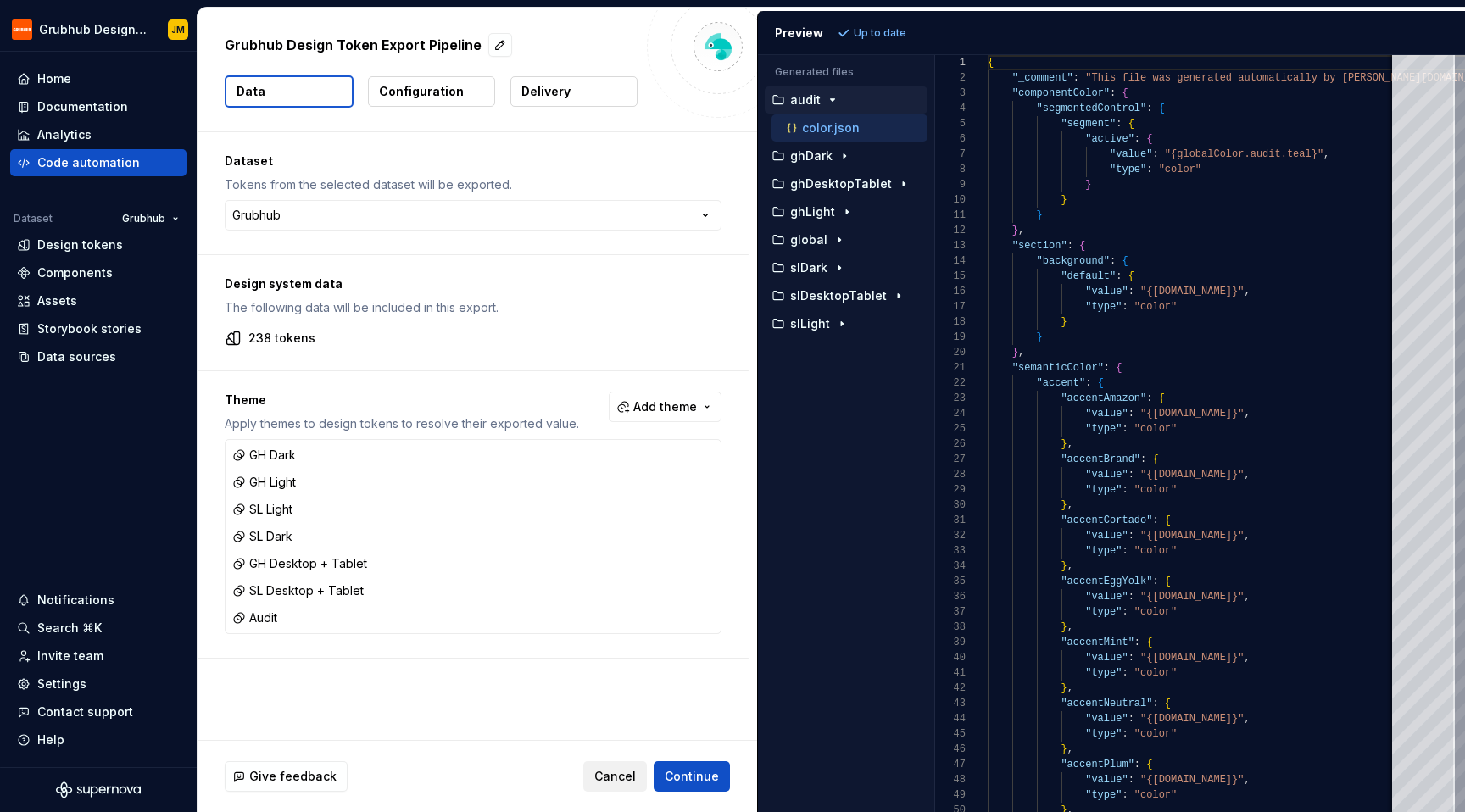
click at [600, 771] on span "Cancel" at bounding box center [615, 776] width 42 height 17
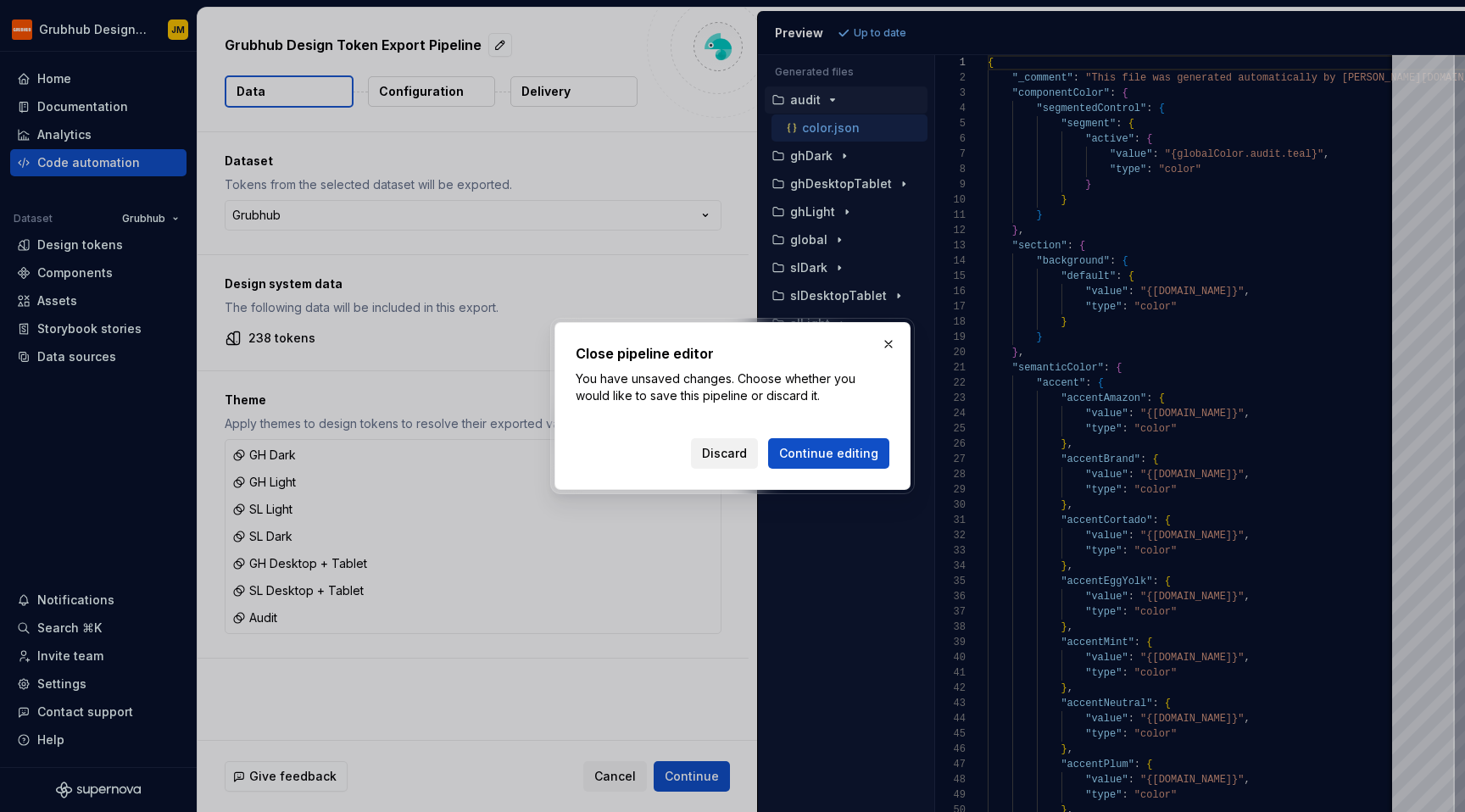
click at [741, 463] on button "Discard" at bounding box center [724, 454] width 67 height 30
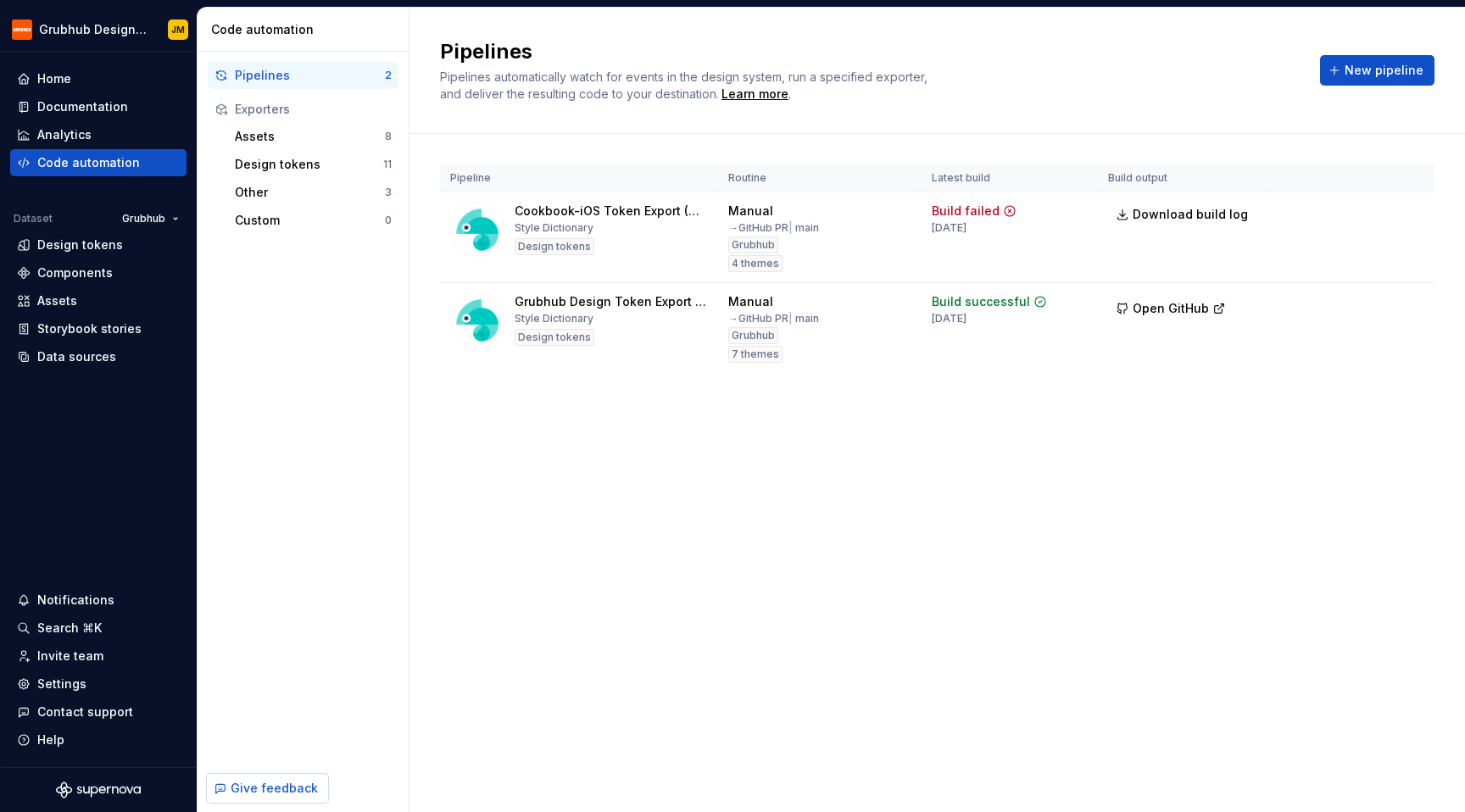
click at [280, 784] on span "Give feedback" at bounding box center [274, 788] width 88 height 17
click at [758, 101] on div "Learn more" at bounding box center [754, 94] width 67 height 17
click at [307, 194] on div "Other" at bounding box center [310, 192] width 150 height 17
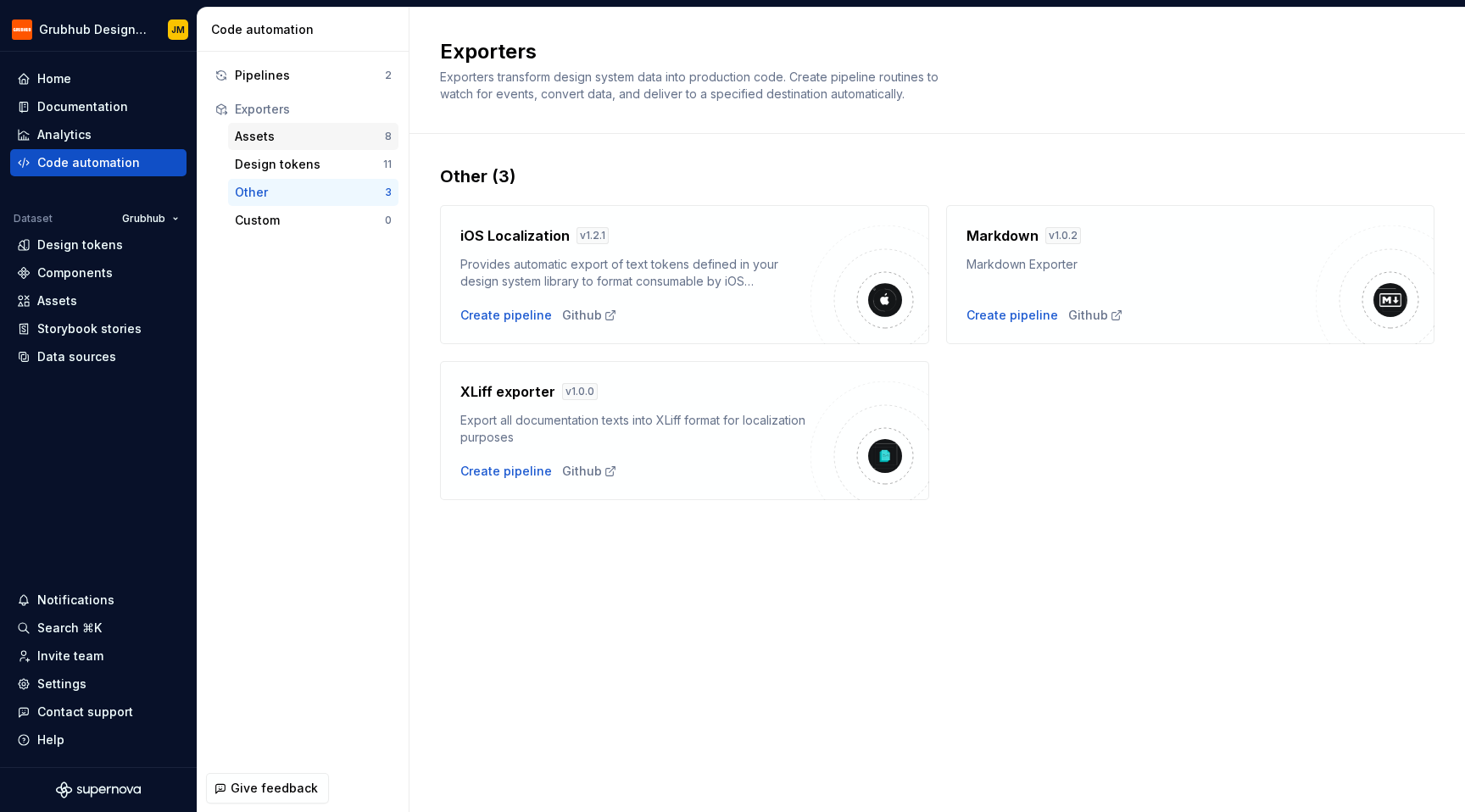
click at [286, 141] on div "Assets" at bounding box center [310, 137] width 150 height 17
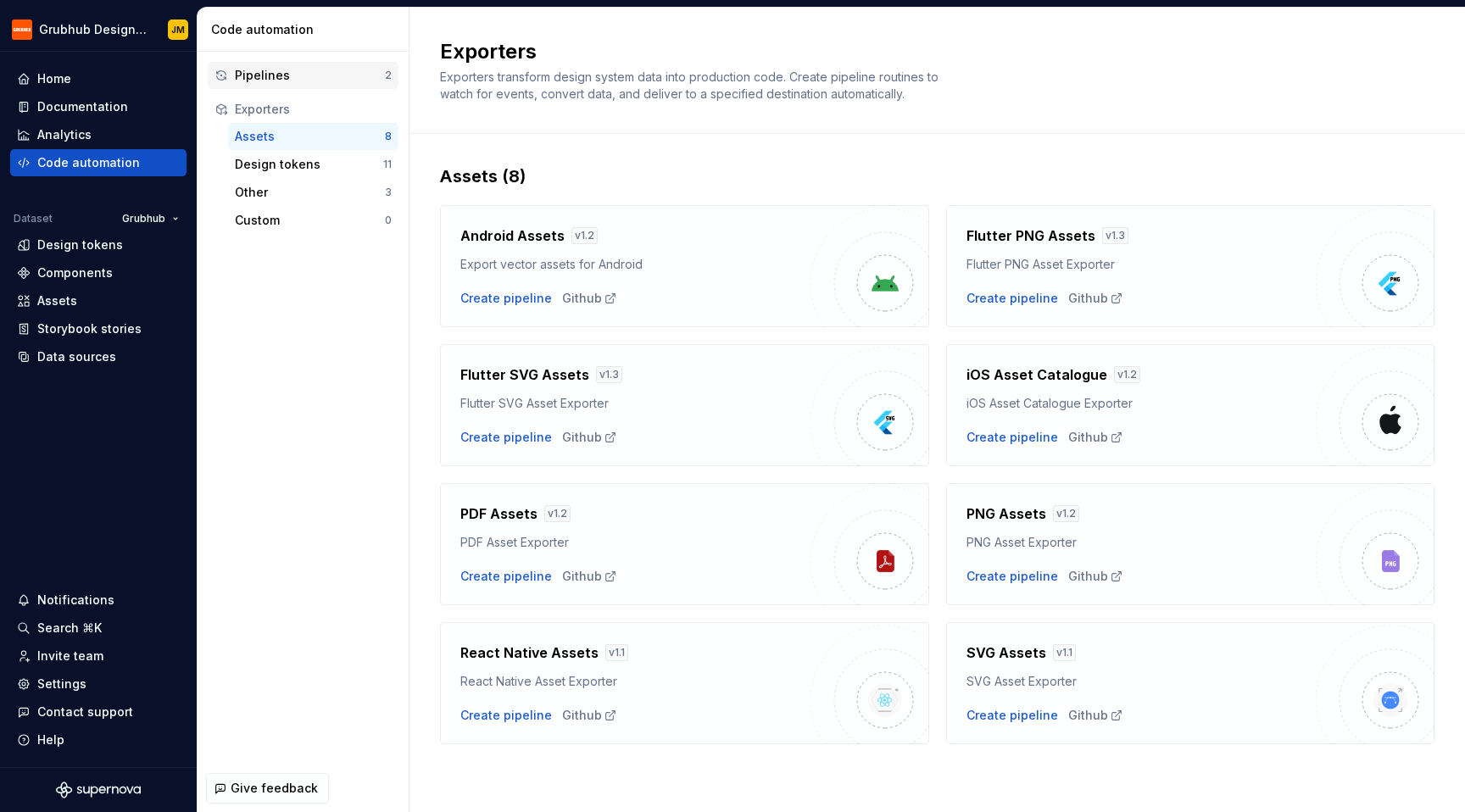
click at [279, 78] on div "Pipelines" at bounding box center [310, 75] width 150 height 17
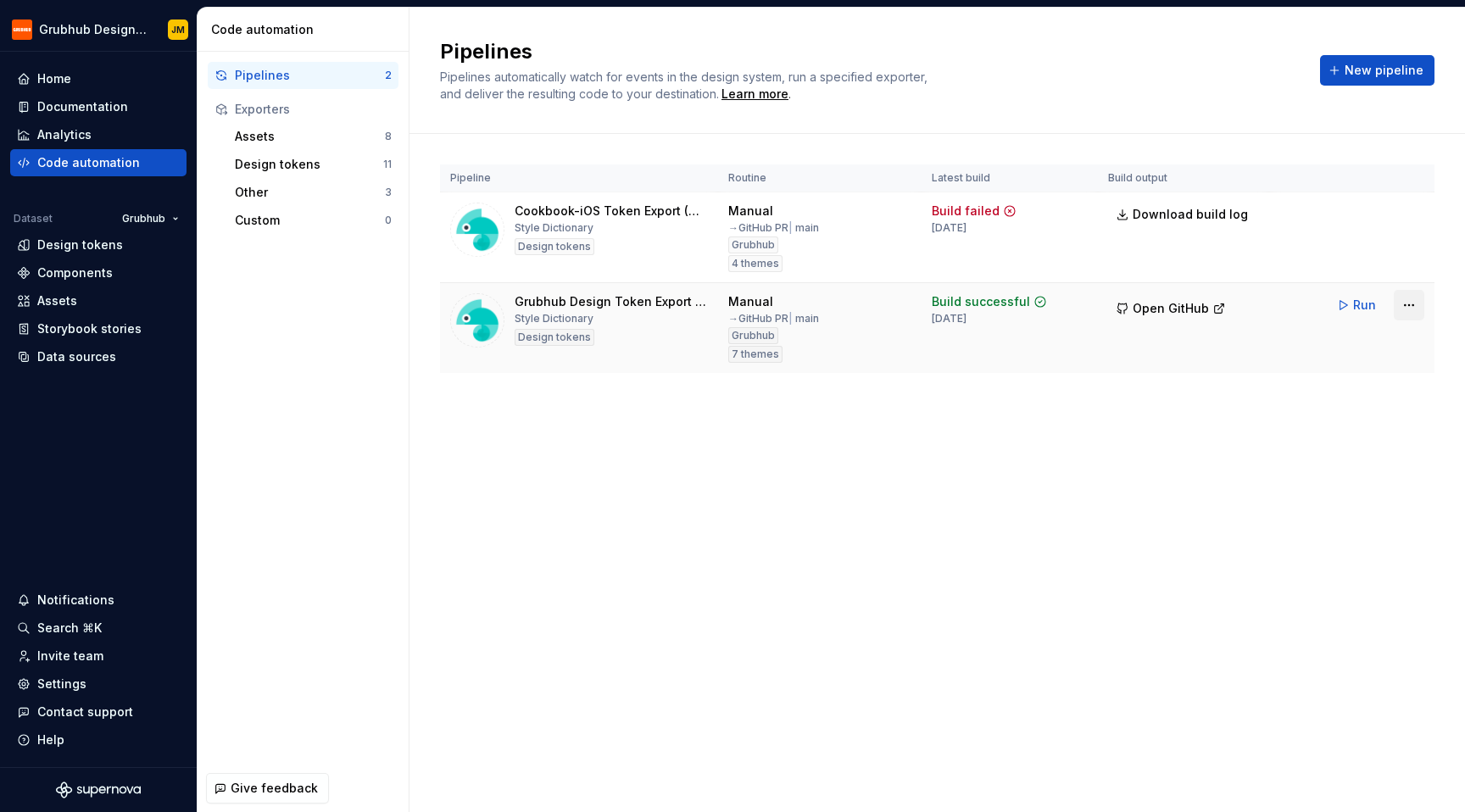
click at [1397, 311] on html "Grubhub Design System JM Home Documentation Analytics Code automation Dataset G…" at bounding box center [732, 406] width 1465 height 812
click at [1220, 417] on html "Grubhub Design System JM Home Documentation Analytics Code automation Dataset G…" at bounding box center [732, 406] width 1465 height 812
click at [1191, 320] on button "Open GitHub" at bounding box center [1171, 308] width 126 height 30
click at [1403, 308] on html "Grubhub Design System JM Home Documentation Analytics Code automation Dataset G…" at bounding box center [732, 406] width 1465 height 812
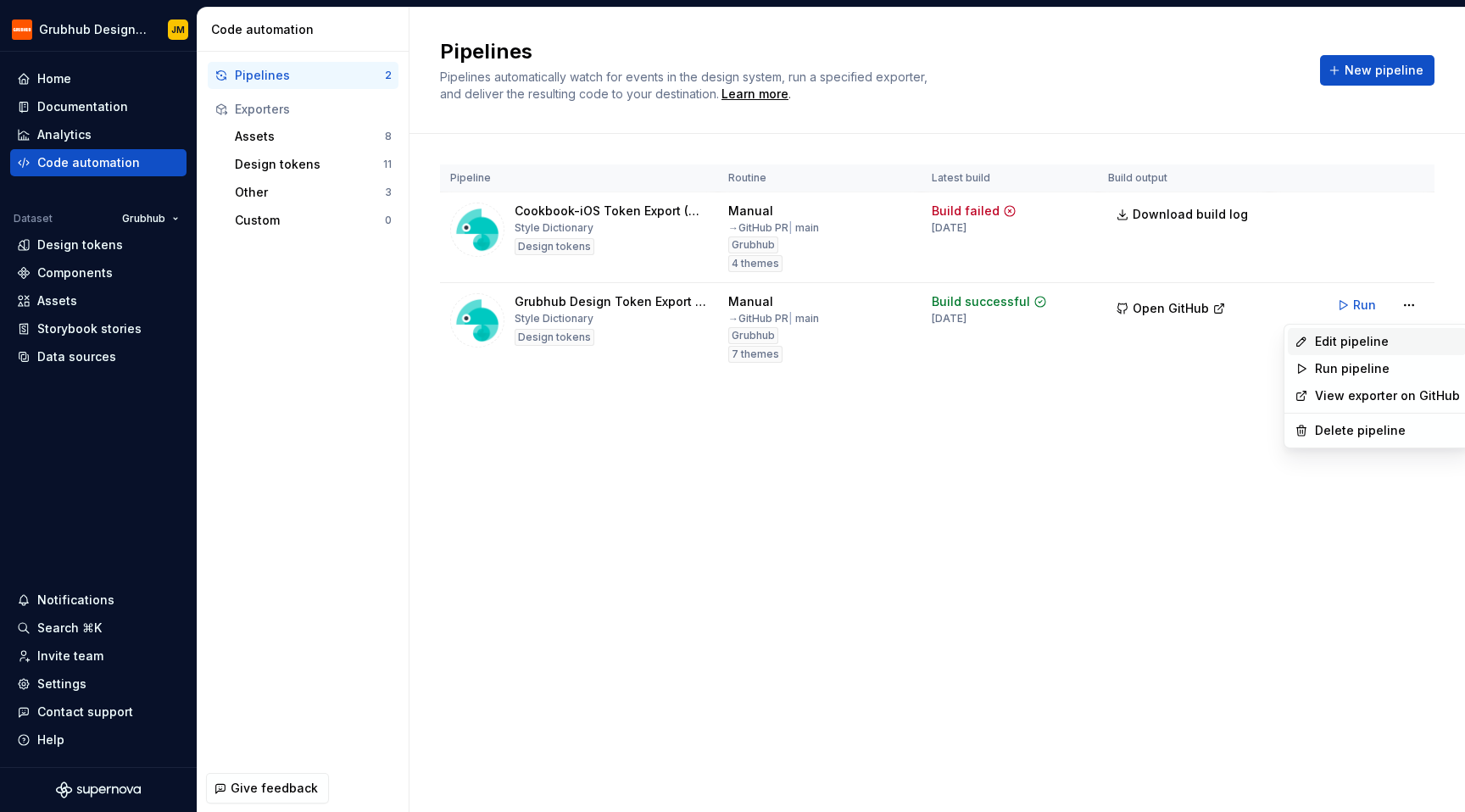
click at [1373, 338] on div "Edit pipeline" at bounding box center [1387, 341] width 145 height 17
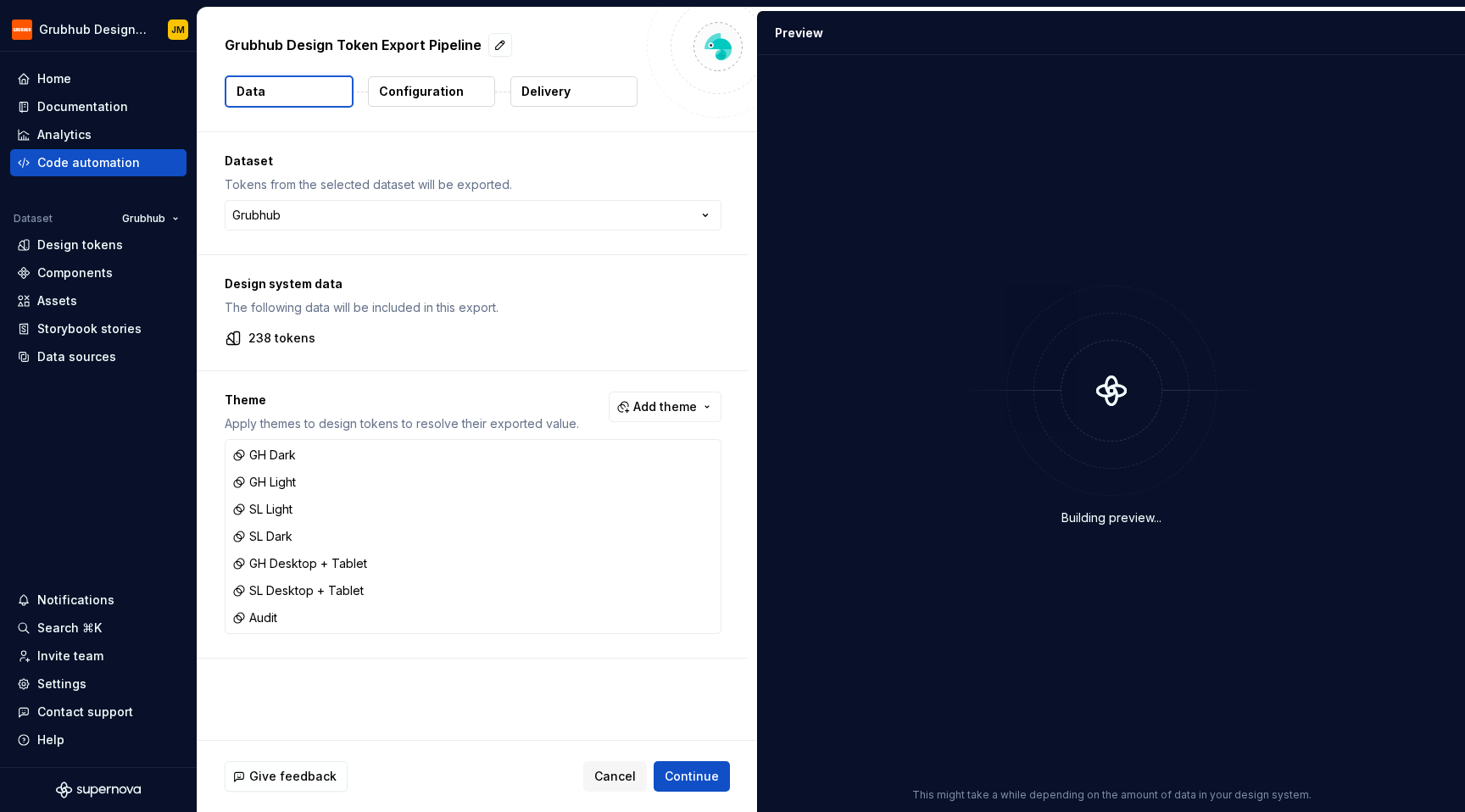
click at [581, 101] on button "Delivery" at bounding box center [574, 91] width 127 height 30
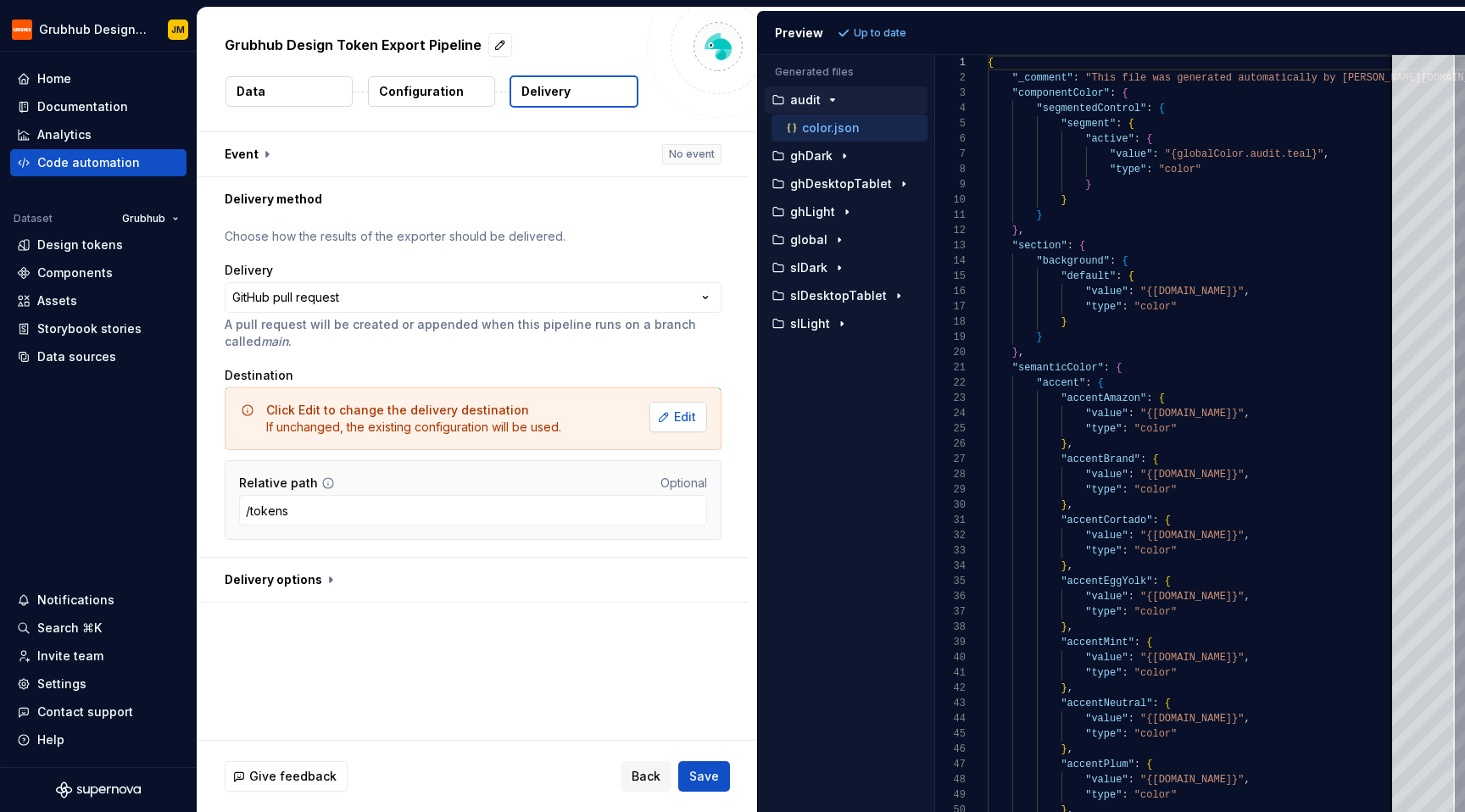
click at [661, 427] on button "Edit" at bounding box center [678, 416] width 58 height 30
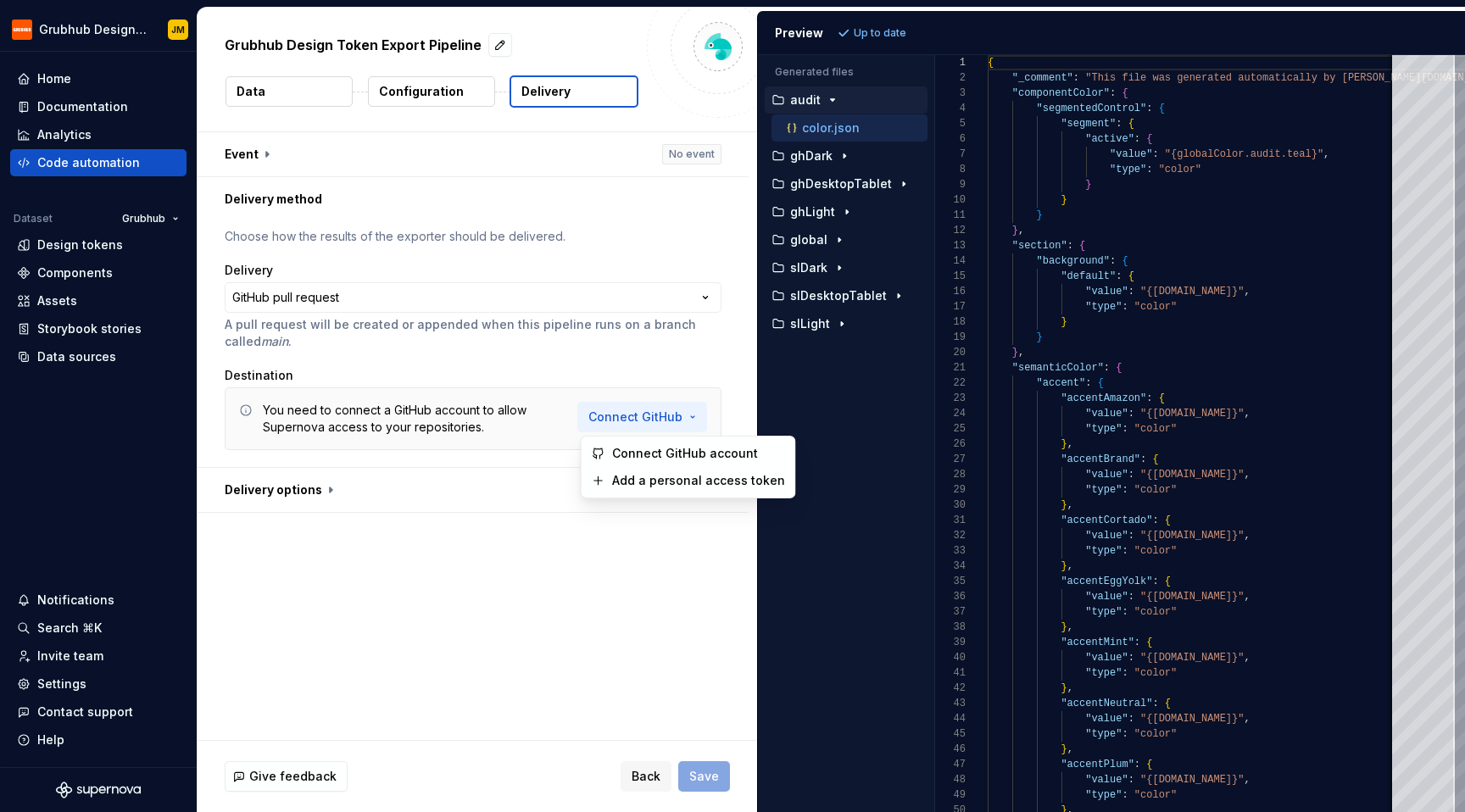
click at [628, 416] on html "**********" at bounding box center [732, 406] width 1465 height 812
click at [511, 392] on html "**********" at bounding box center [732, 406] width 1465 height 812
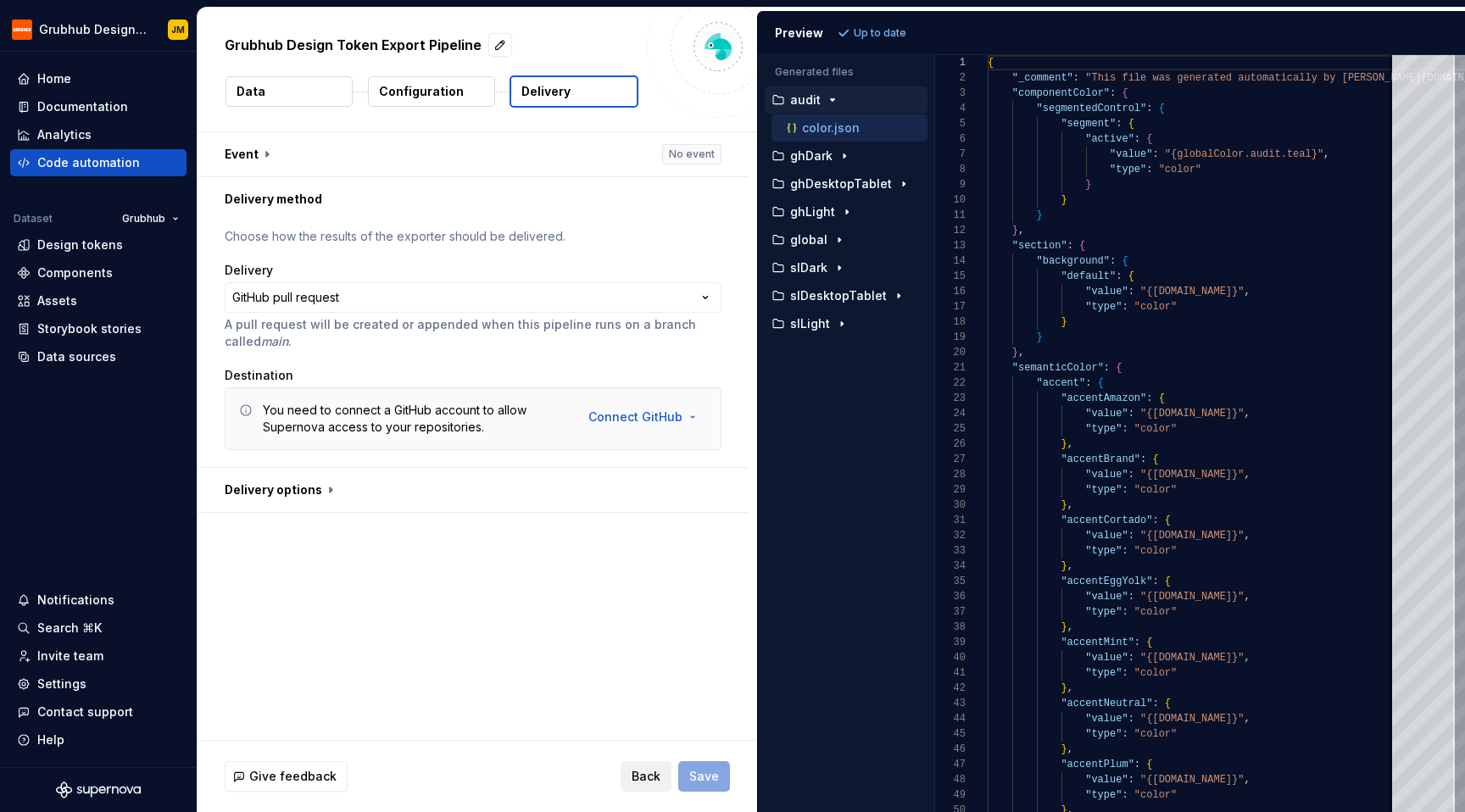
click at [654, 785] on button "Back" at bounding box center [645, 776] width 50 height 30
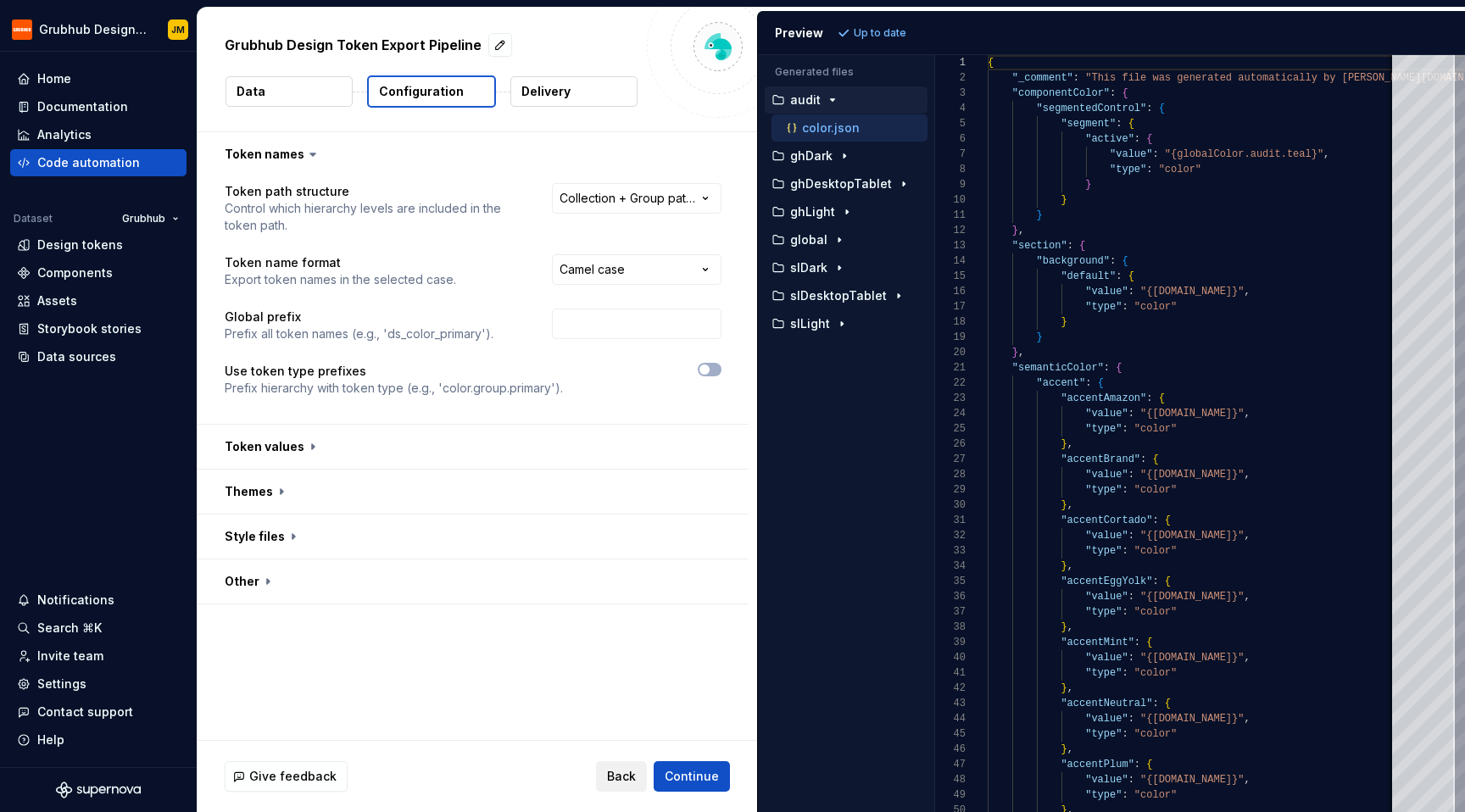
click at [635, 777] on span "Back" at bounding box center [621, 776] width 29 height 17
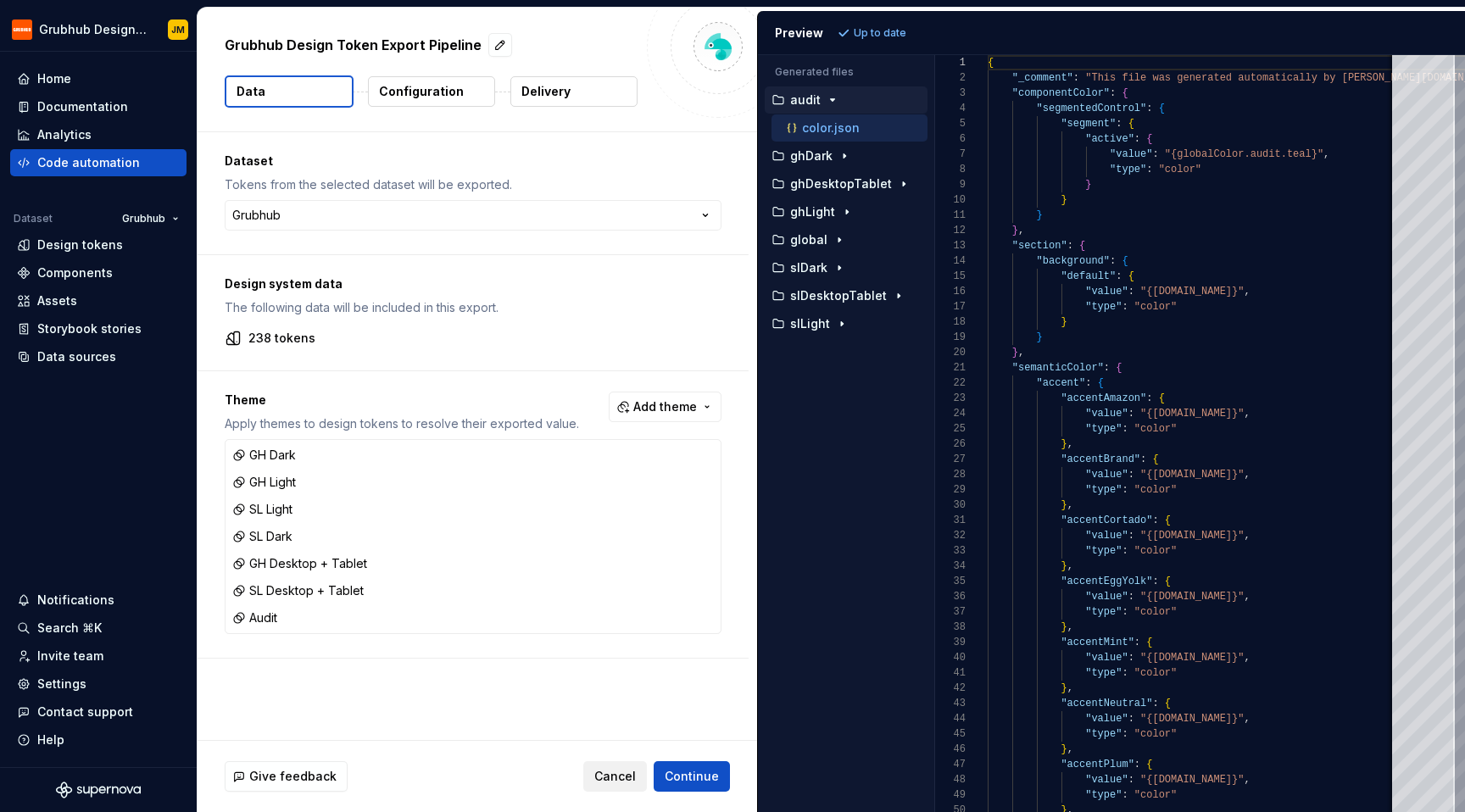
click at [621, 772] on span "Cancel" at bounding box center [615, 776] width 42 height 17
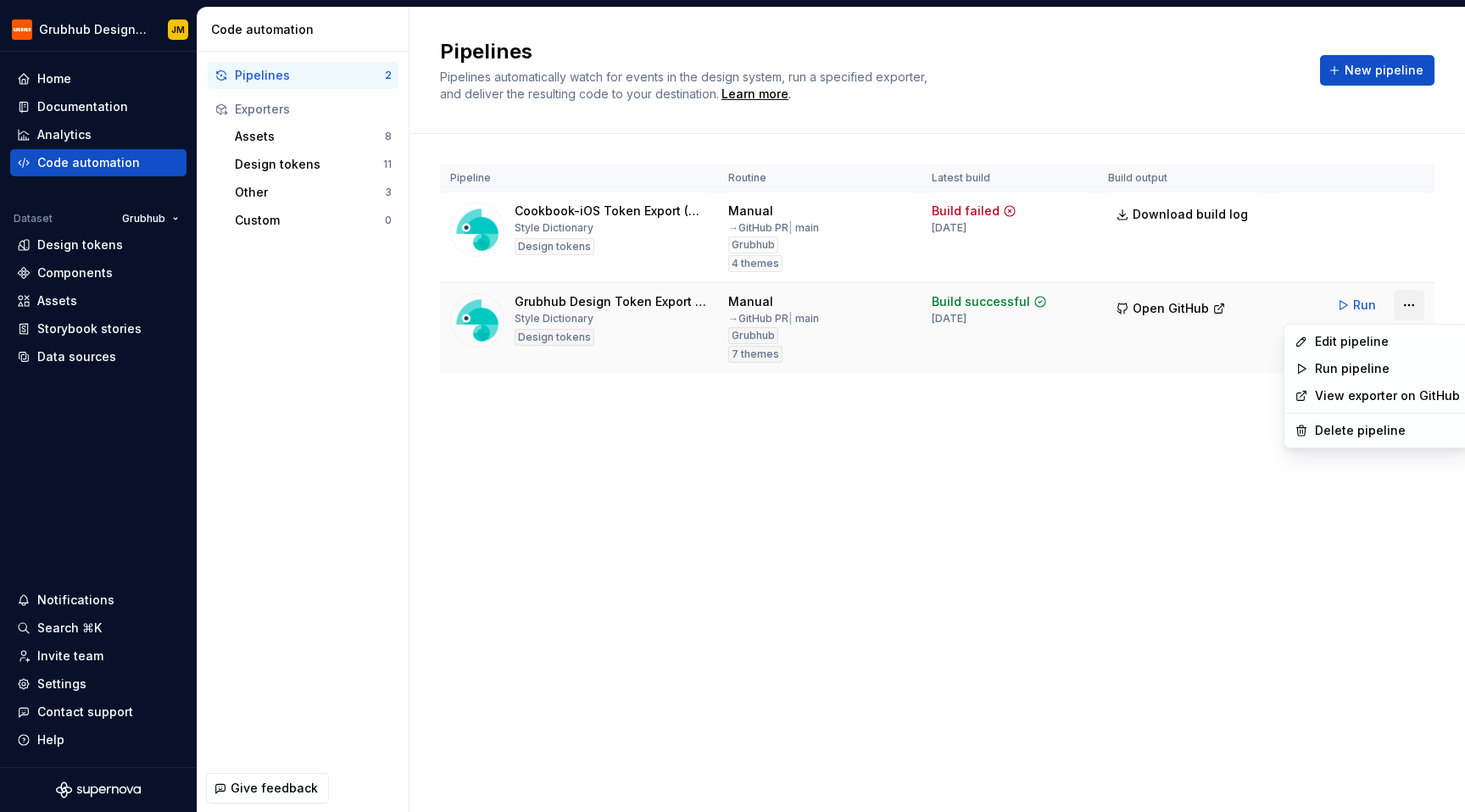
click at [1421, 307] on html "Grubhub Design System JM Home Documentation Analytics Code automation Dataset G…" at bounding box center [732, 406] width 1465 height 812
click at [1375, 332] on div "Edit pipeline" at bounding box center [1377, 341] width 179 height 28
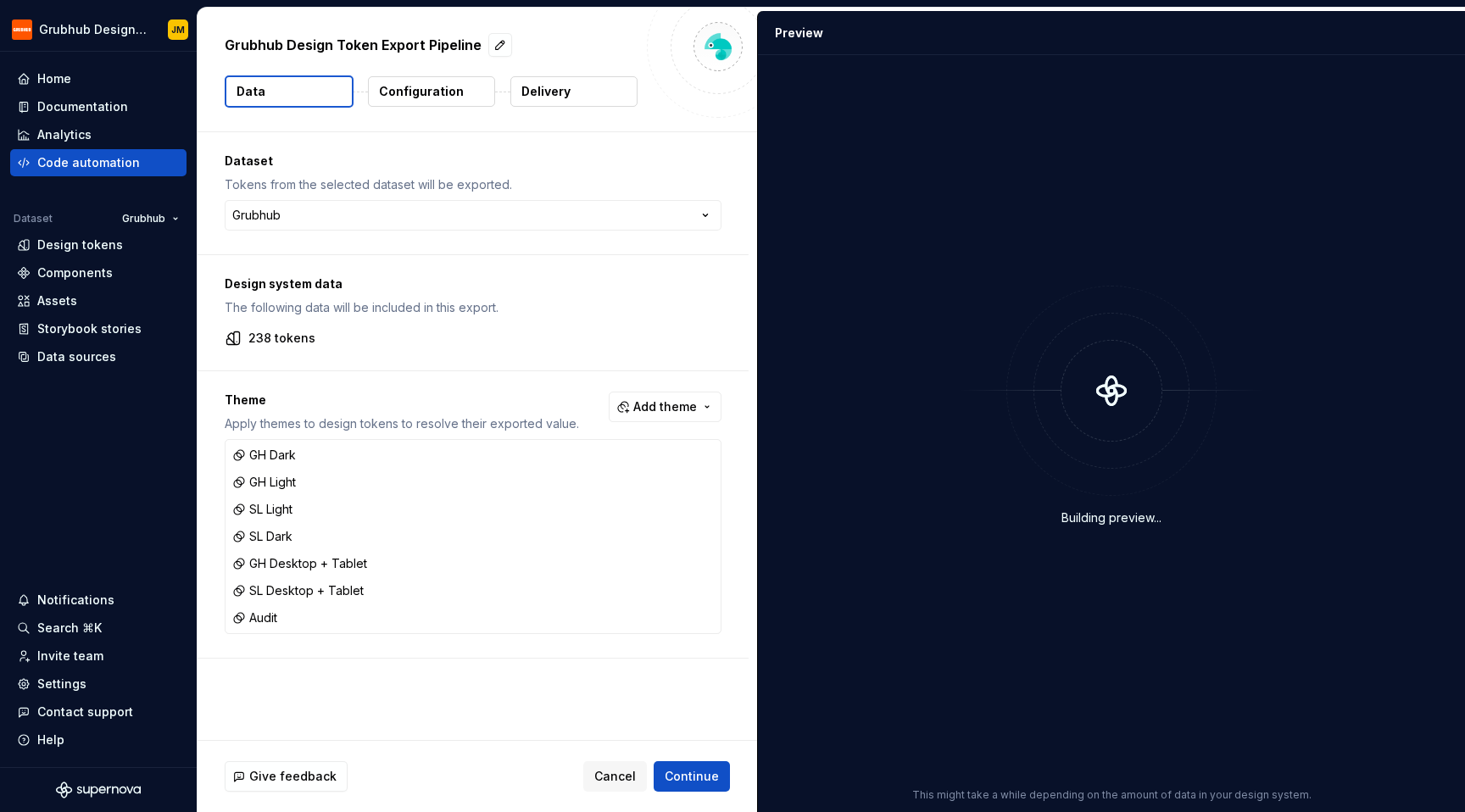
click at [597, 82] on button "Delivery" at bounding box center [574, 91] width 127 height 30
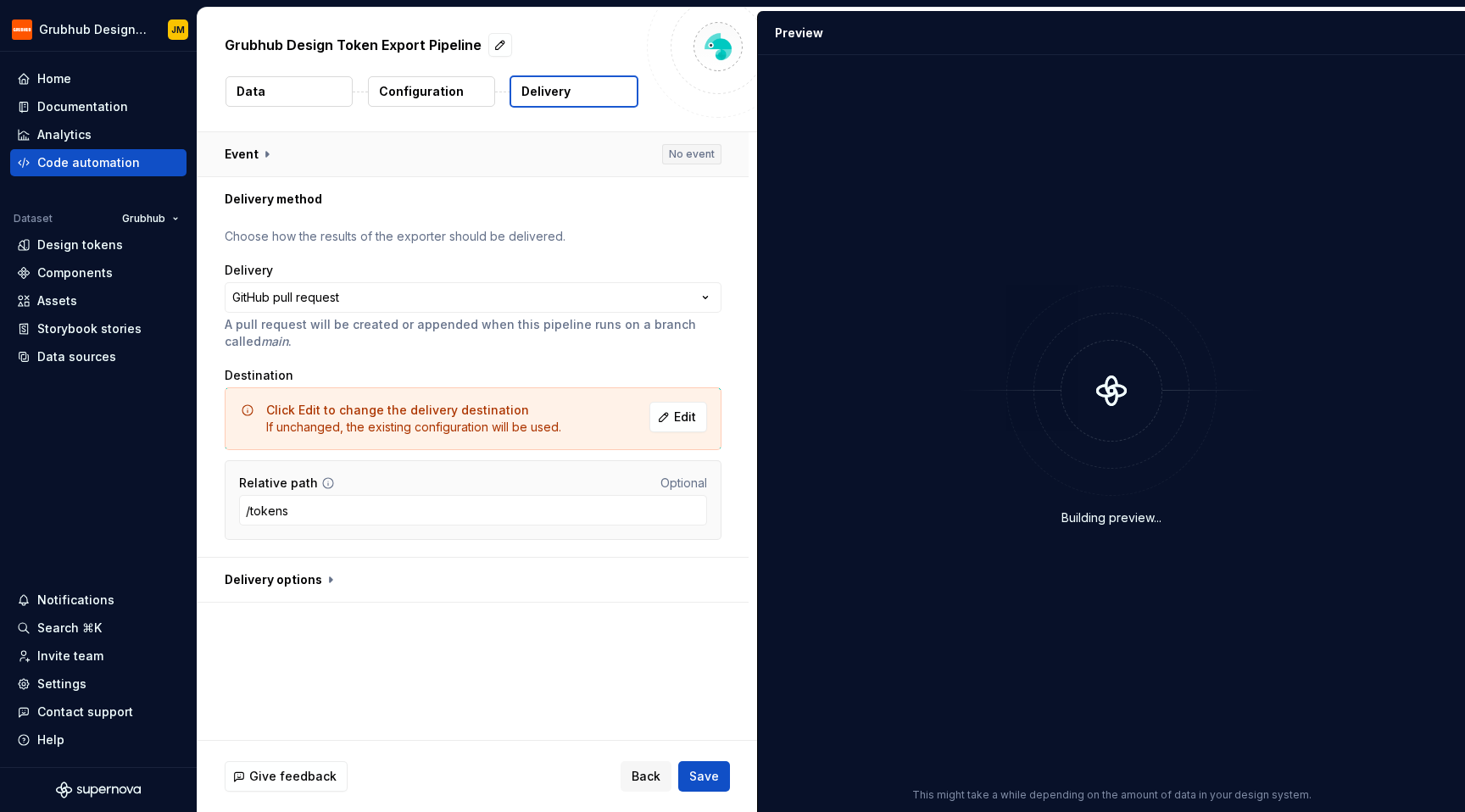
click at [426, 157] on button "button" at bounding box center [473, 154] width 551 height 44
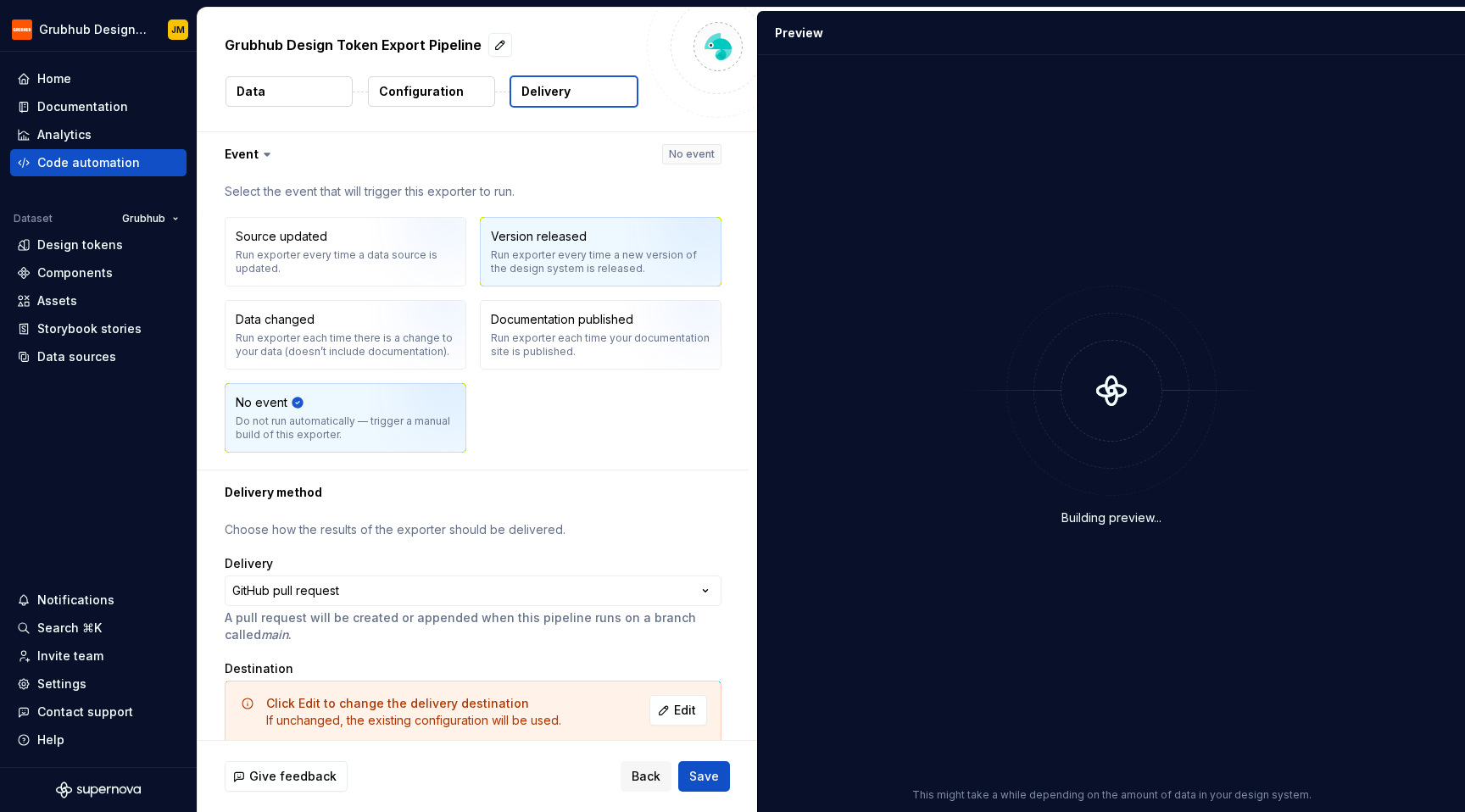
click at [523, 238] on div "Version released" at bounding box center [538, 237] width 96 height 17
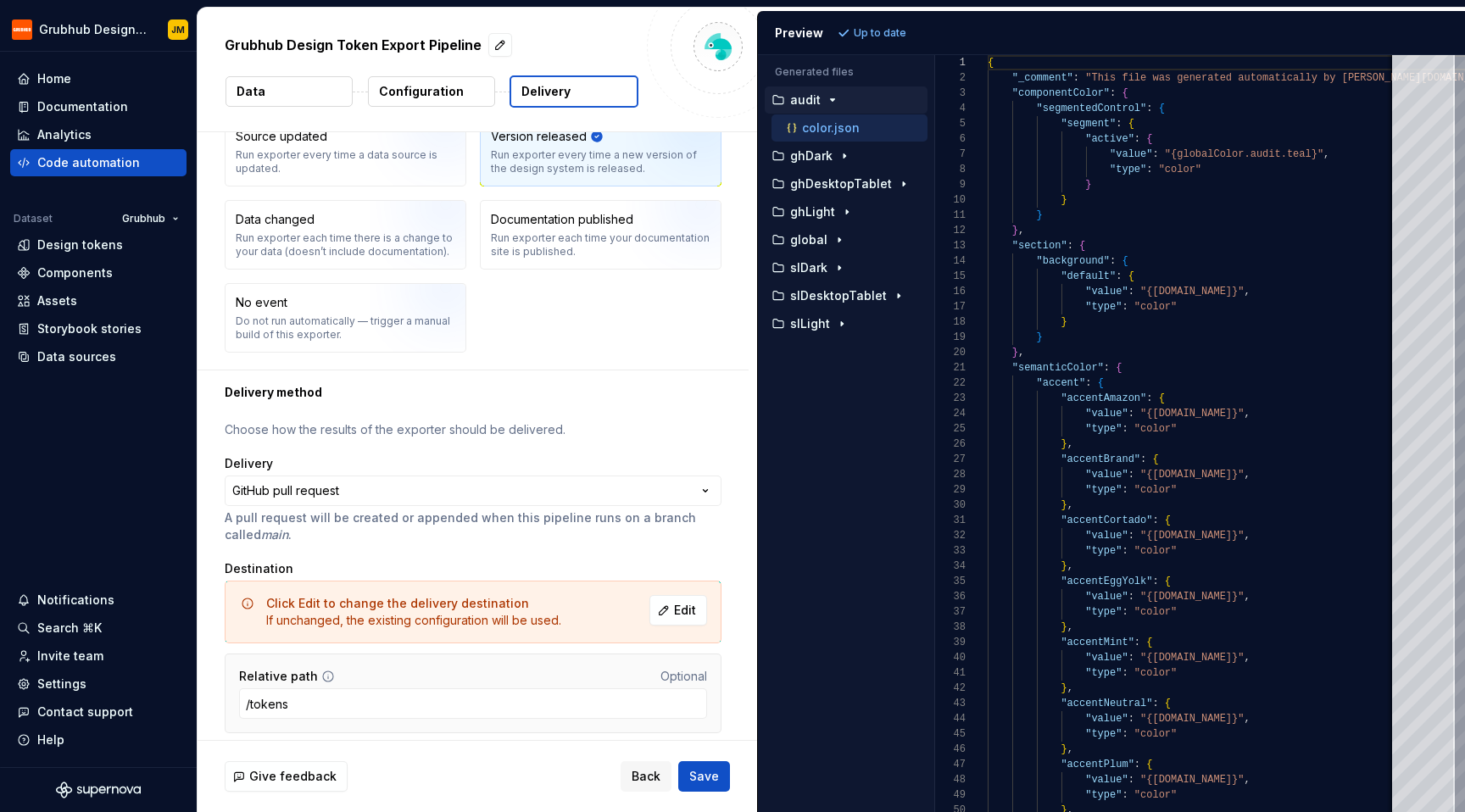
scroll to position [126, 0]
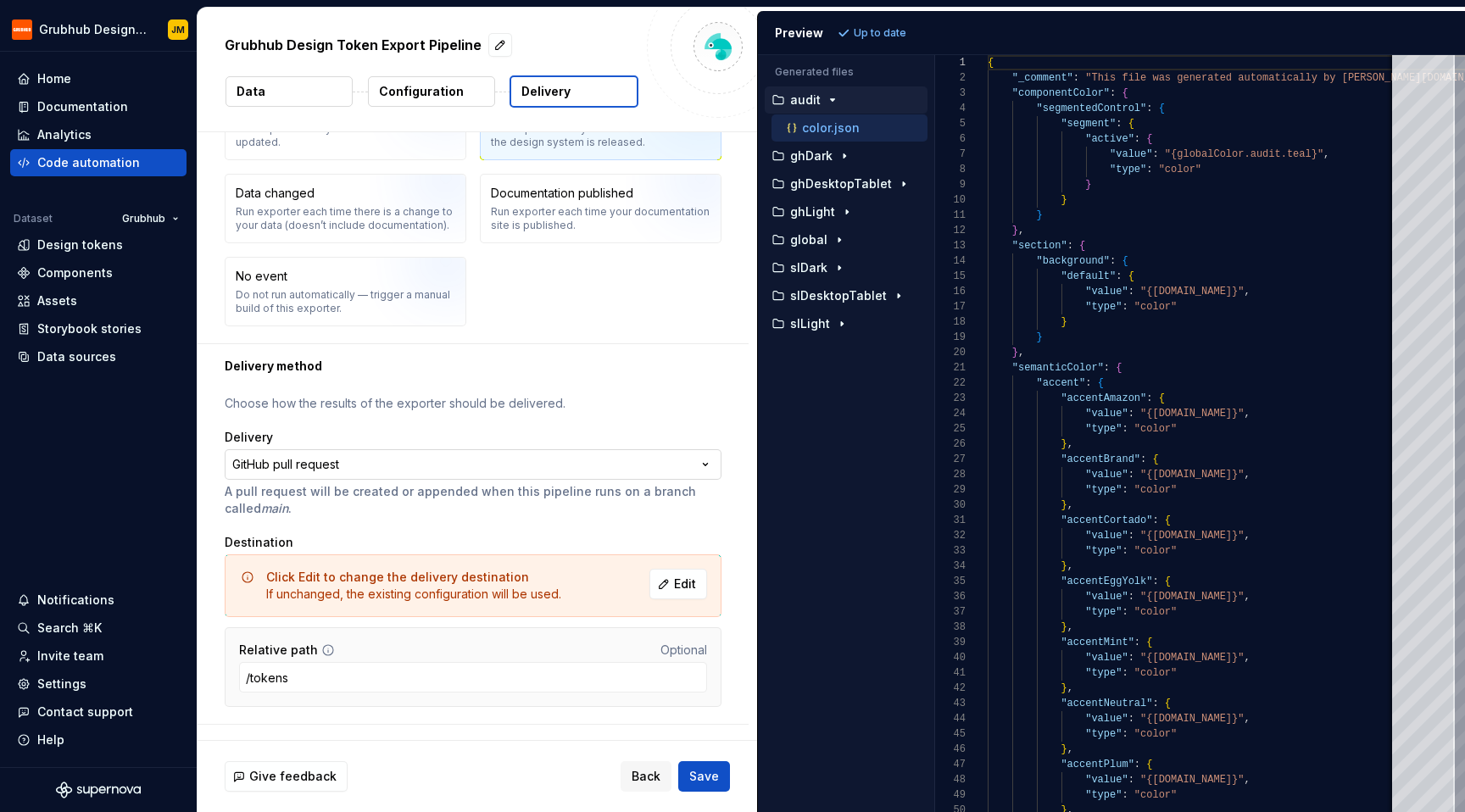
click at [472, 461] on html "**********" at bounding box center [732, 406] width 1465 height 812
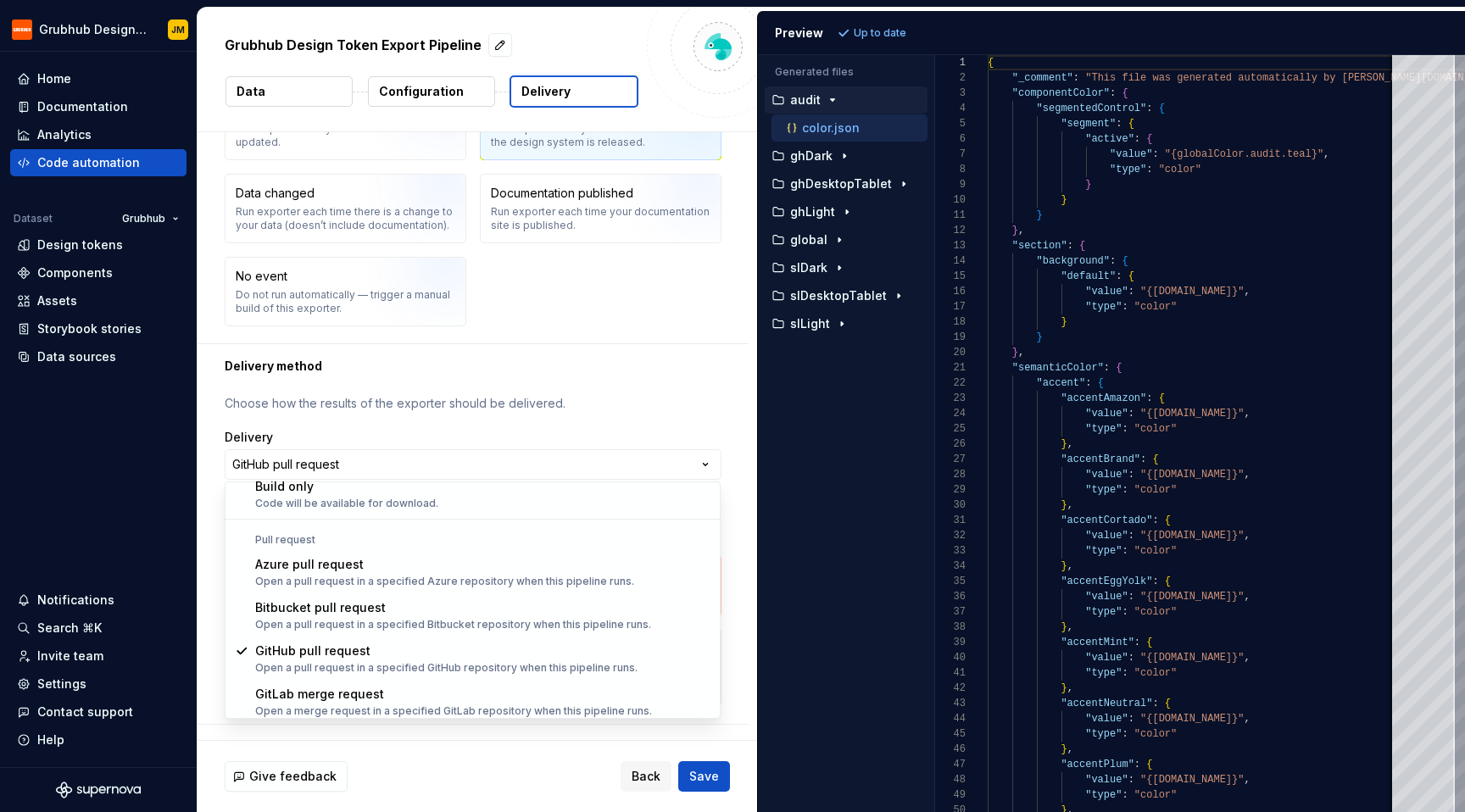
scroll to position [48, 0]
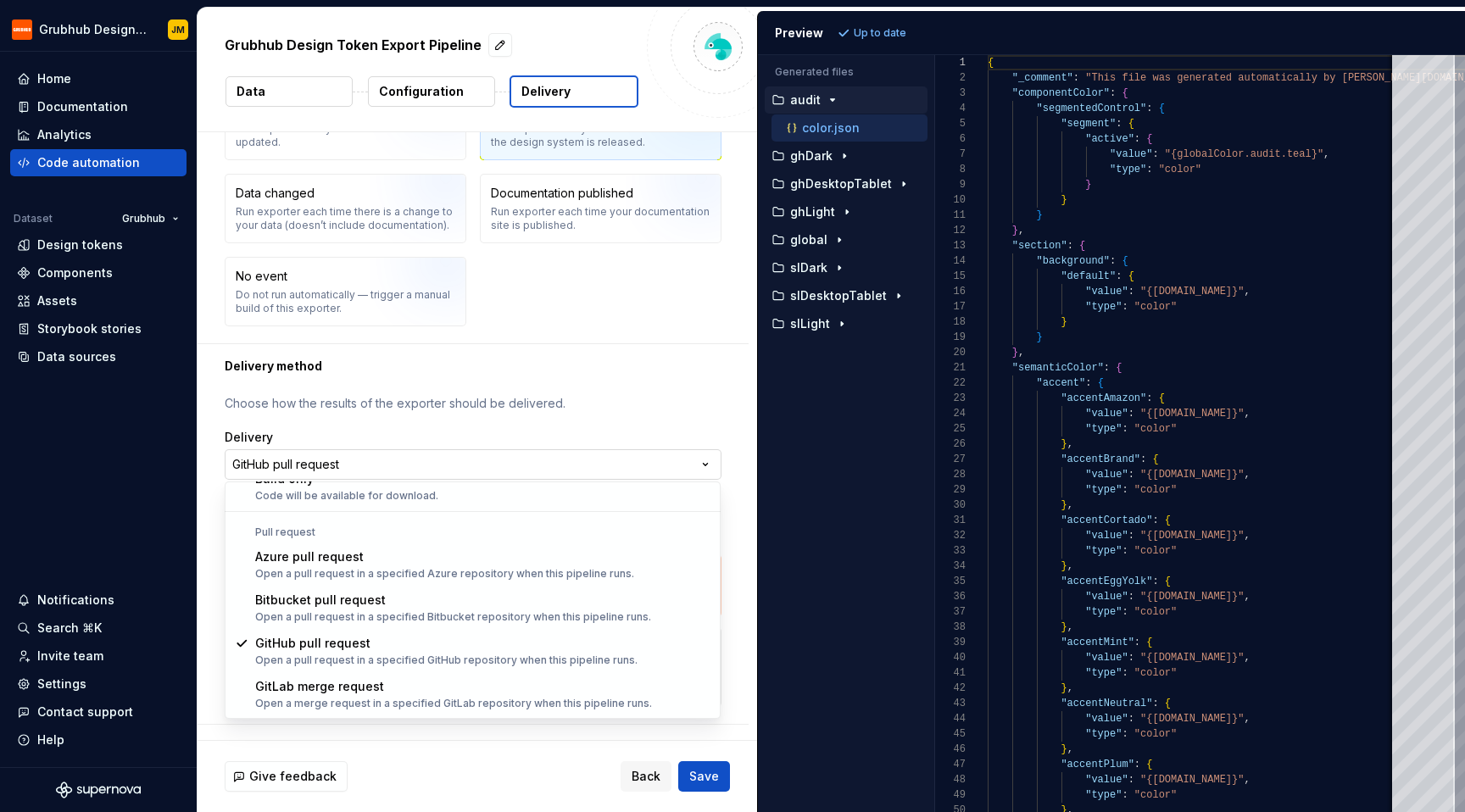
click at [512, 461] on html "**********" at bounding box center [732, 406] width 1465 height 812
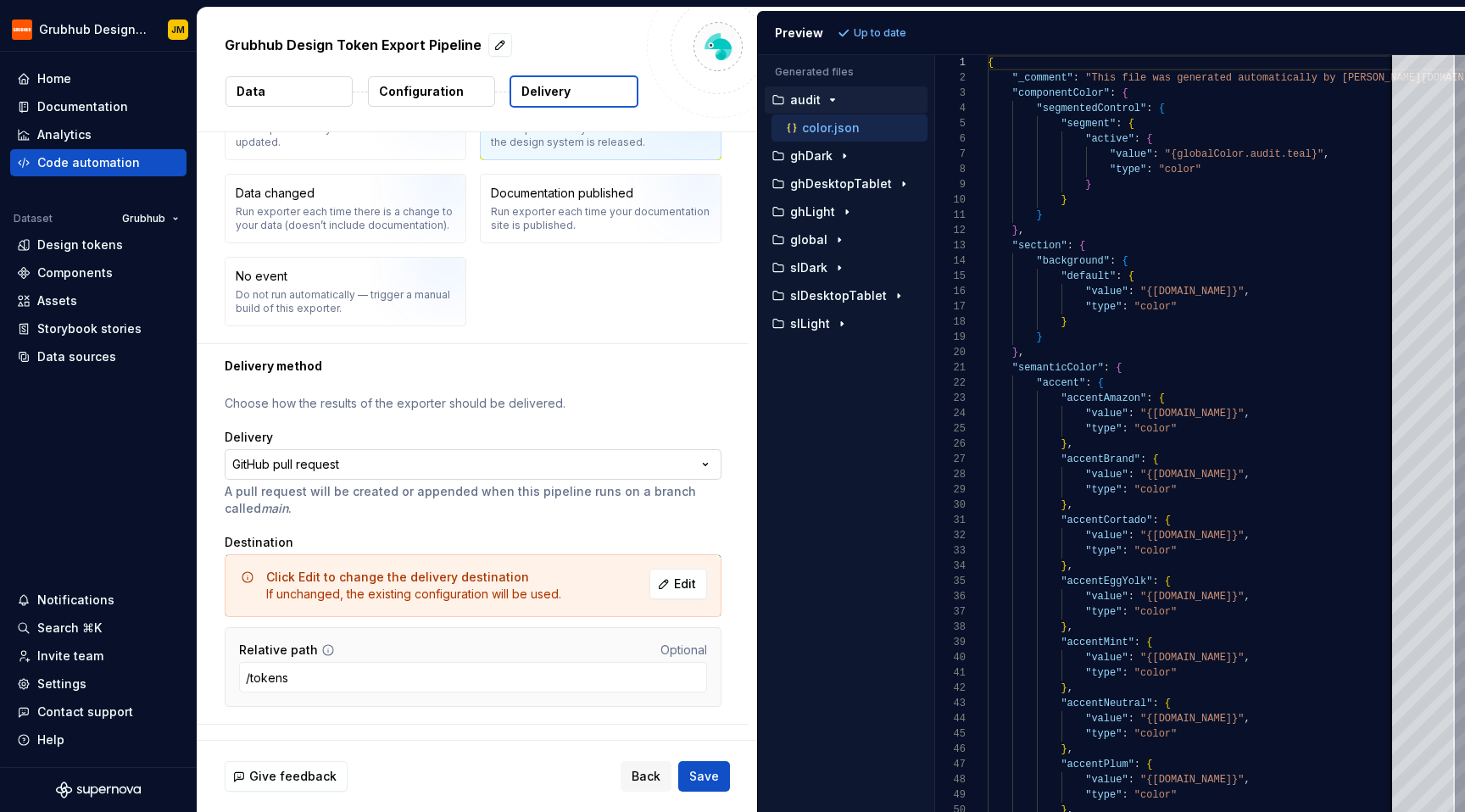
scroll to position [156, 0]
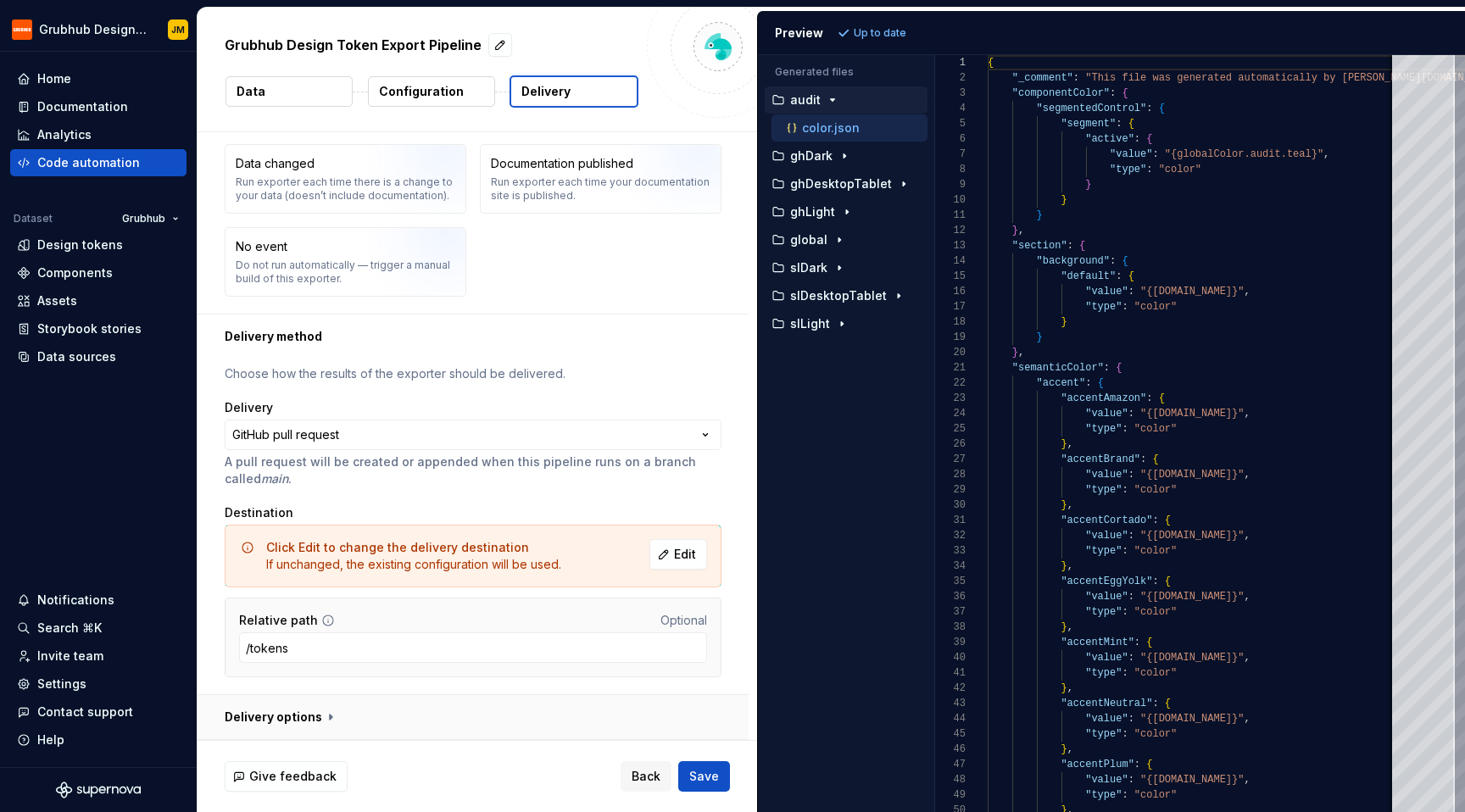
click at [312, 712] on button "button" at bounding box center [473, 717] width 551 height 44
type textarea "*"
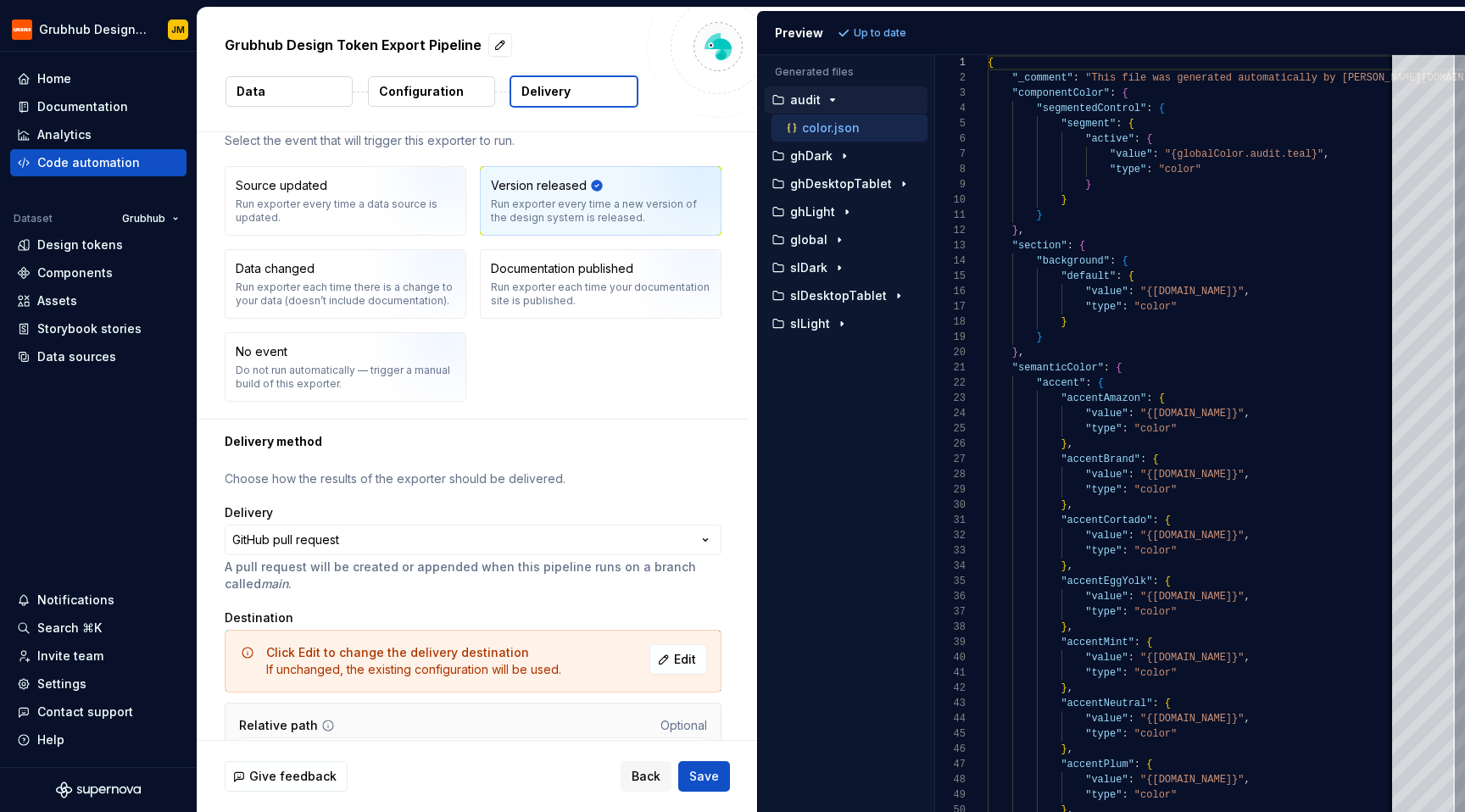
scroll to position [48, 0]
click at [635, 776] on span "Back" at bounding box center [646, 776] width 29 height 17
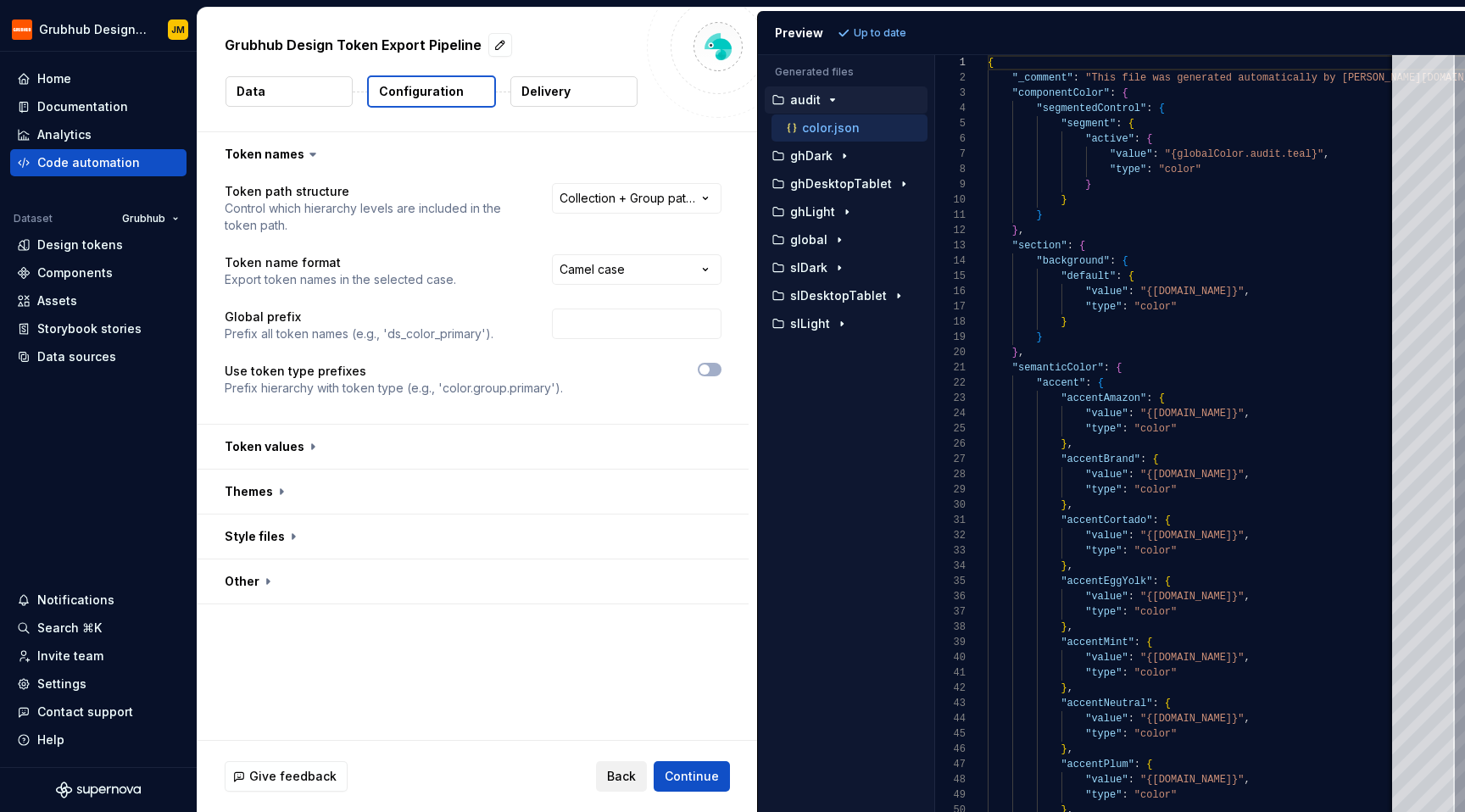
click at [629, 777] on span "Back" at bounding box center [621, 776] width 29 height 17
